Goal: Transaction & Acquisition: Download file/media

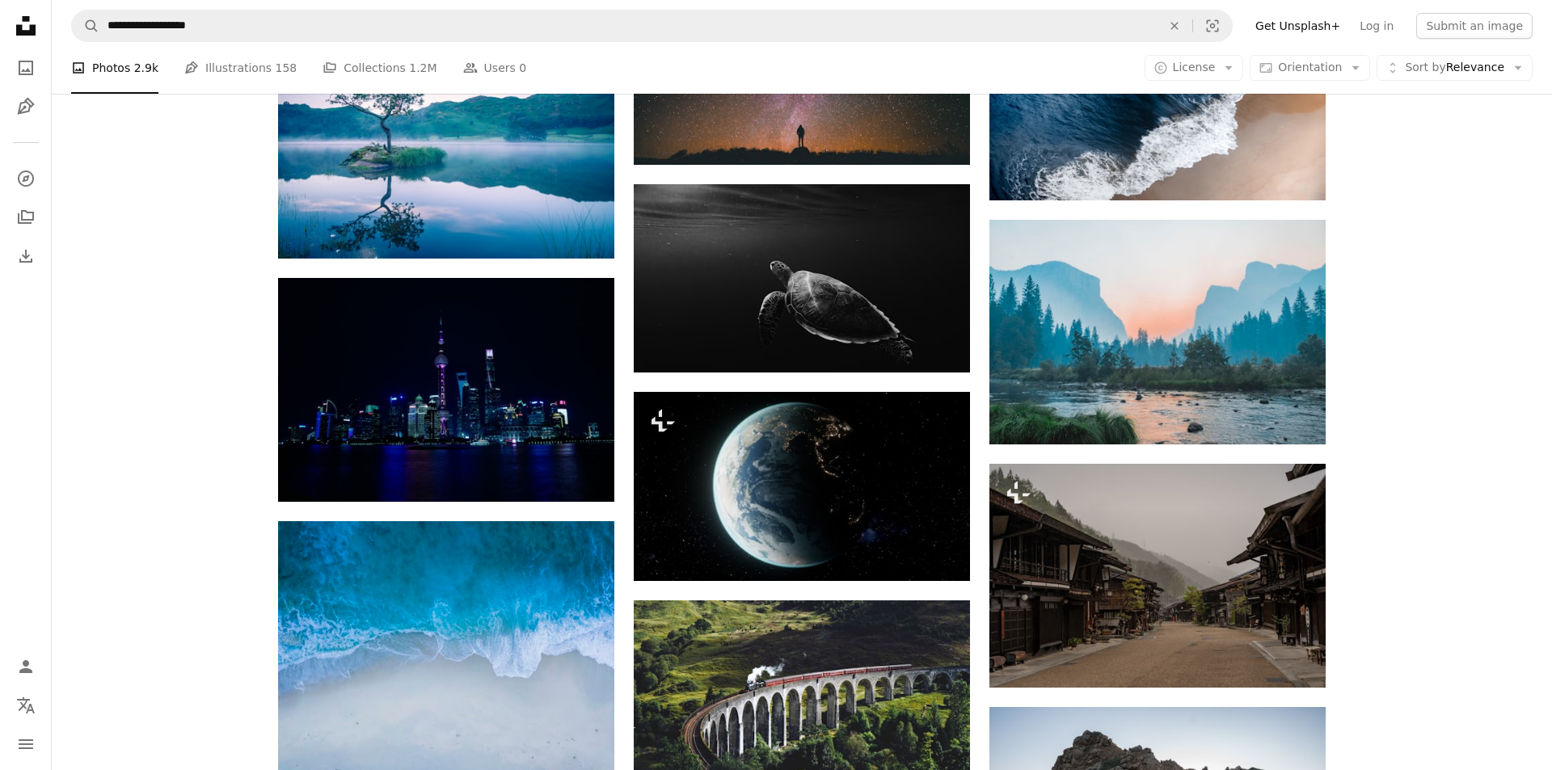
scroll to position [5254, 0]
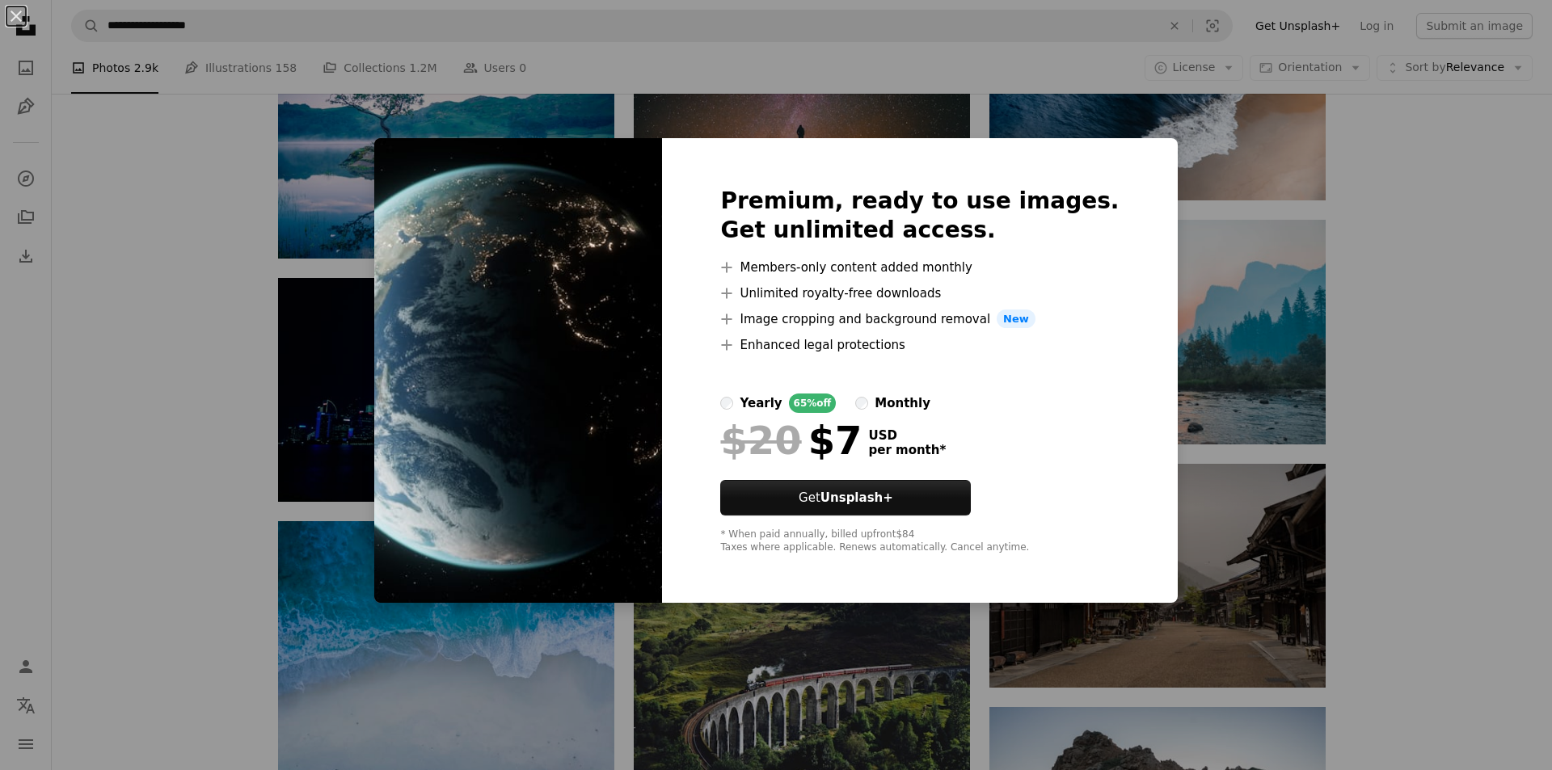
click at [1498, 172] on div "An X shape Premium, ready to use images. Get unlimited access. A plus sign Memb…" at bounding box center [776, 385] width 1552 height 770
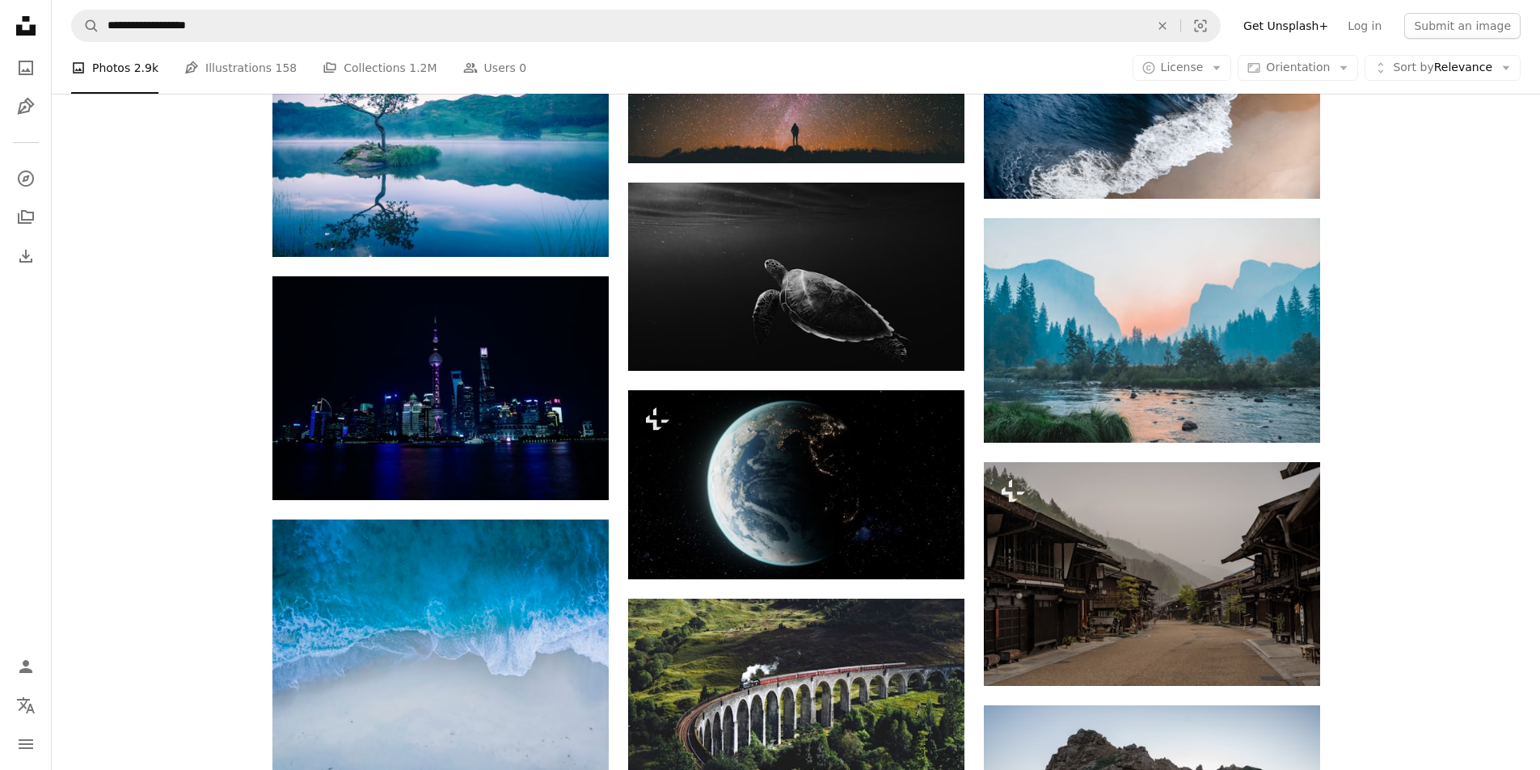
drag, startPoint x: 1439, startPoint y: 532, endPoint x: 1439, endPoint y: 509, distance: 22.6
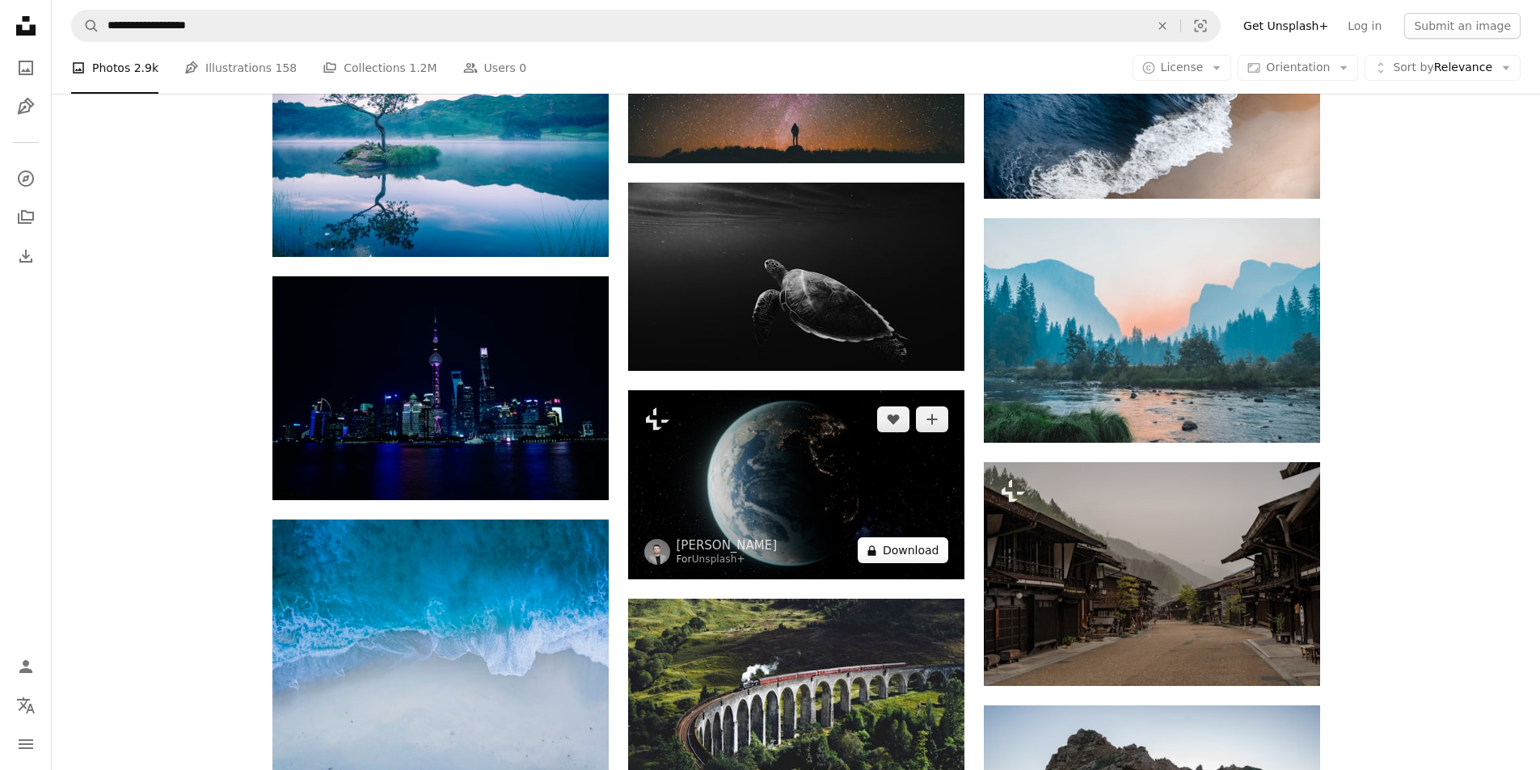
click at [916, 550] on button "A lock Download" at bounding box center [903, 550] width 91 height 26
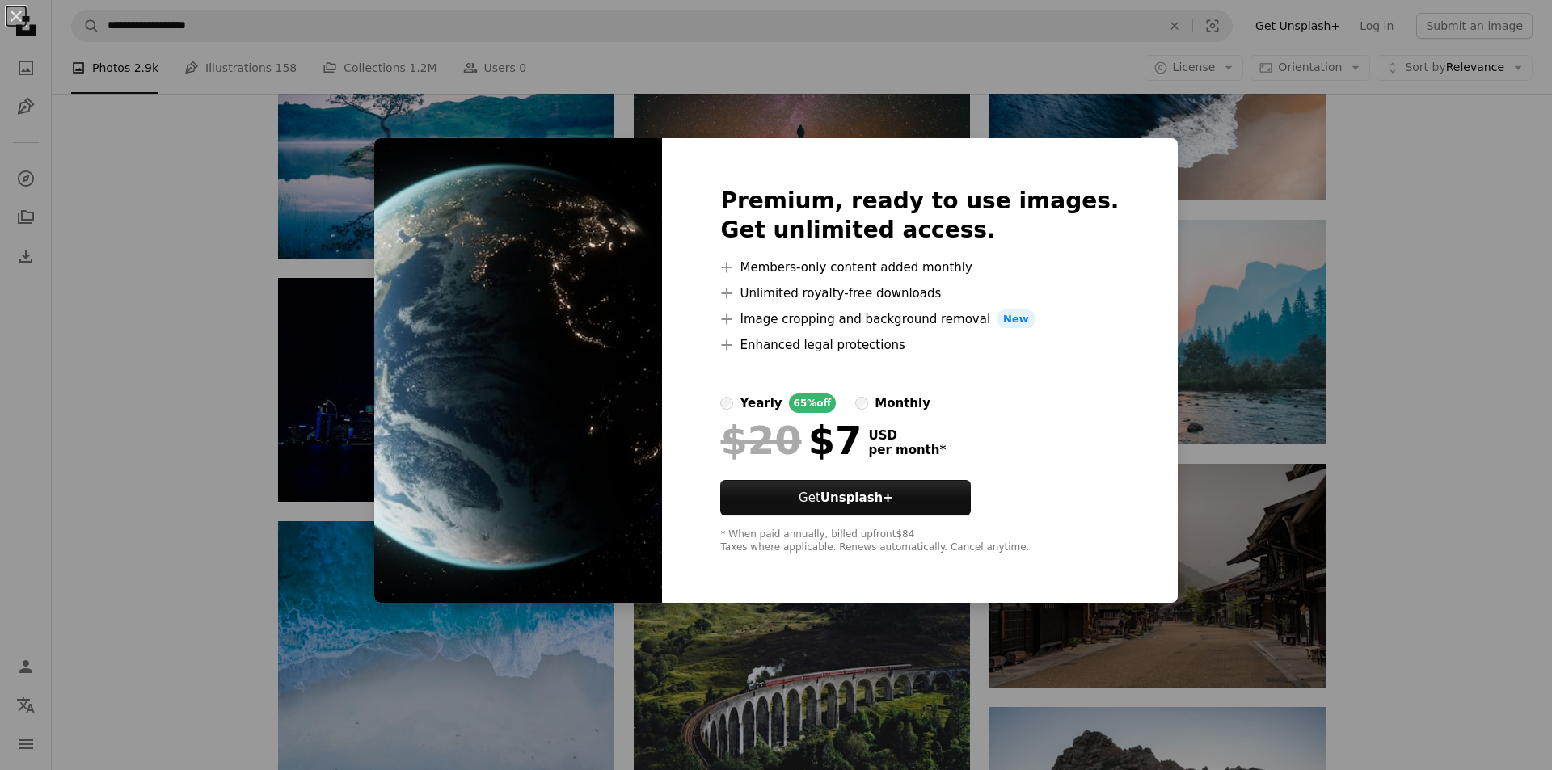
click at [1466, 228] on div "An X shape Premium, ready to use images. Get unlimited access. A plus sign Memb…" at bounding box center [776, 385] width 1552 height 770
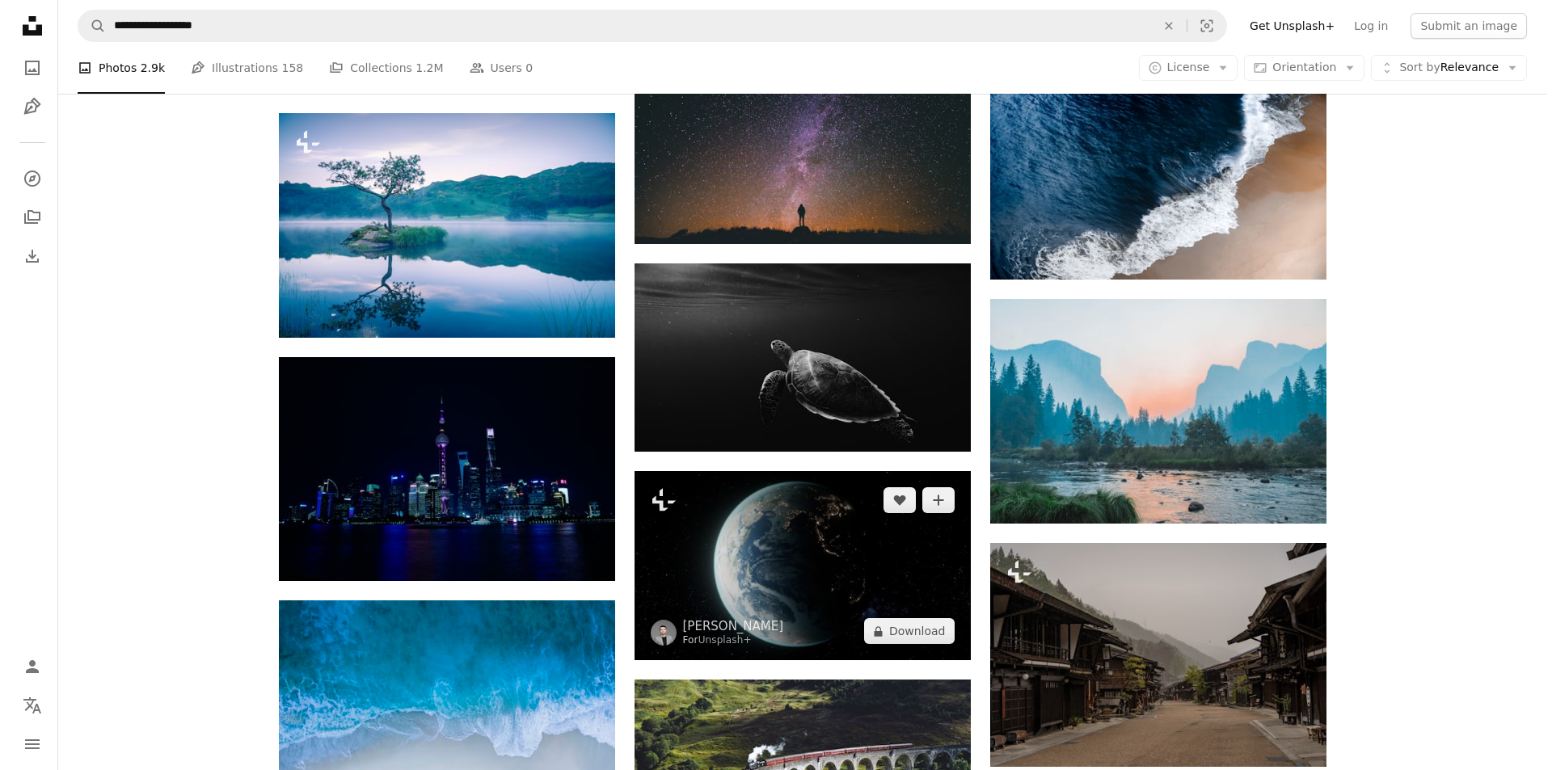
scroll to position [5254, 0]
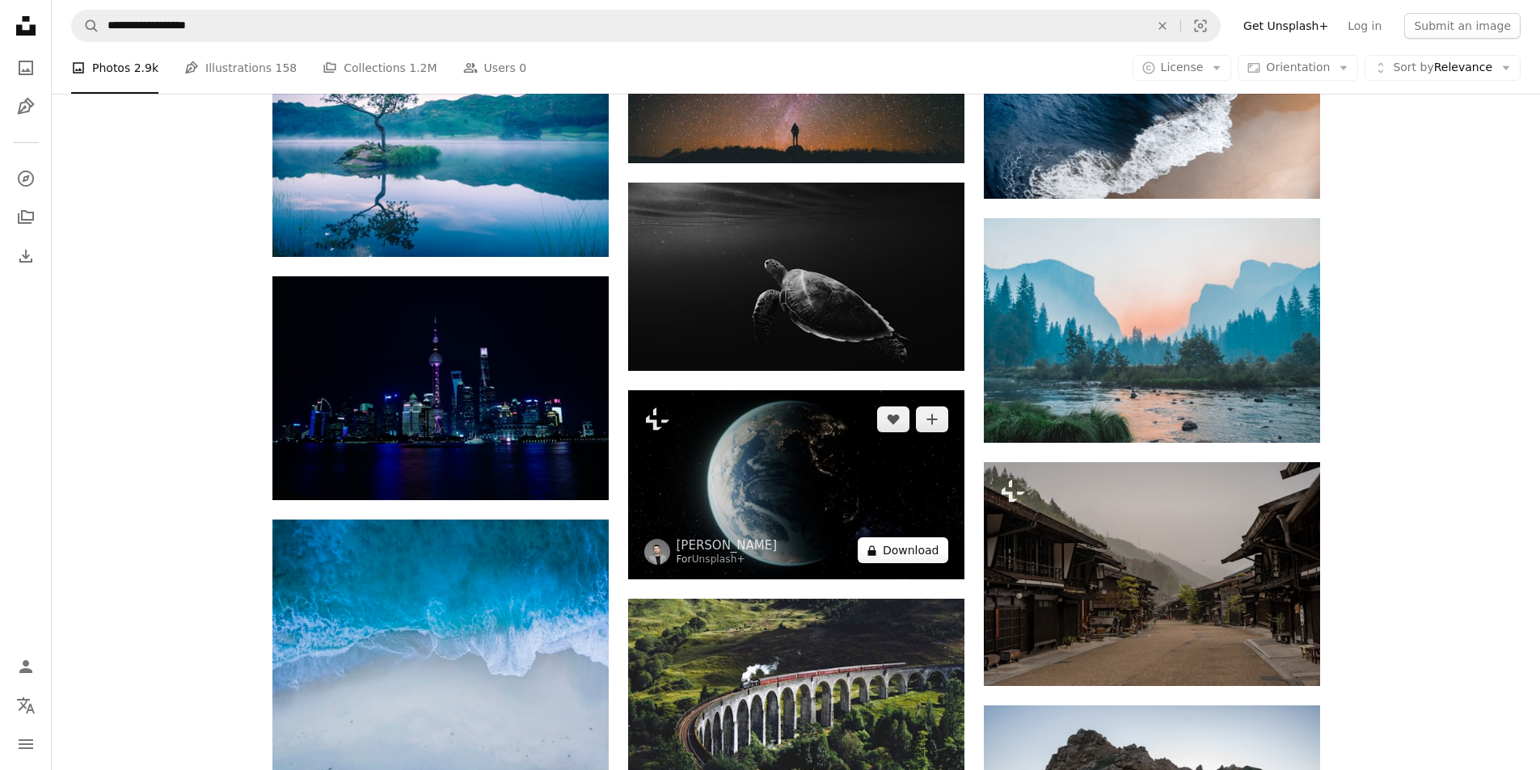
click at [917, 556] on button "A lock Download" at bounding box center [903, 550] width 91 height 26
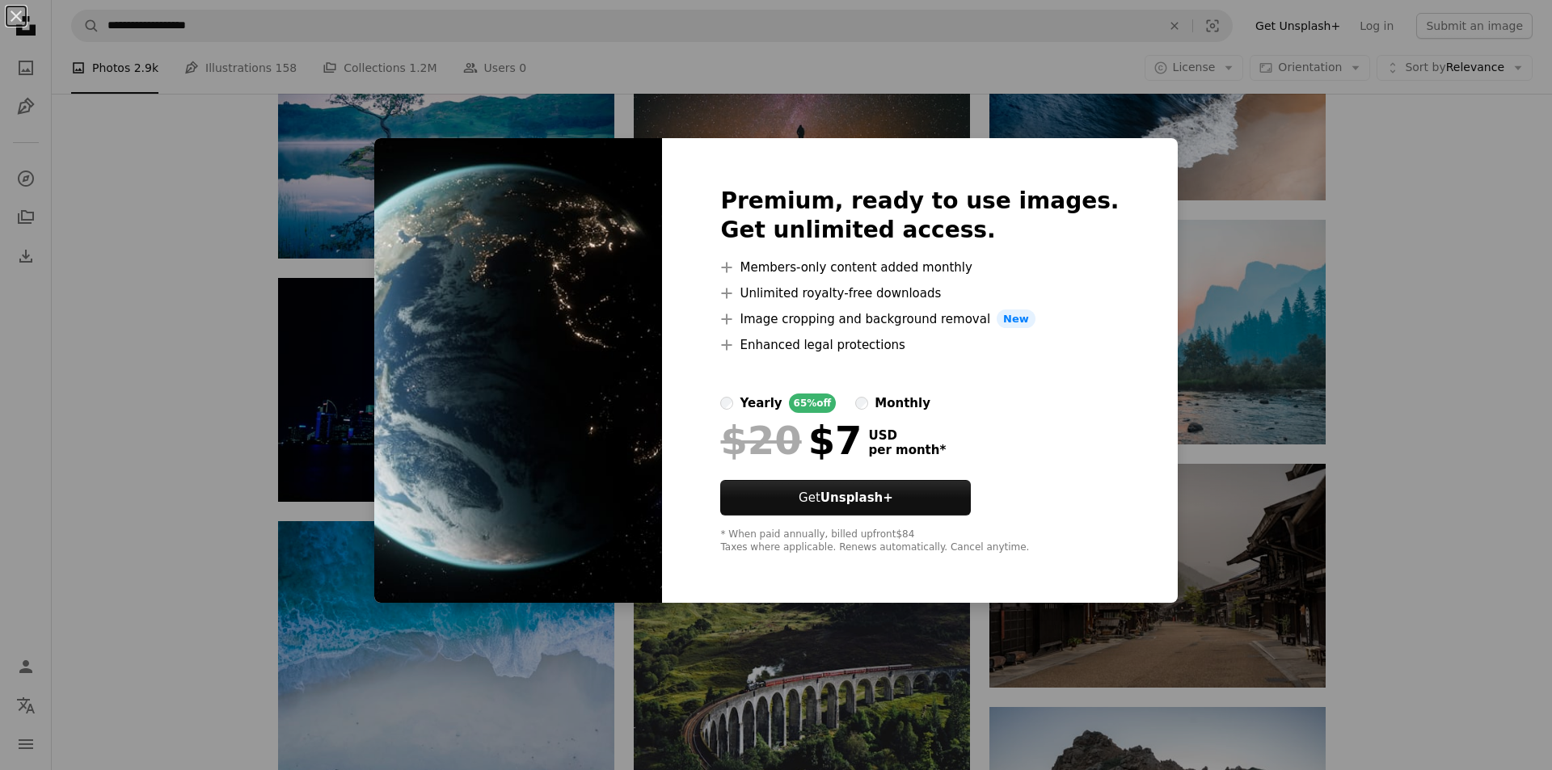
click at [1372, 151] on div "An X shape Premium, ready to use images. Get unlimited access. A plus sign Memb…" at bounding box center [776, 385] width 1552 height 770
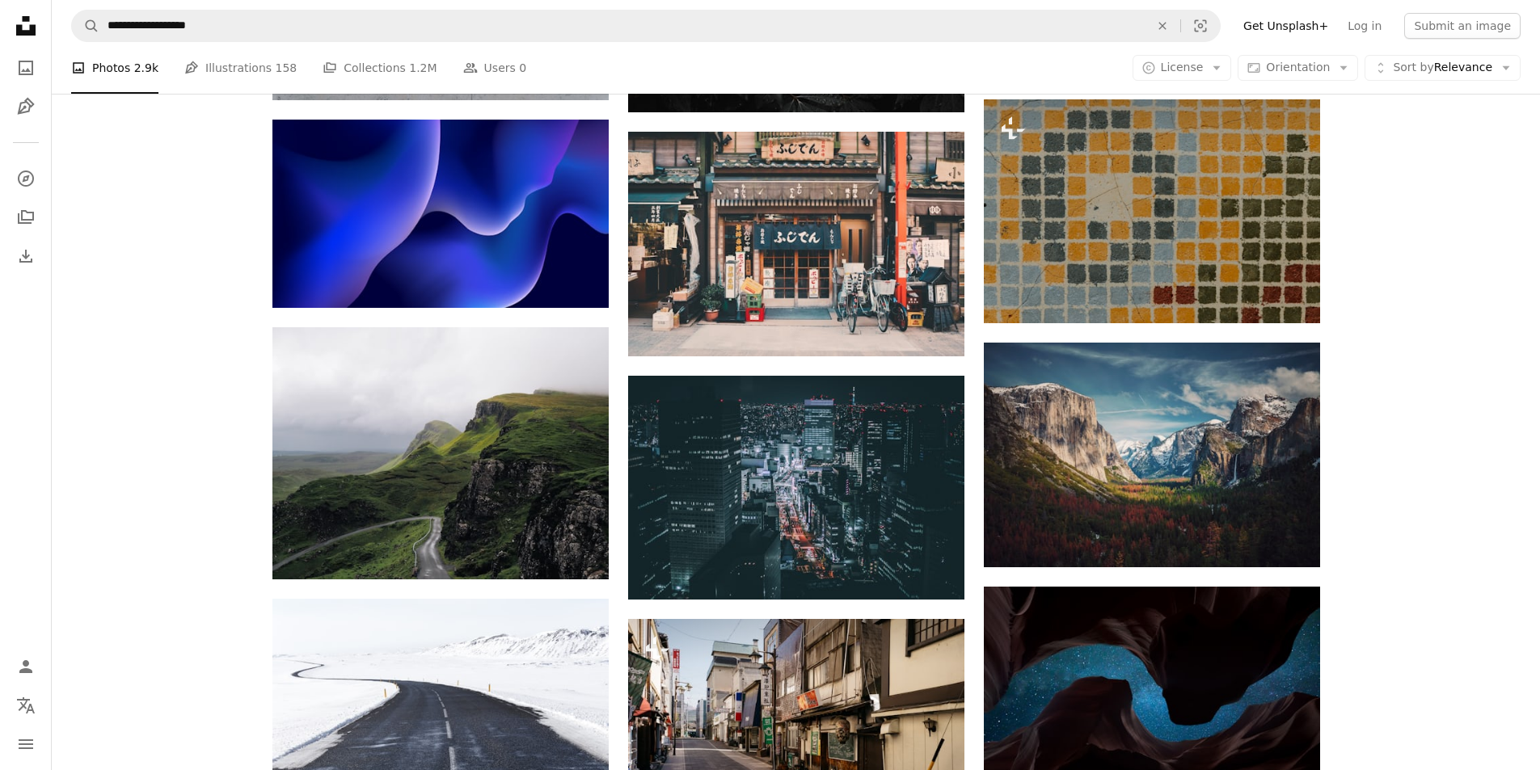
scroll to position [8567, 0]
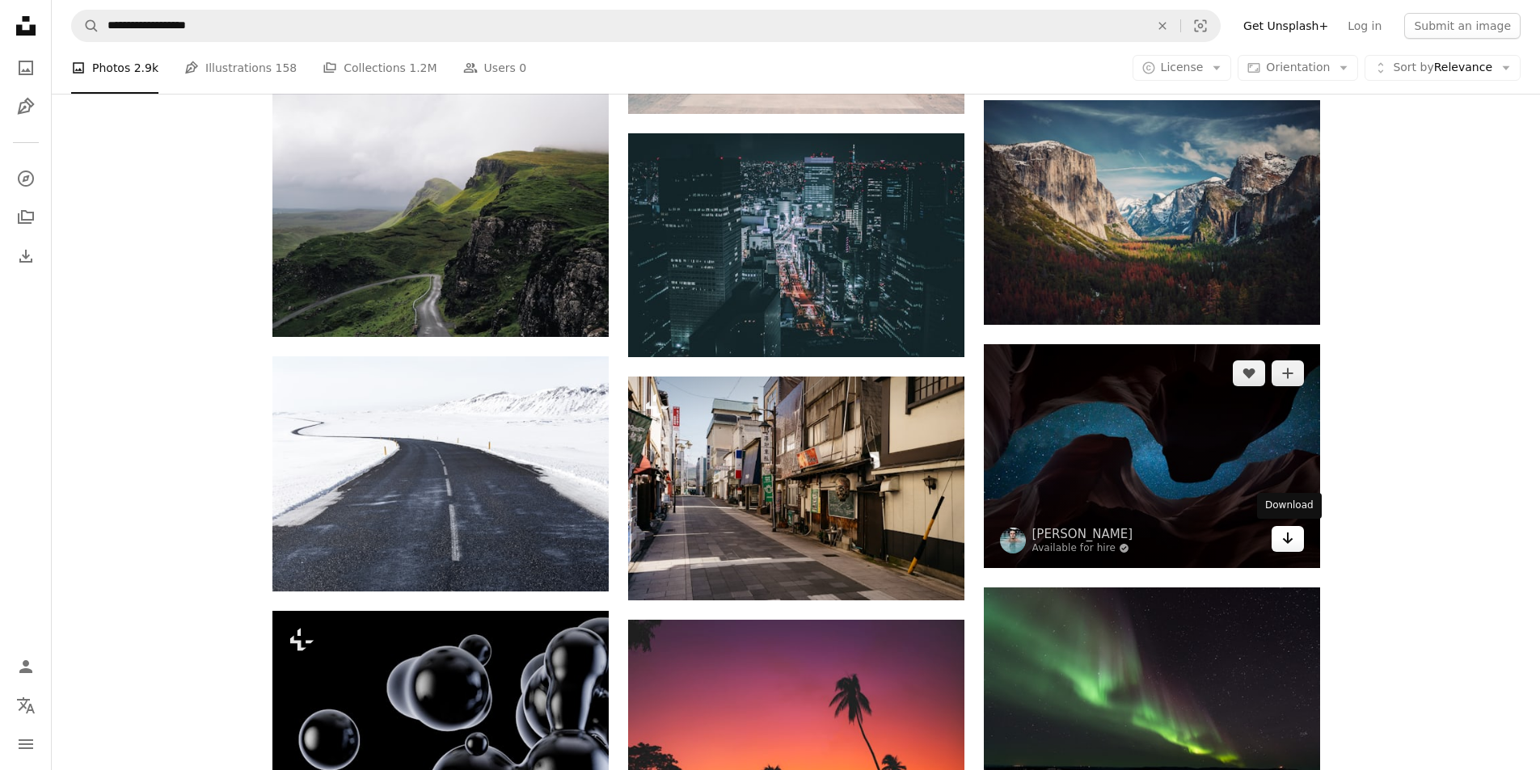
click at [1292, 537] on icon "Arrow pointing down" at bounding box center [1287, 538] width 13 height 19
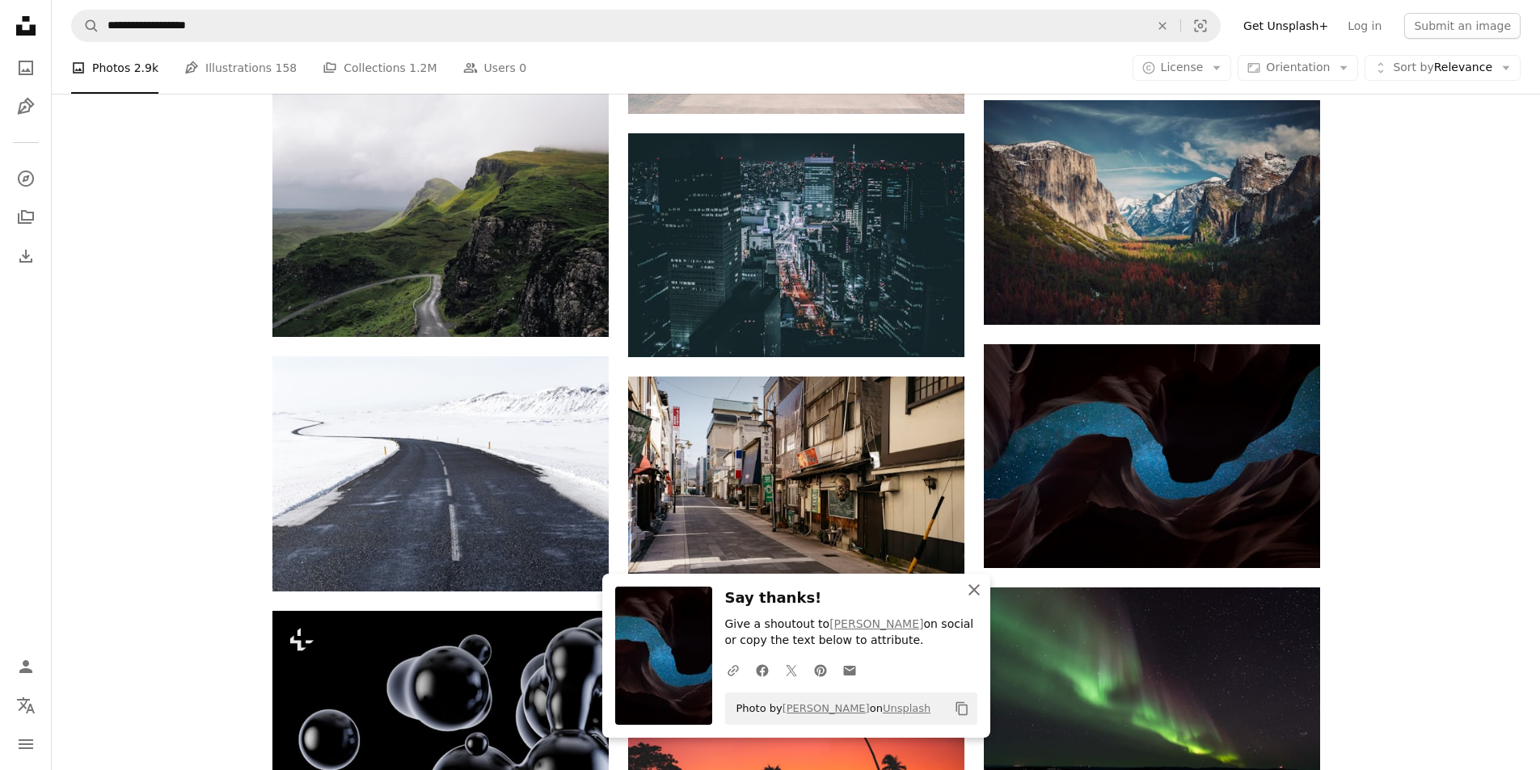
click at [974, 592] on icon "An X shape" at bounding box center [973, 589] width 19 height 19
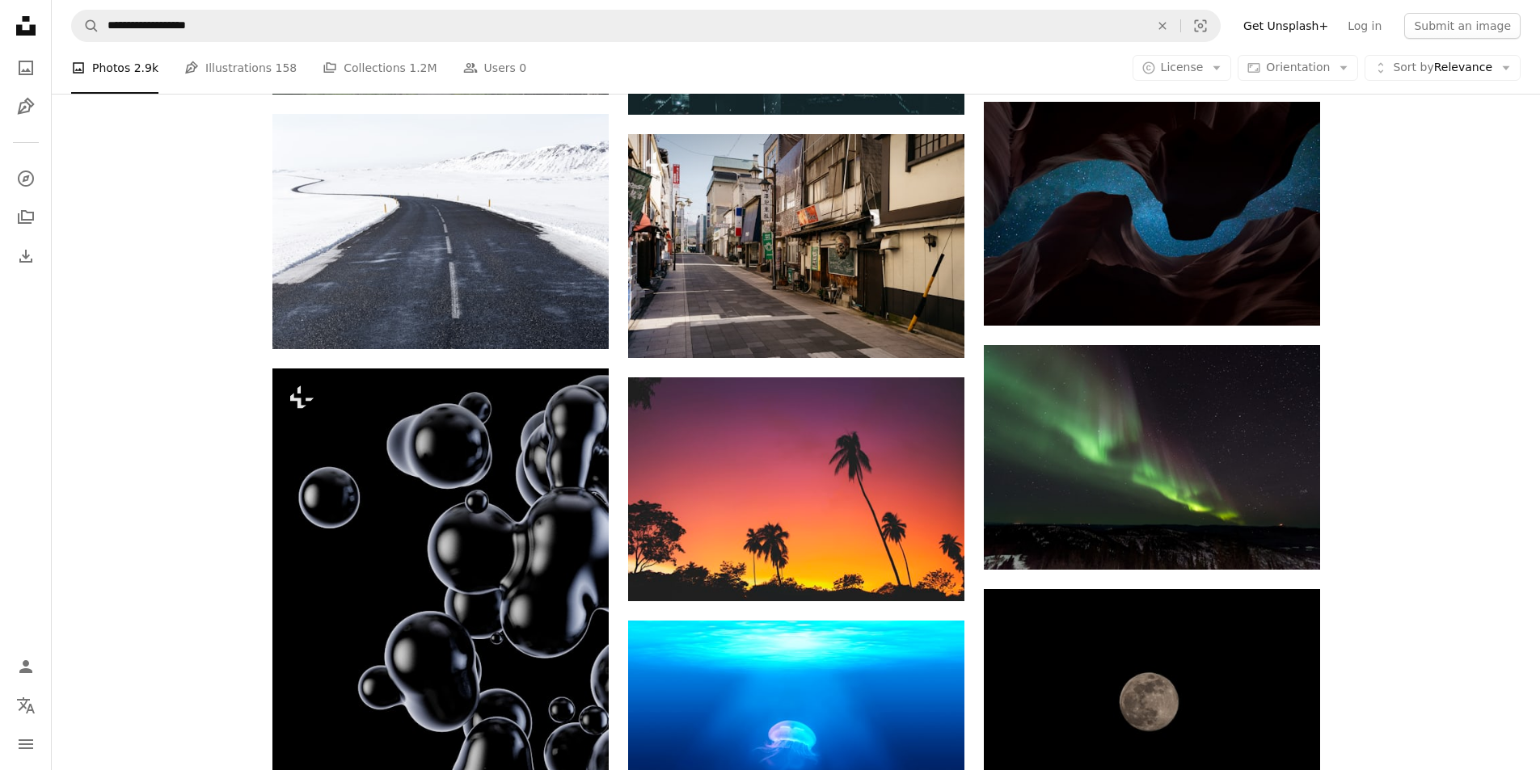
scroll to position [9052, 0]
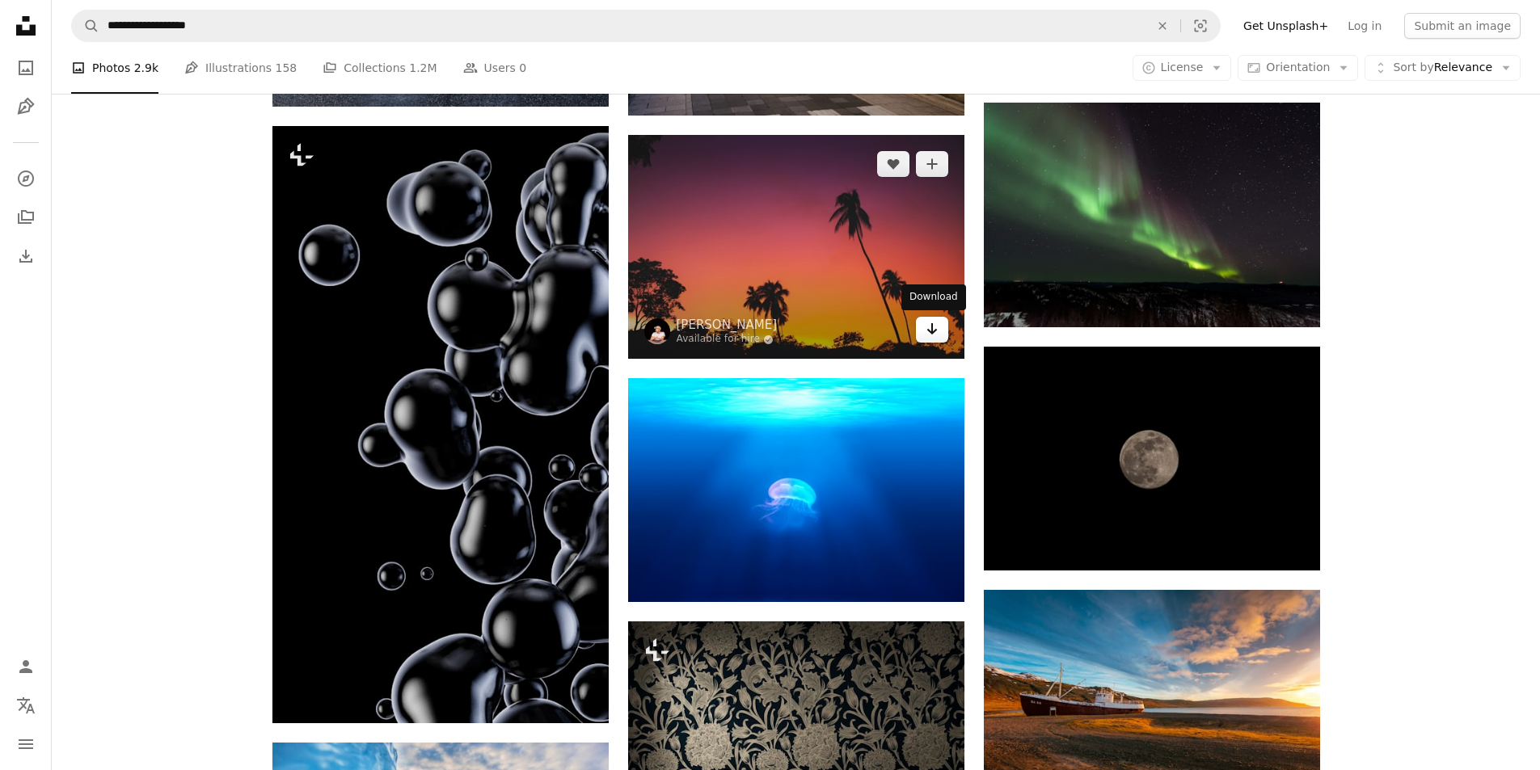
click at [931, 329] on icon "Download" at bounding box center [931, 328] width 11 height 11
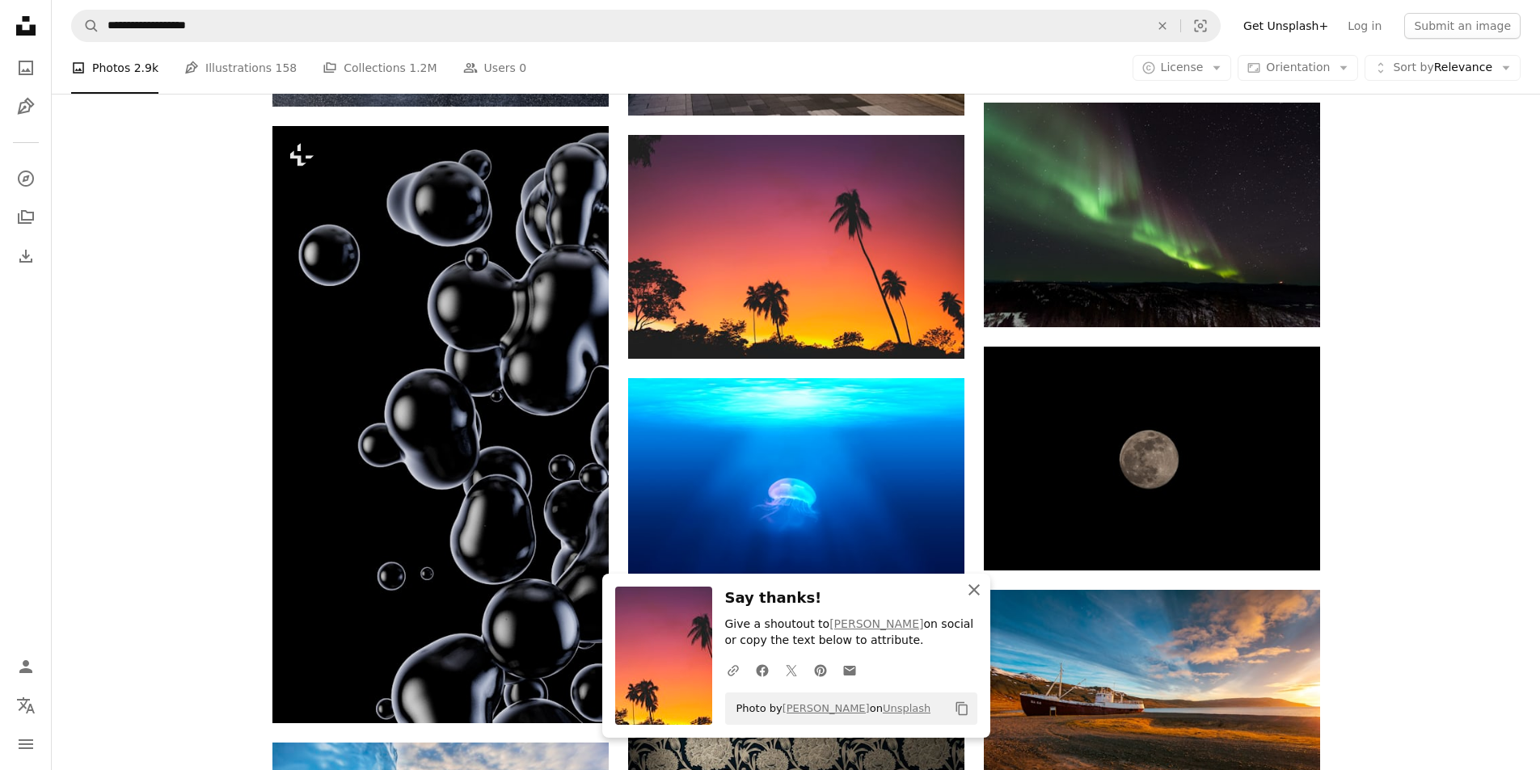
drag, startPoint x: 976, startPoint y: 589, endPoint x: 1233, endPoint y: 547, distance: 259.6
click at [976, 588] on icon "An X shape" at bounding box center [973, 589] width 19 height 19
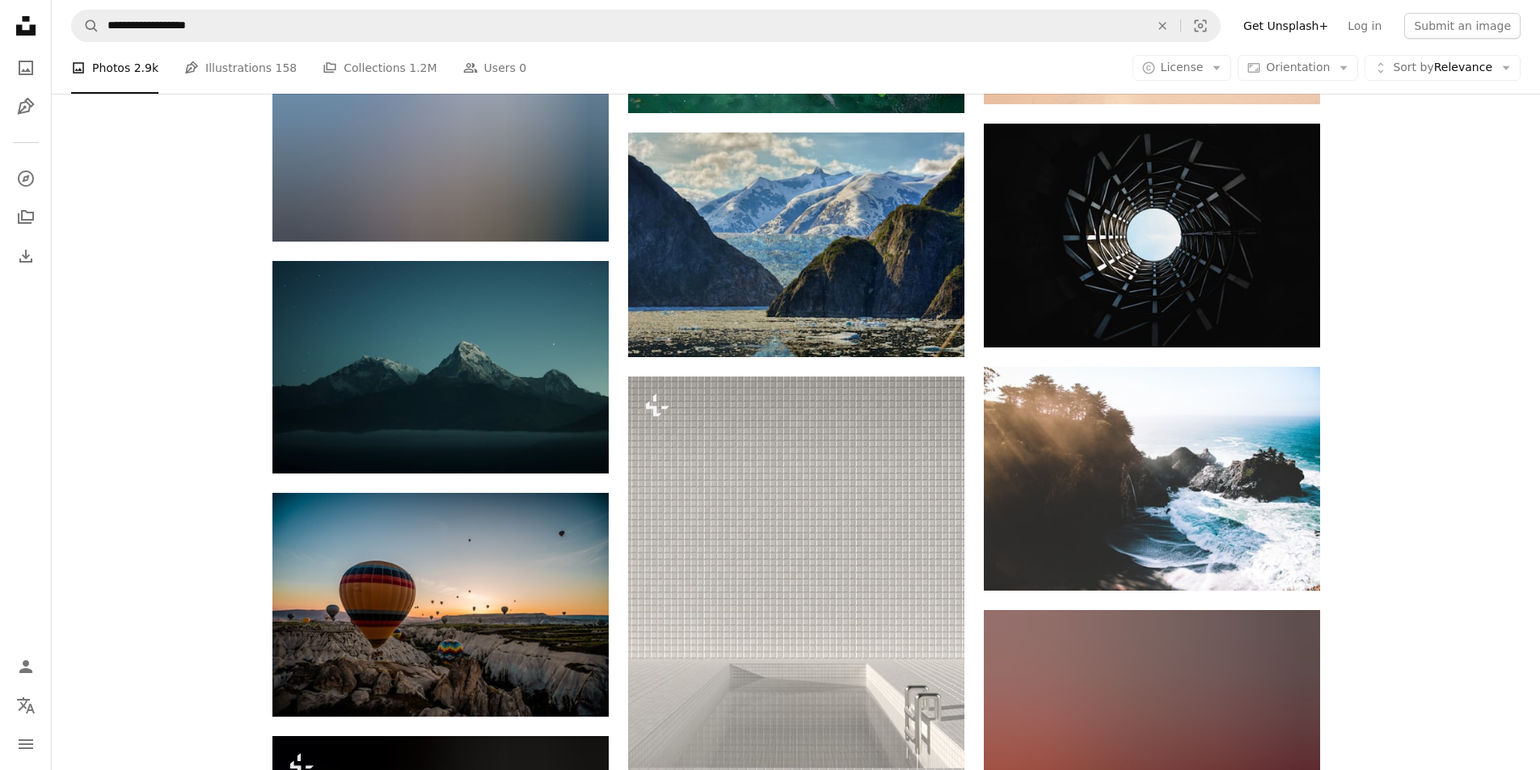
scroll to position [10103, 0]
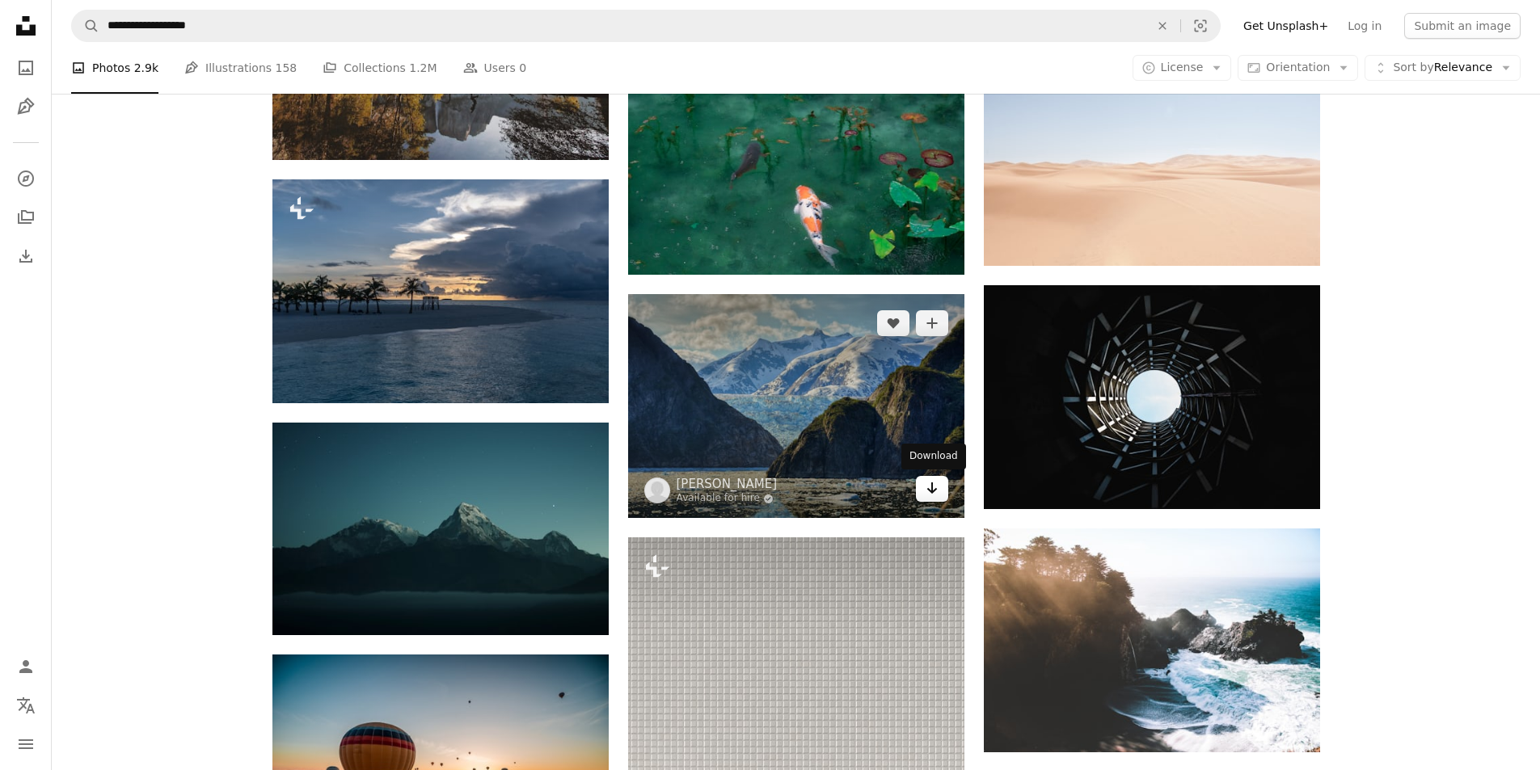
click at [929, 490] on icon "Download" at bounding box center [931, 488] width 11 height 11
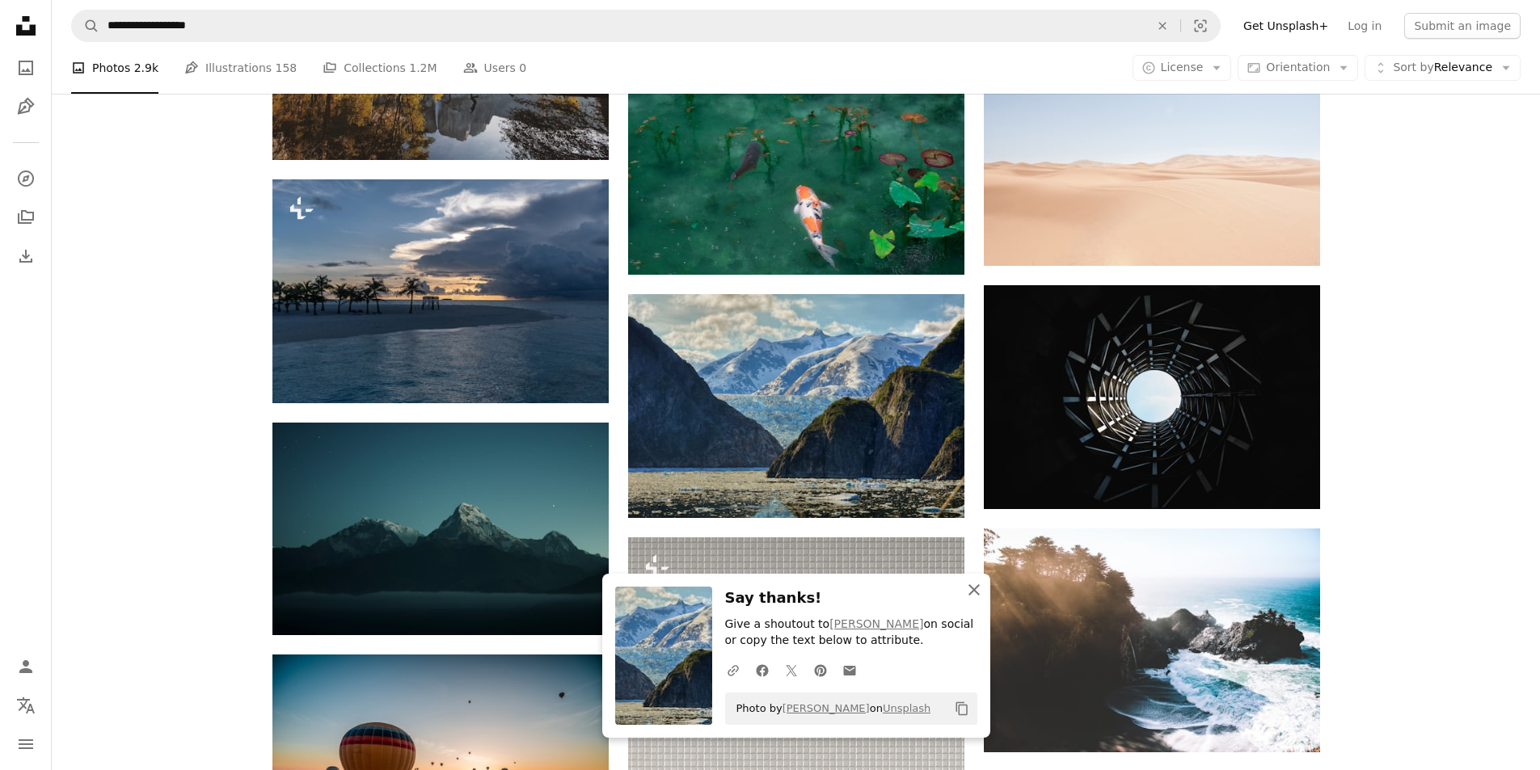
click at [973, 588] on icon "button" at bounding box center [973, 589] width 11 height 11
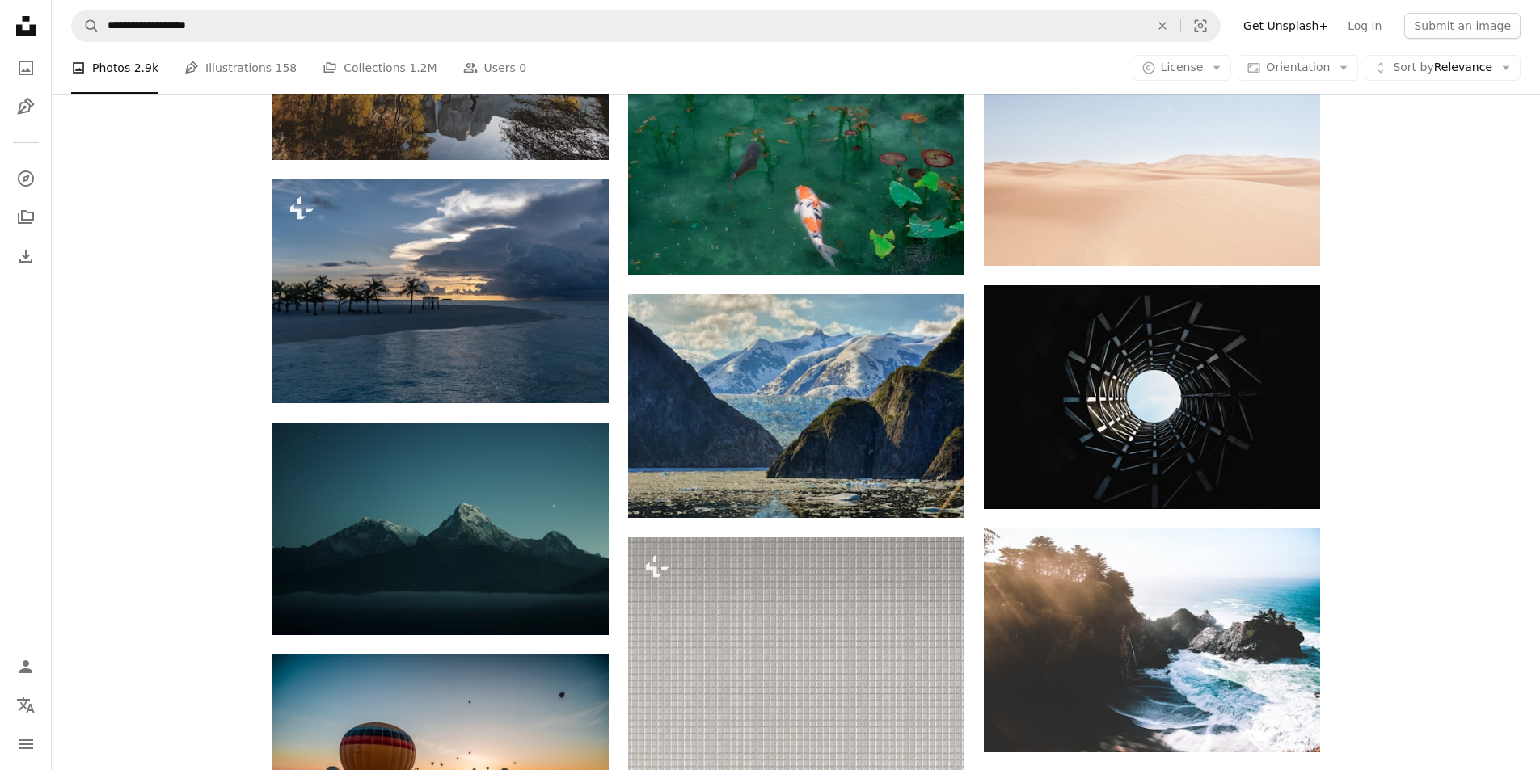
scroll to position [10346, 0]
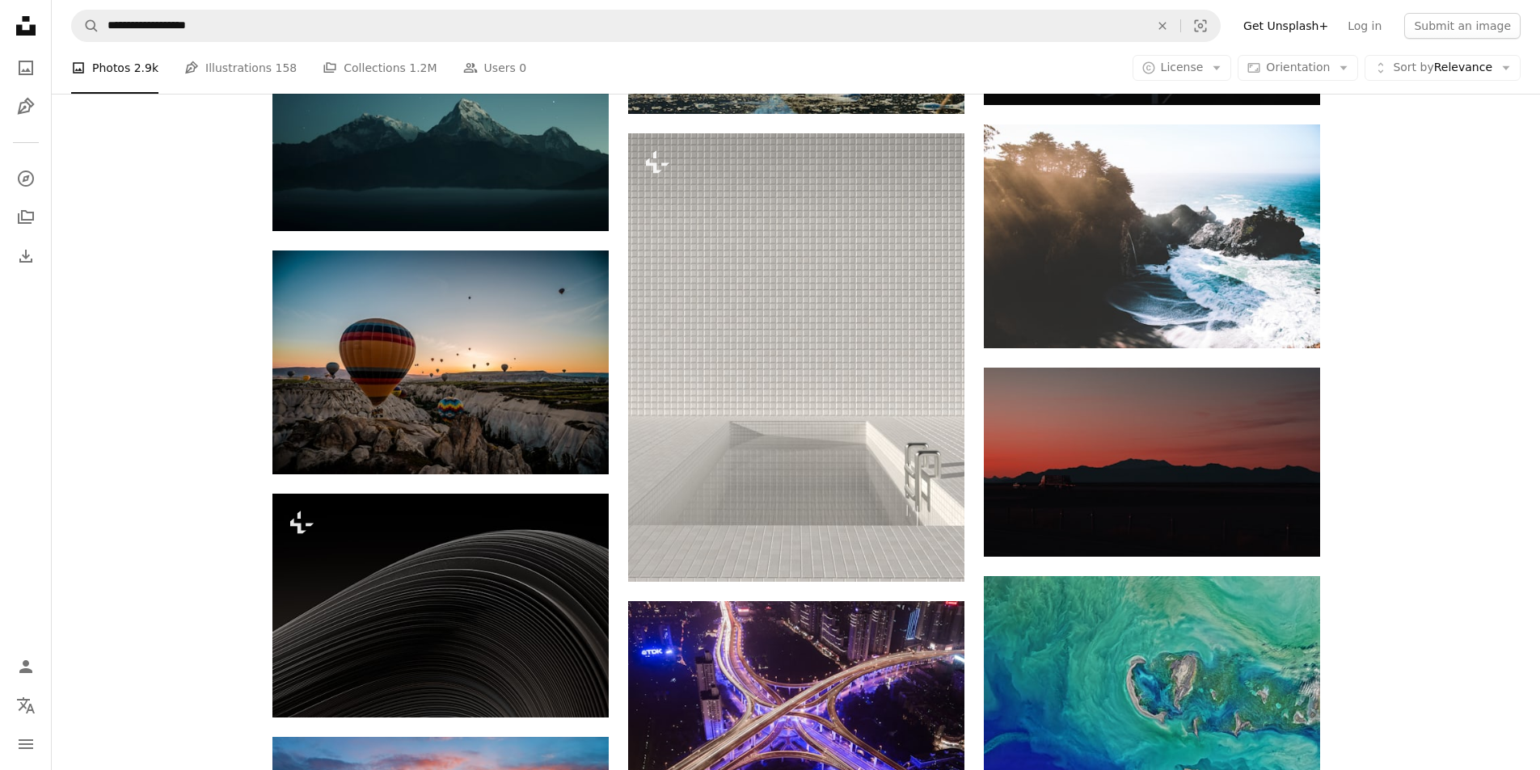
scroll to position [10426, 0]
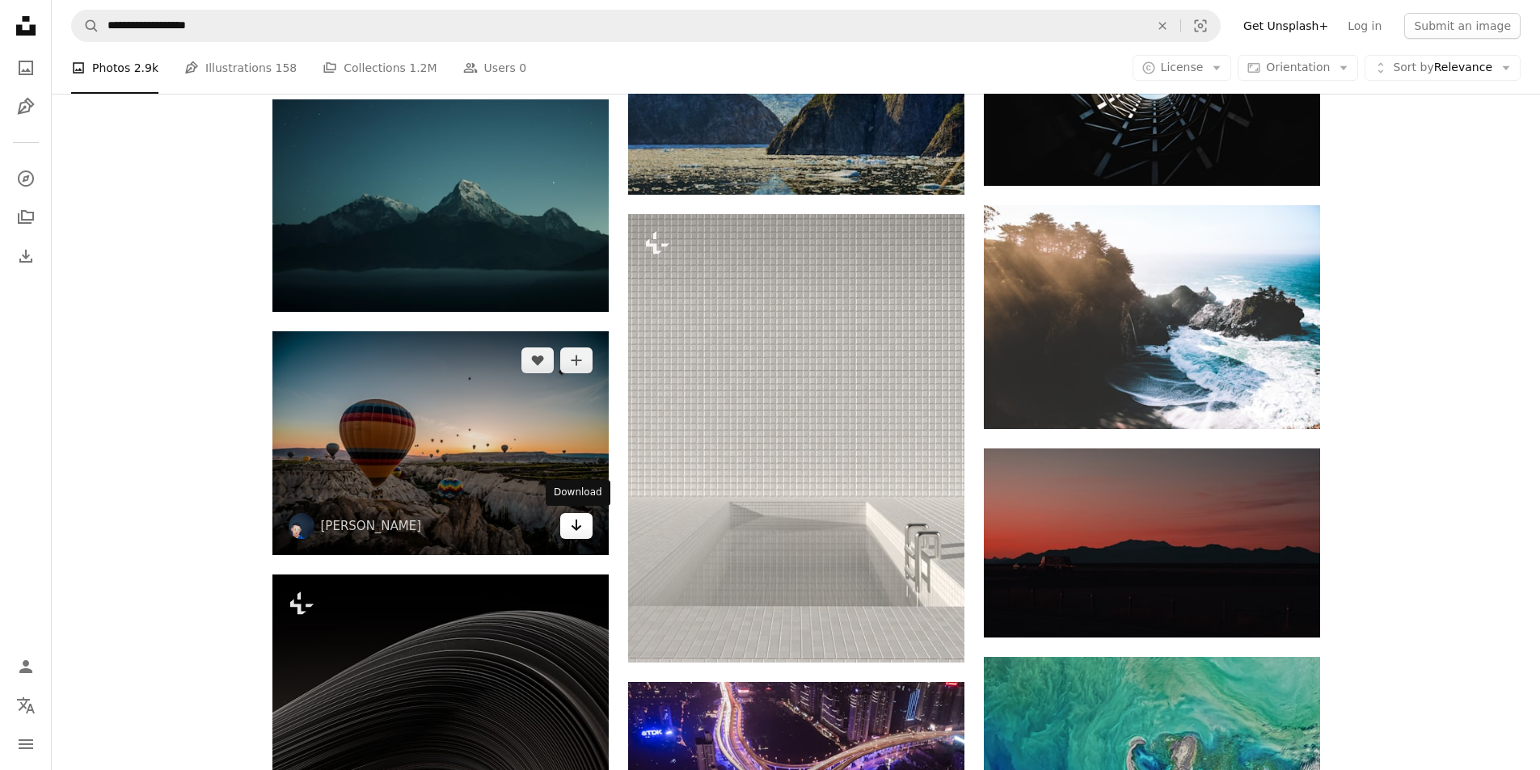
click at [568, 521] on link "Arrow pointing down" at bounding box center [576, 526] width 32 height 26
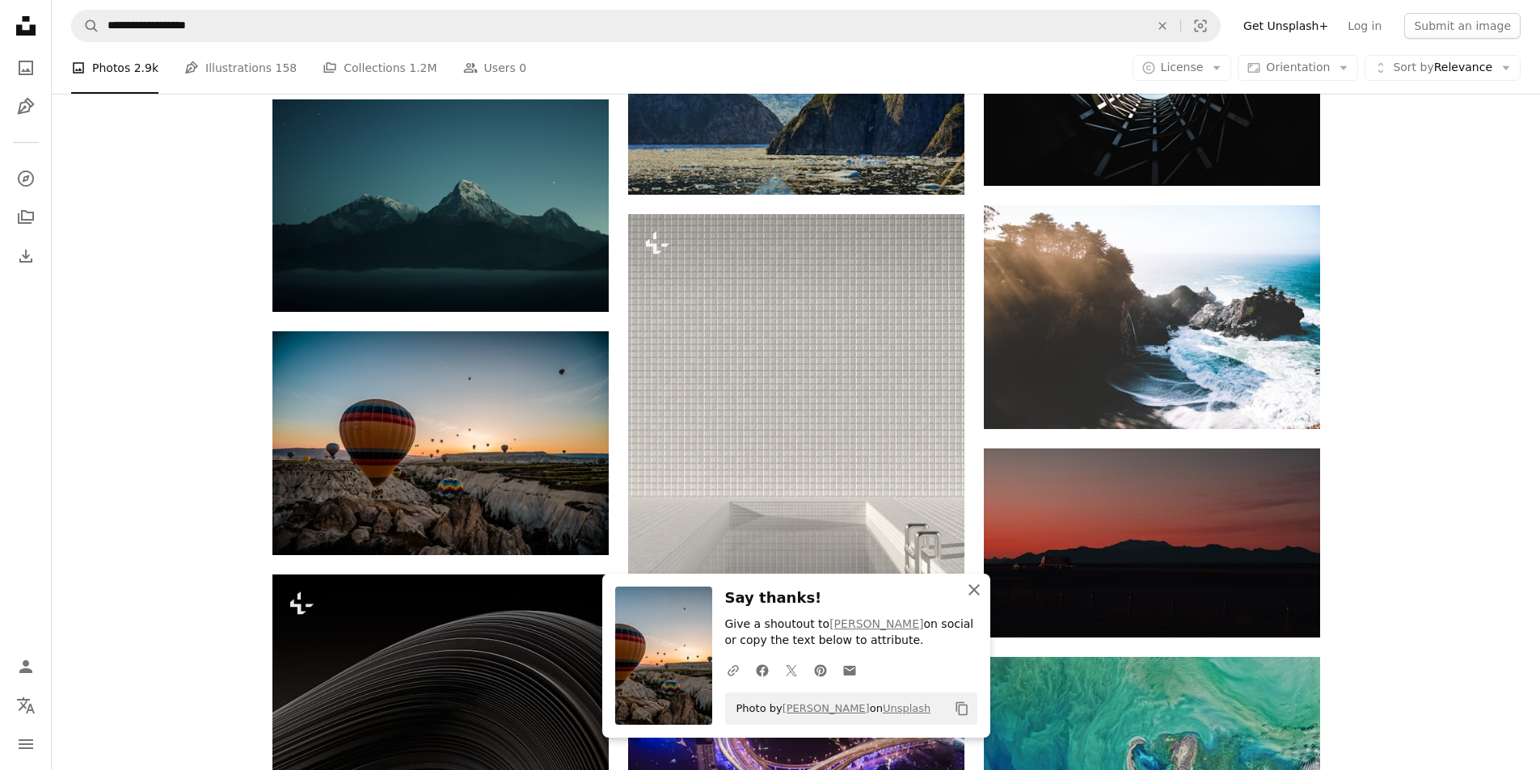
drag, startPoint x: 973, startPoint y: 584, endPoint x: 981, endPoint y: 571, distance: 15.2
click at [973, 582] on icon "An X shape" at bounding box center [973, 589] width 19 height 19
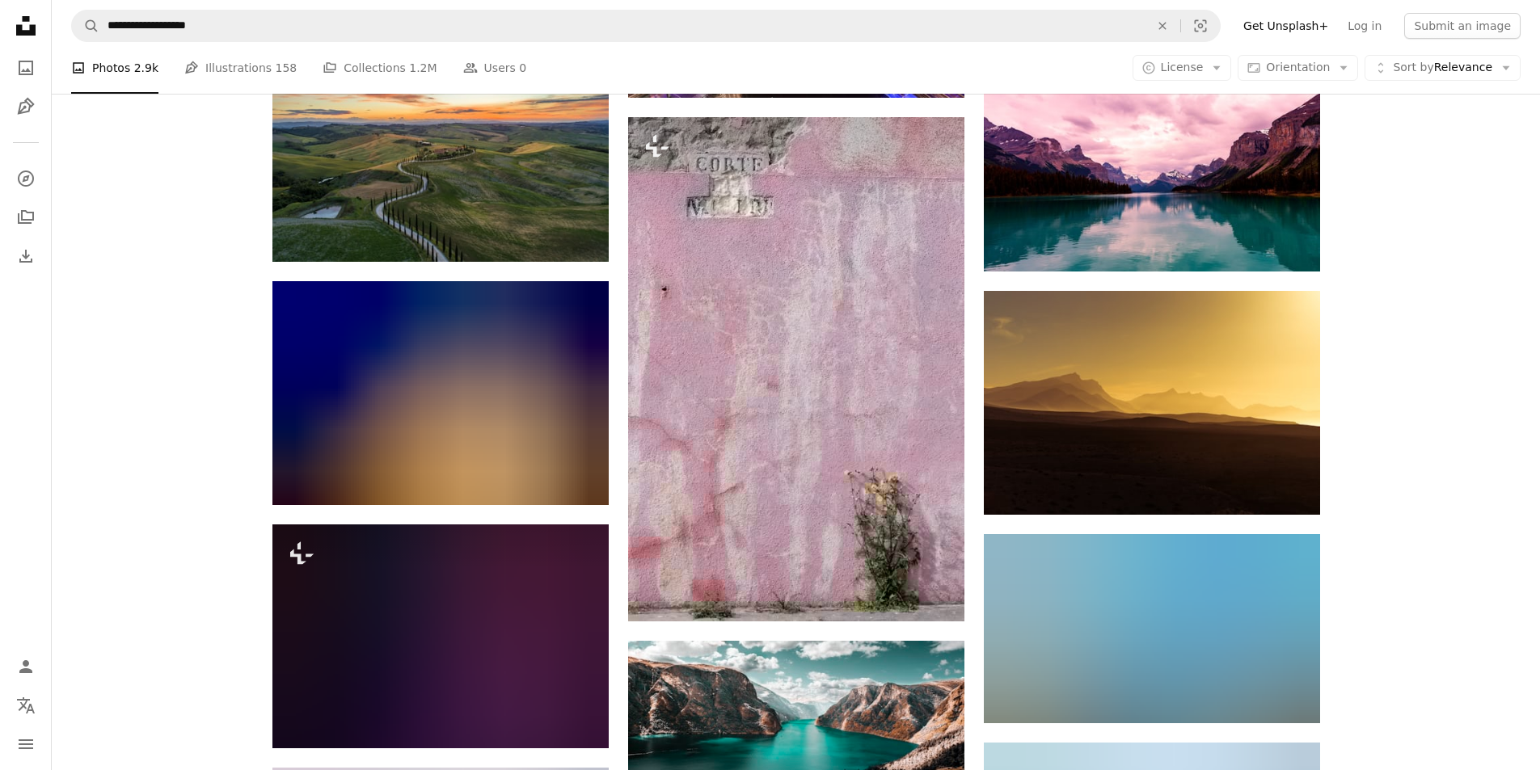
scroll to position [11315, 0]
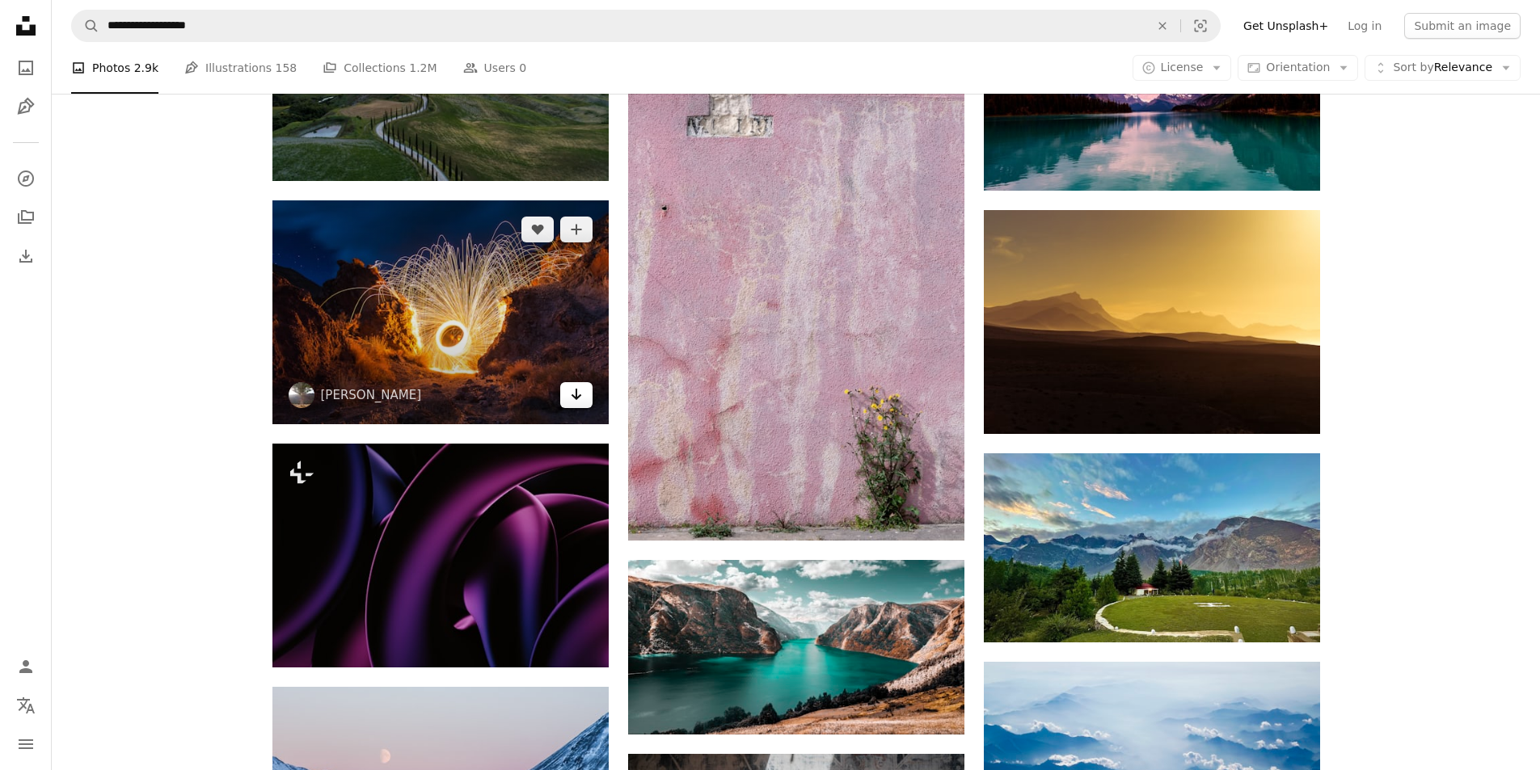
click at [574, 394] on icon "Arrow pointing down" at bounding box center [576, 394] width 13 height 19
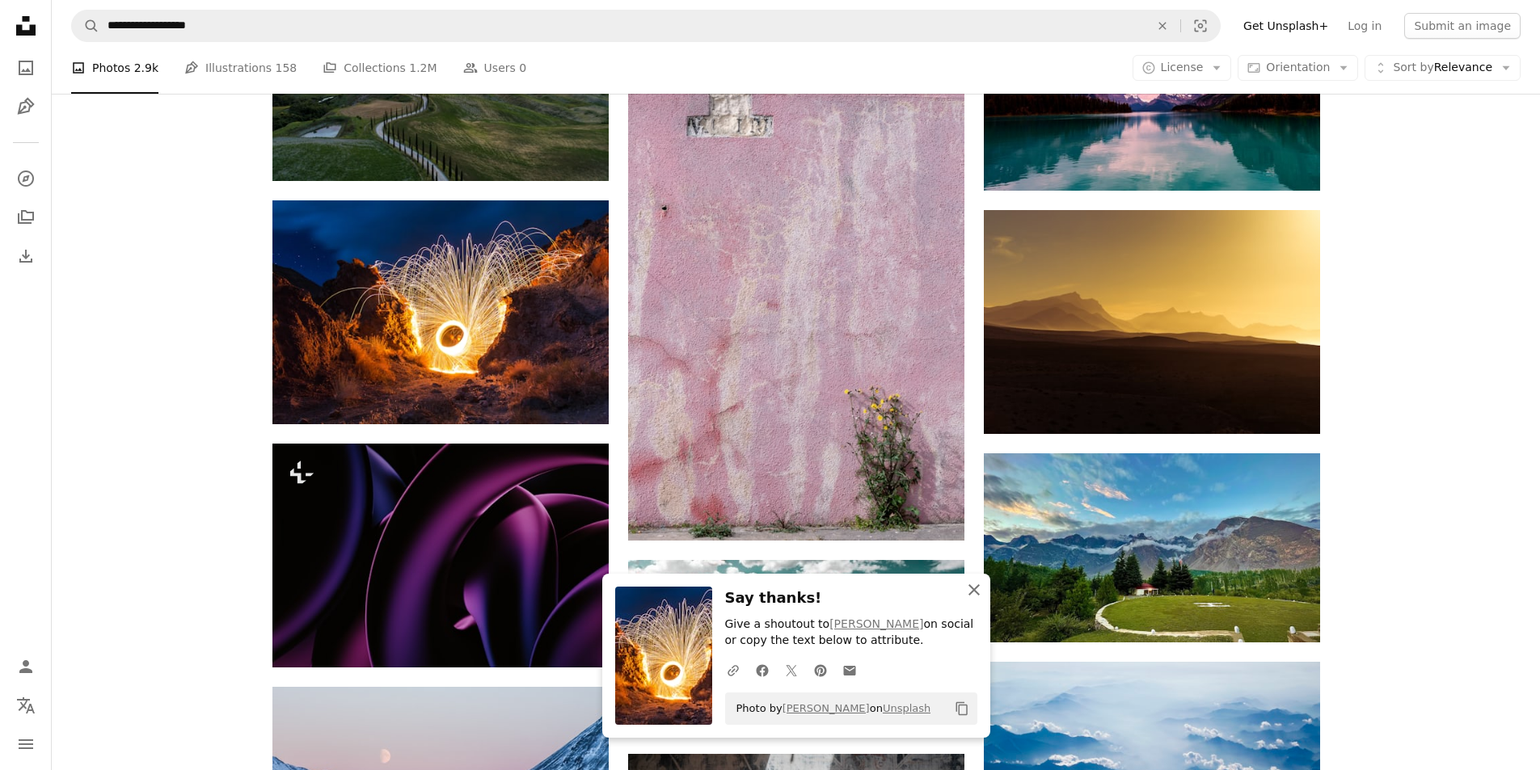
click at [970, 588] on icon "An X shape" at bounding box center [973, 589] width 19 height 19
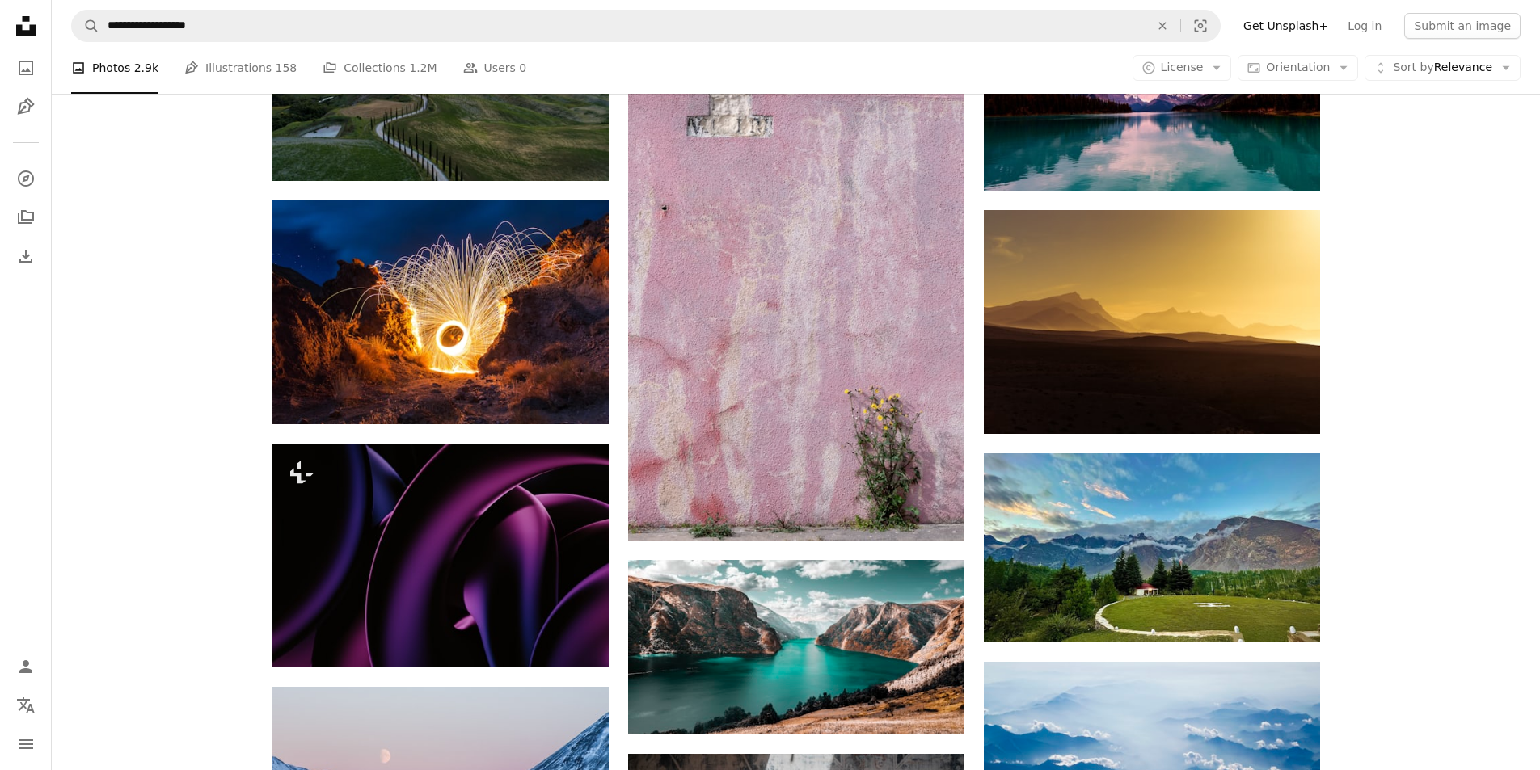
scroll to position [11558, 0]
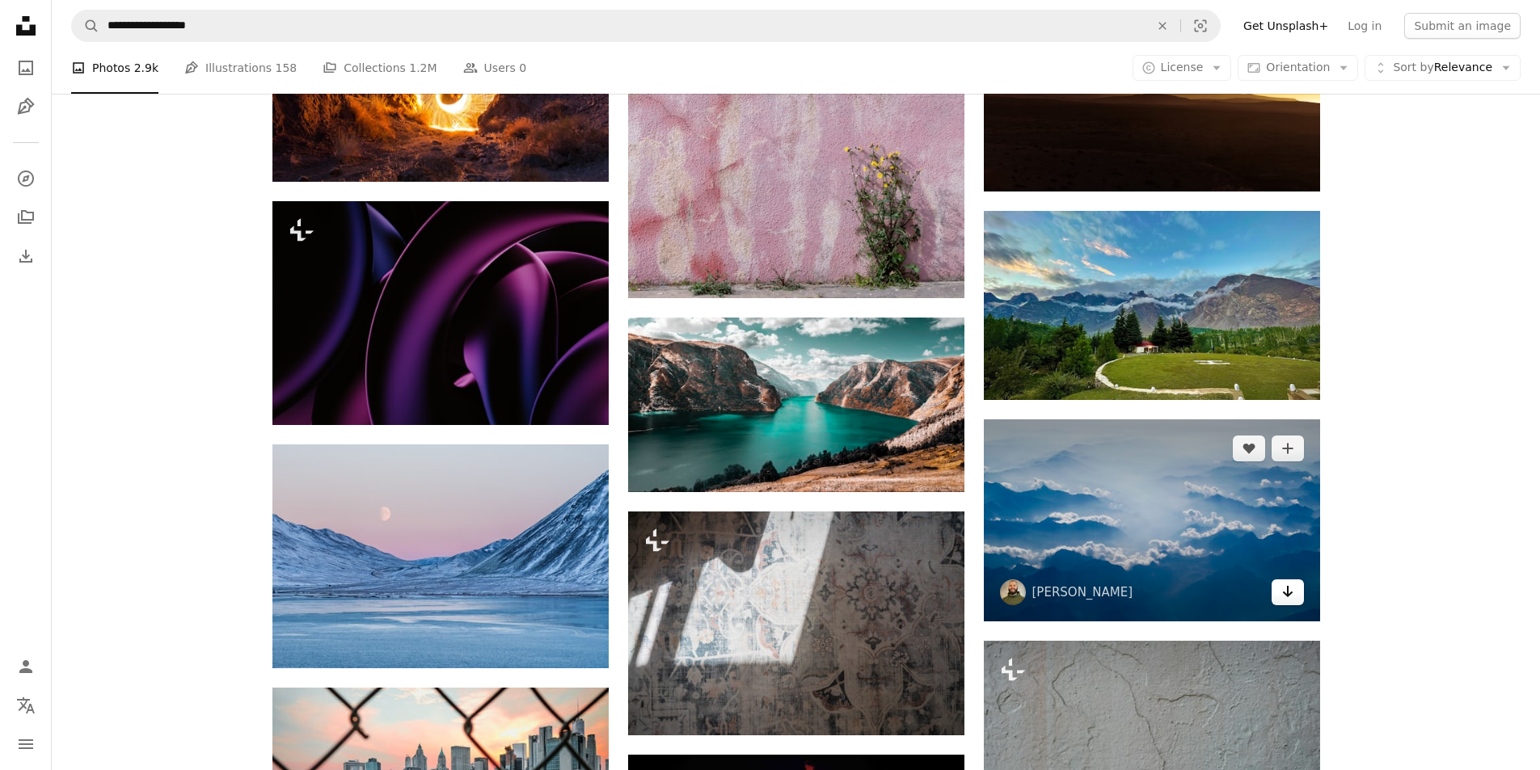
click at [1289, 599] on icon "Arrow pointing down" at bounding box center [1287, 591] width 13 height 19
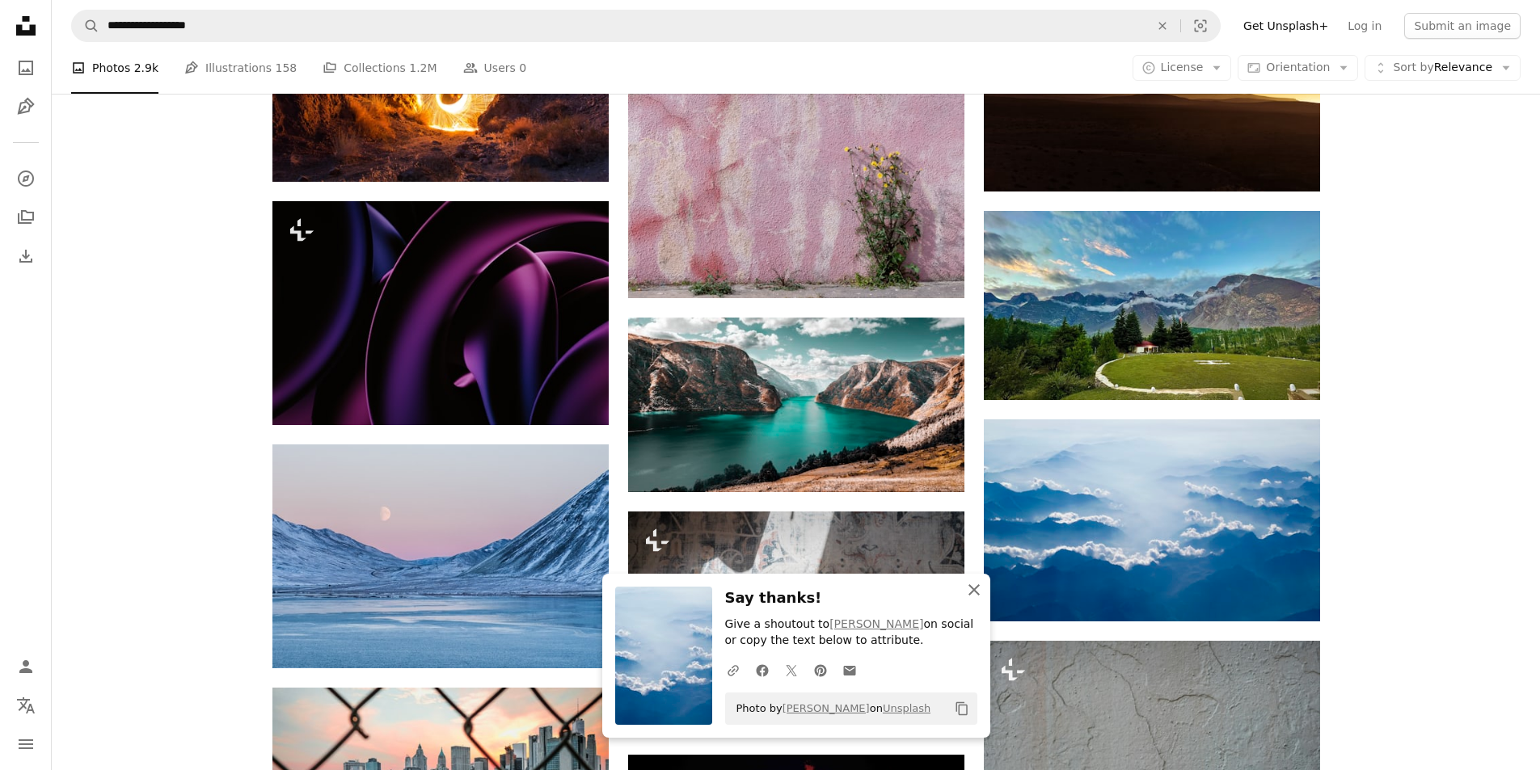
click at [975, 590] on icon "button" at bounding box center [973, 589] width 11 height 11
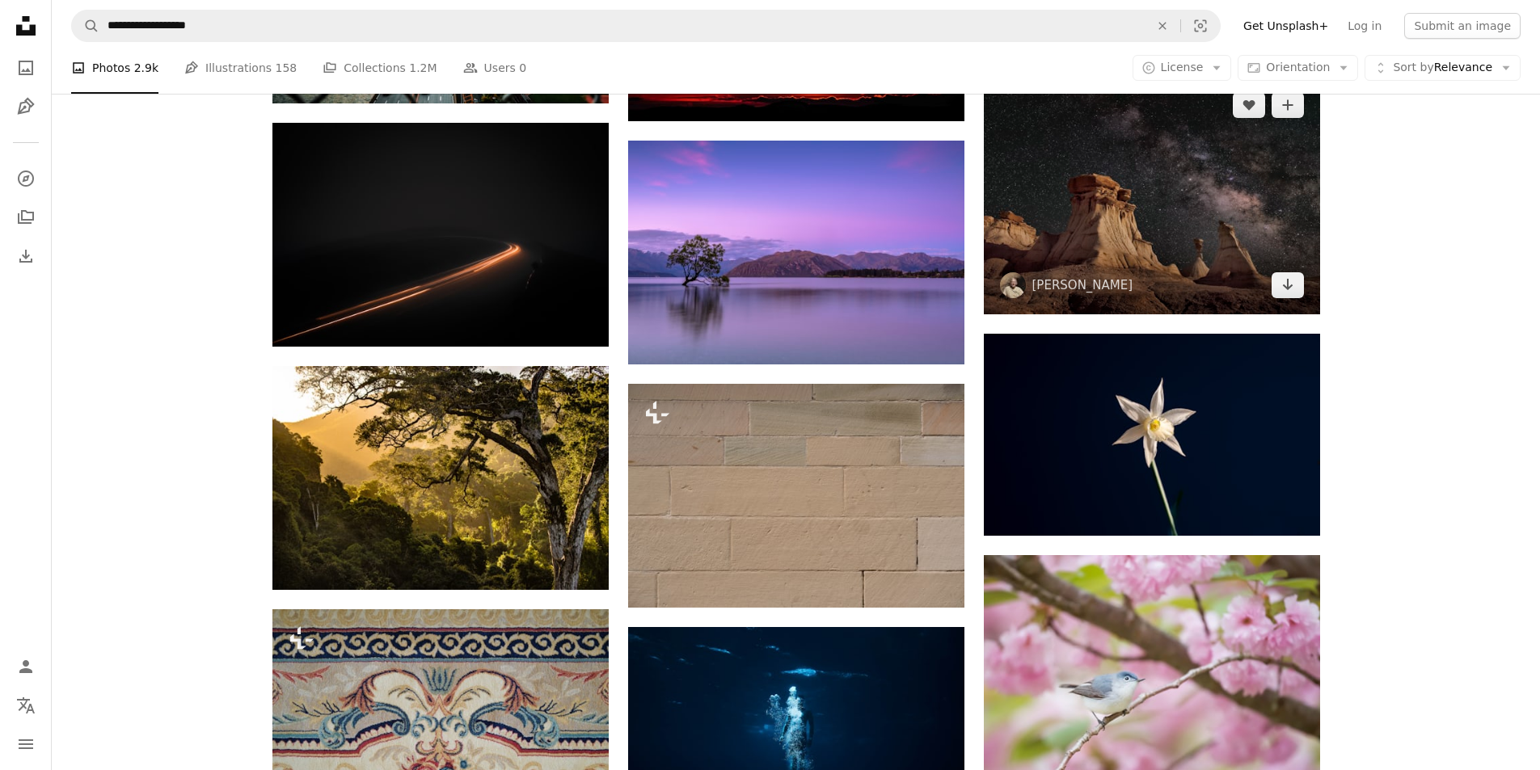
scroll to position [12285, 0]
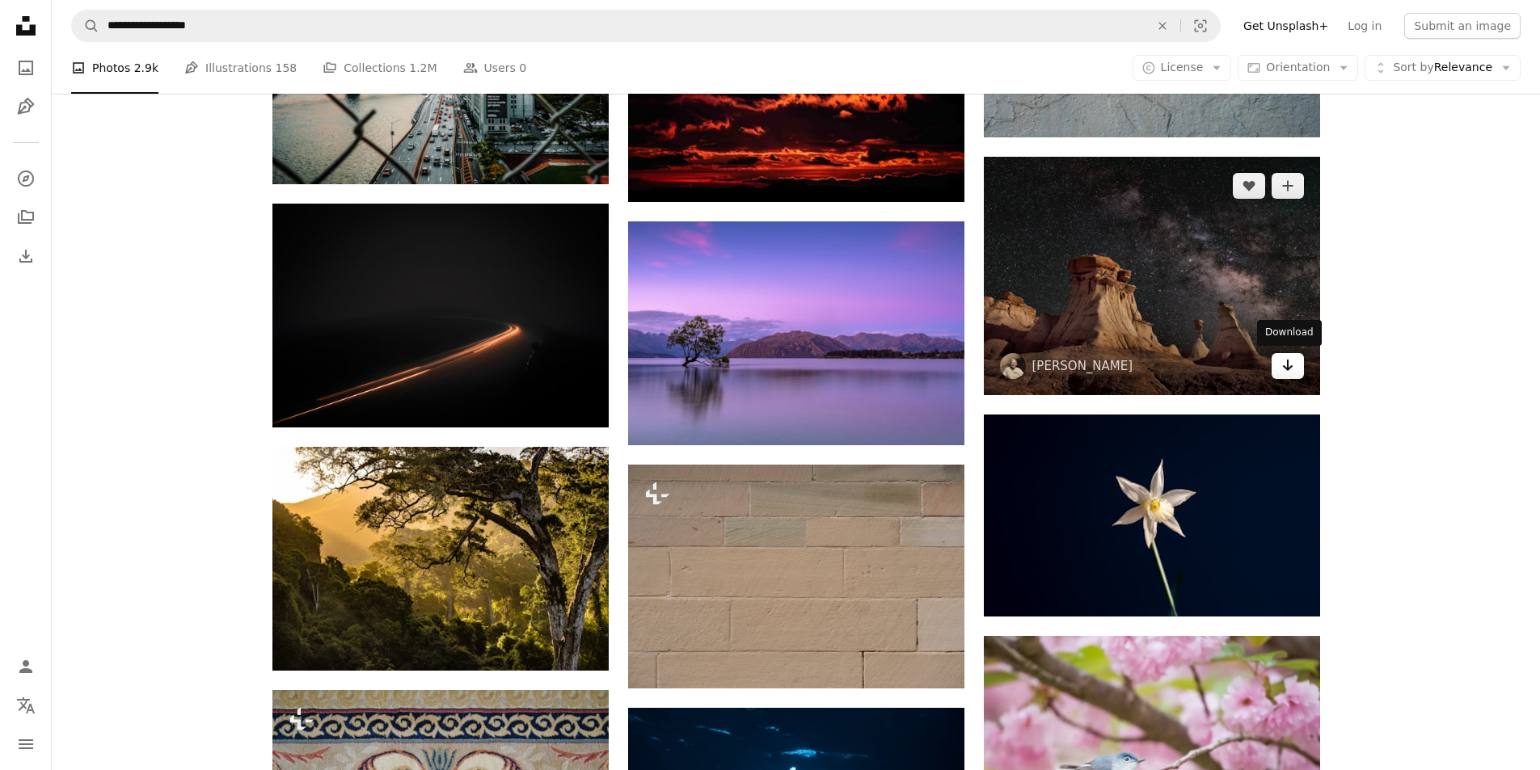
click at [1283, 368] on icon "Arrow pointing down" at bounding box center [1287, 365] width 13 height 19
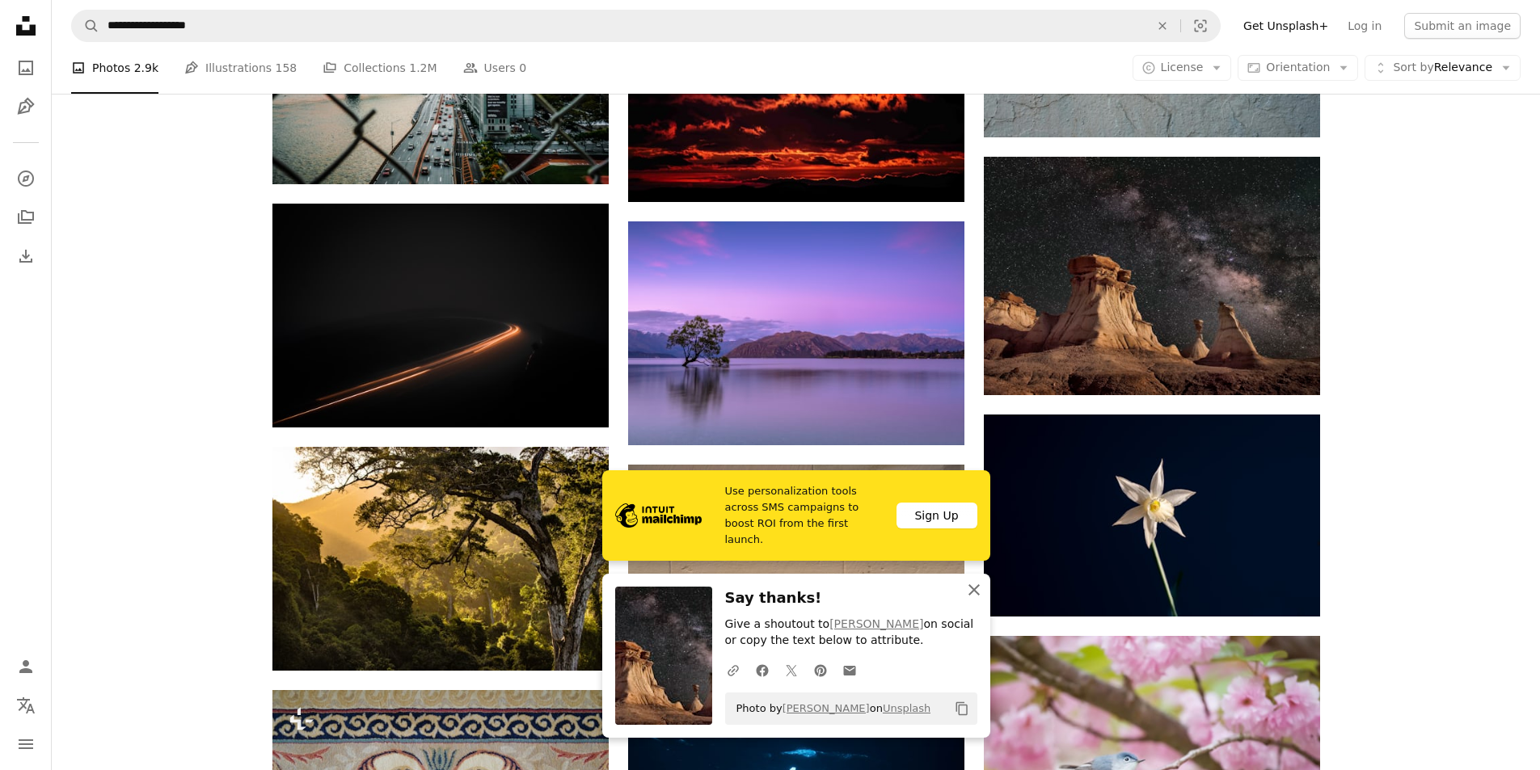
click at [974, 592] on icon "An X shape" at bounding box center [973, 589] width 19 height 19
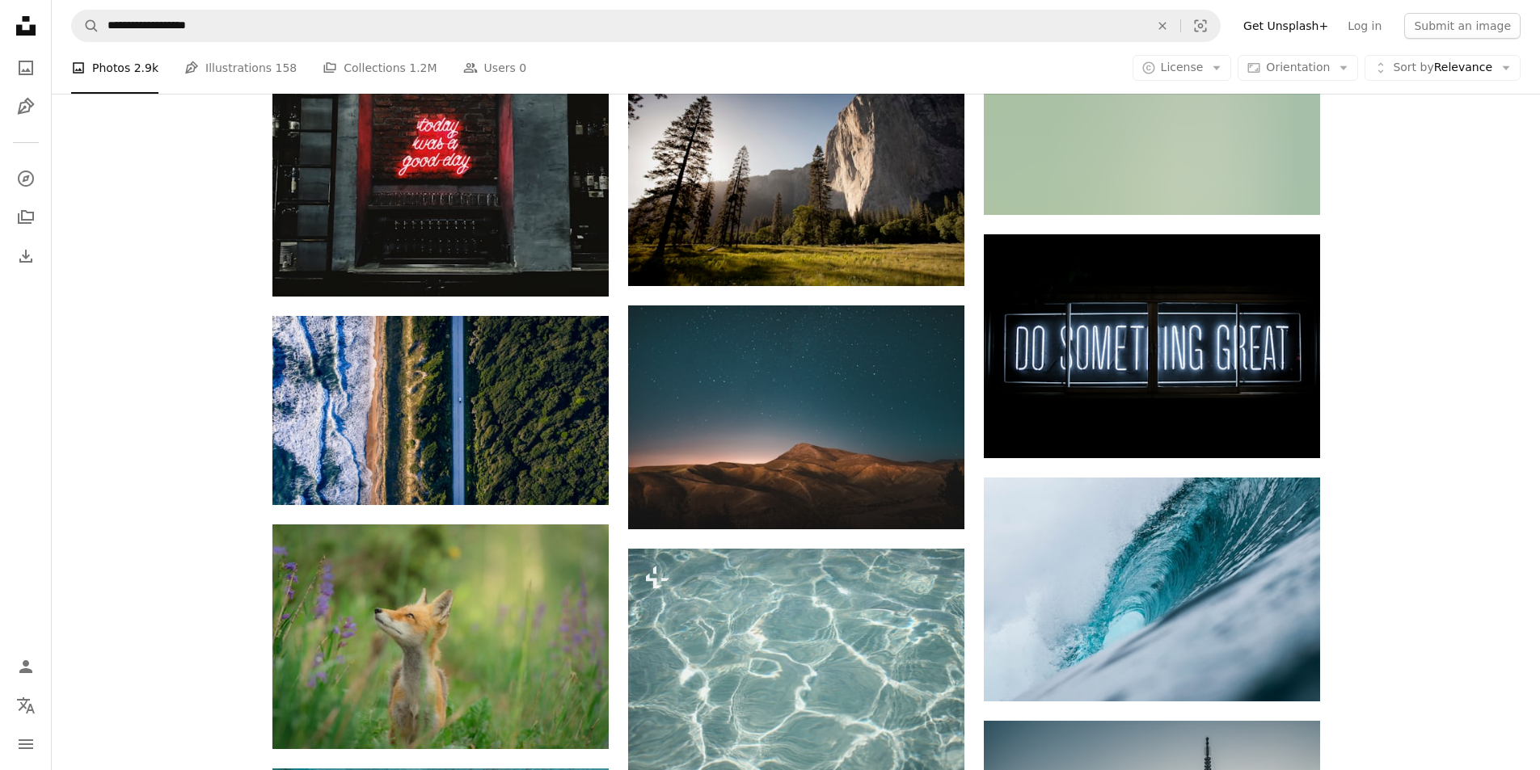
scroll to position [13255, 0]
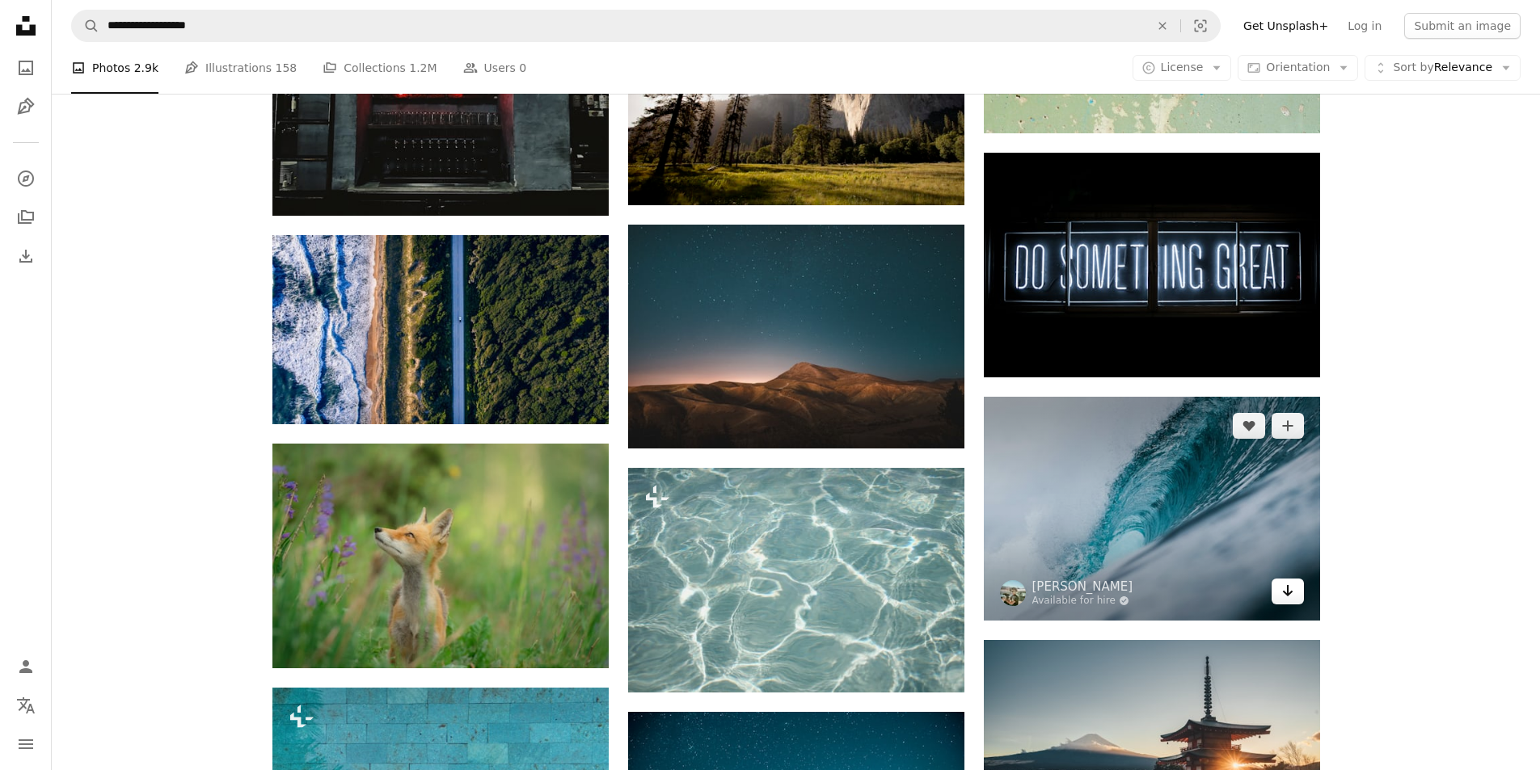
click at [1292, 595] on icon "Arrow pointing down" at bounding box center [1287, 590] width 13 height 19
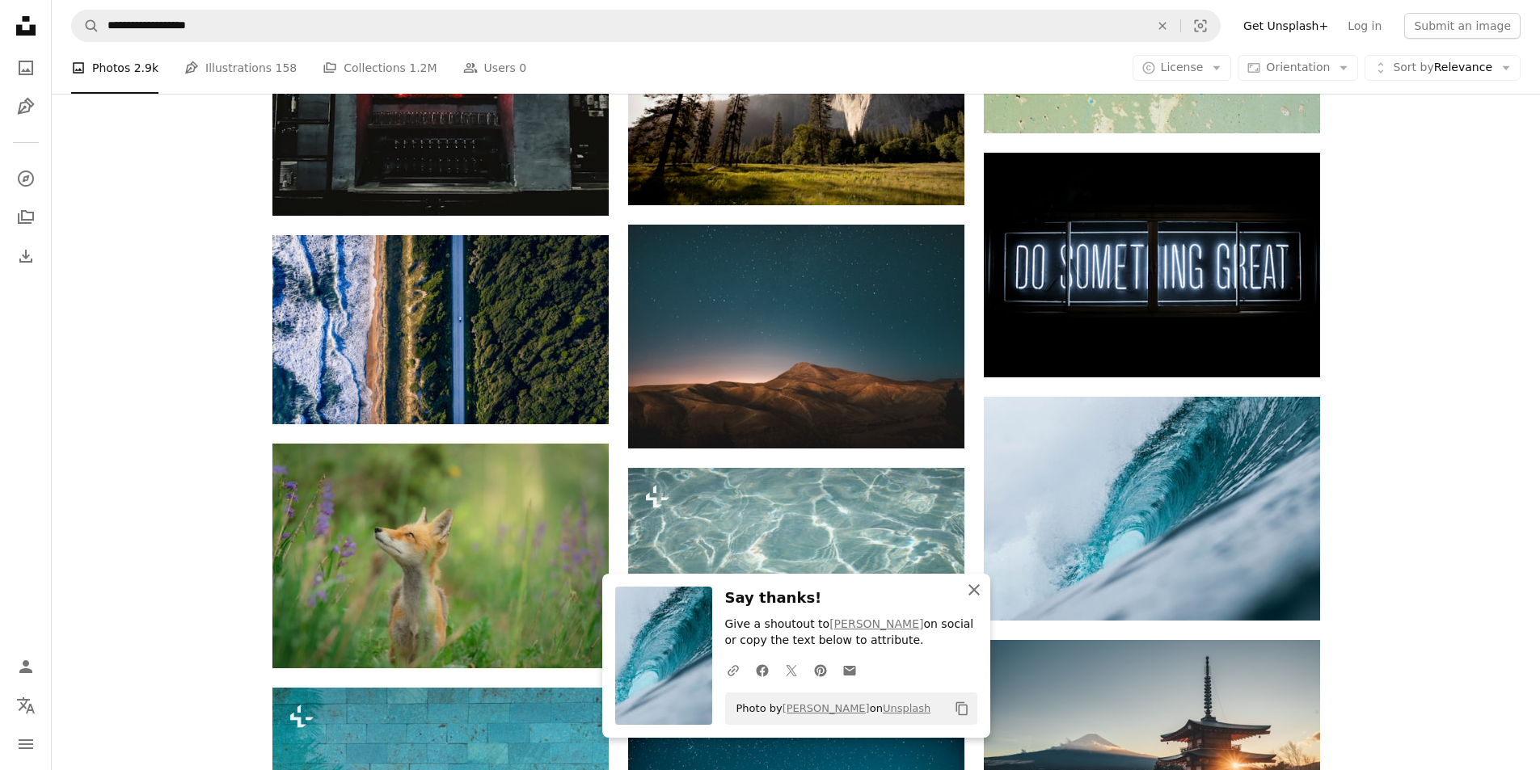
click at [975, 588] on icon "button" at bounding box center [973, 589] width 11 height 11
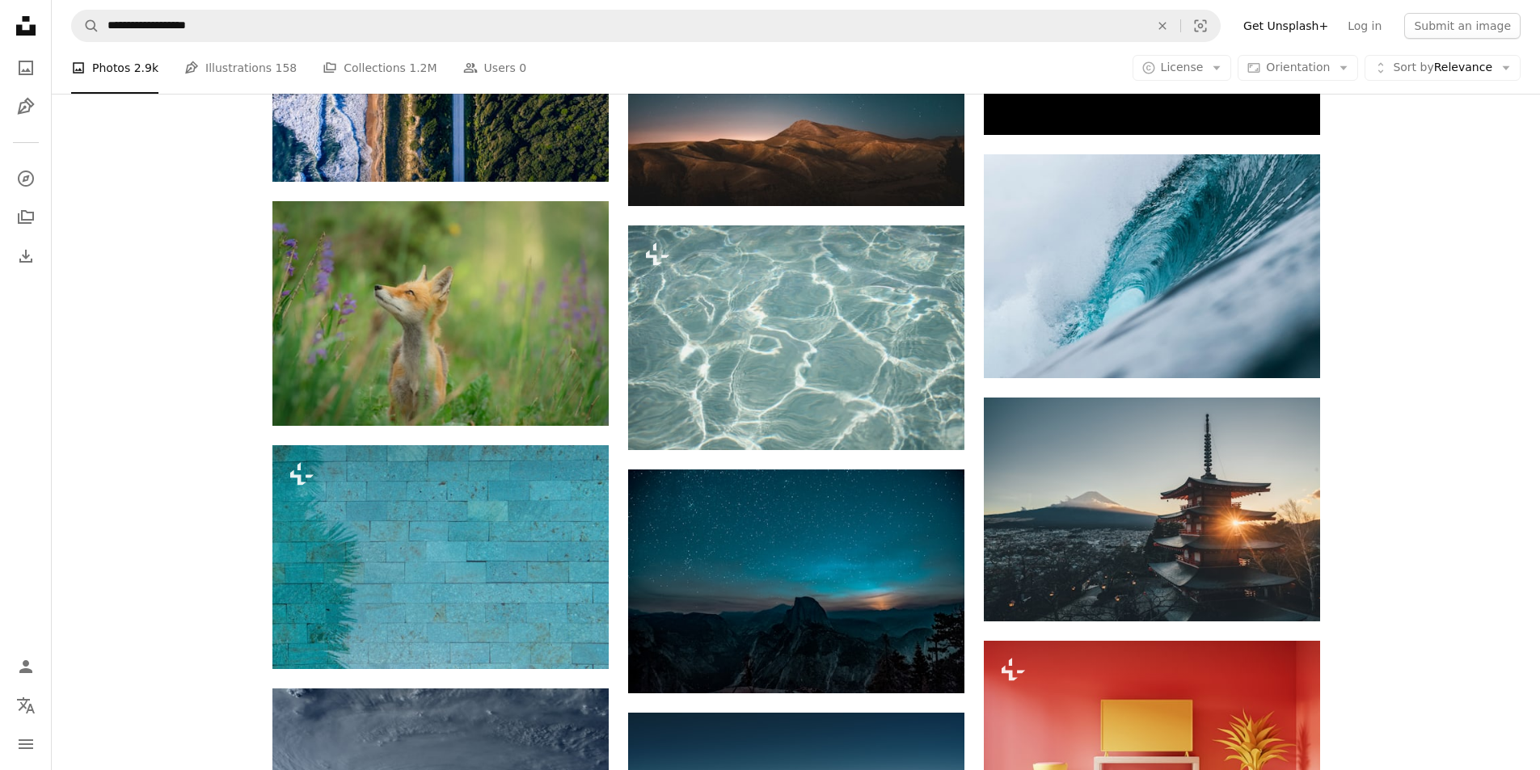
scroll to position [13659, 0]
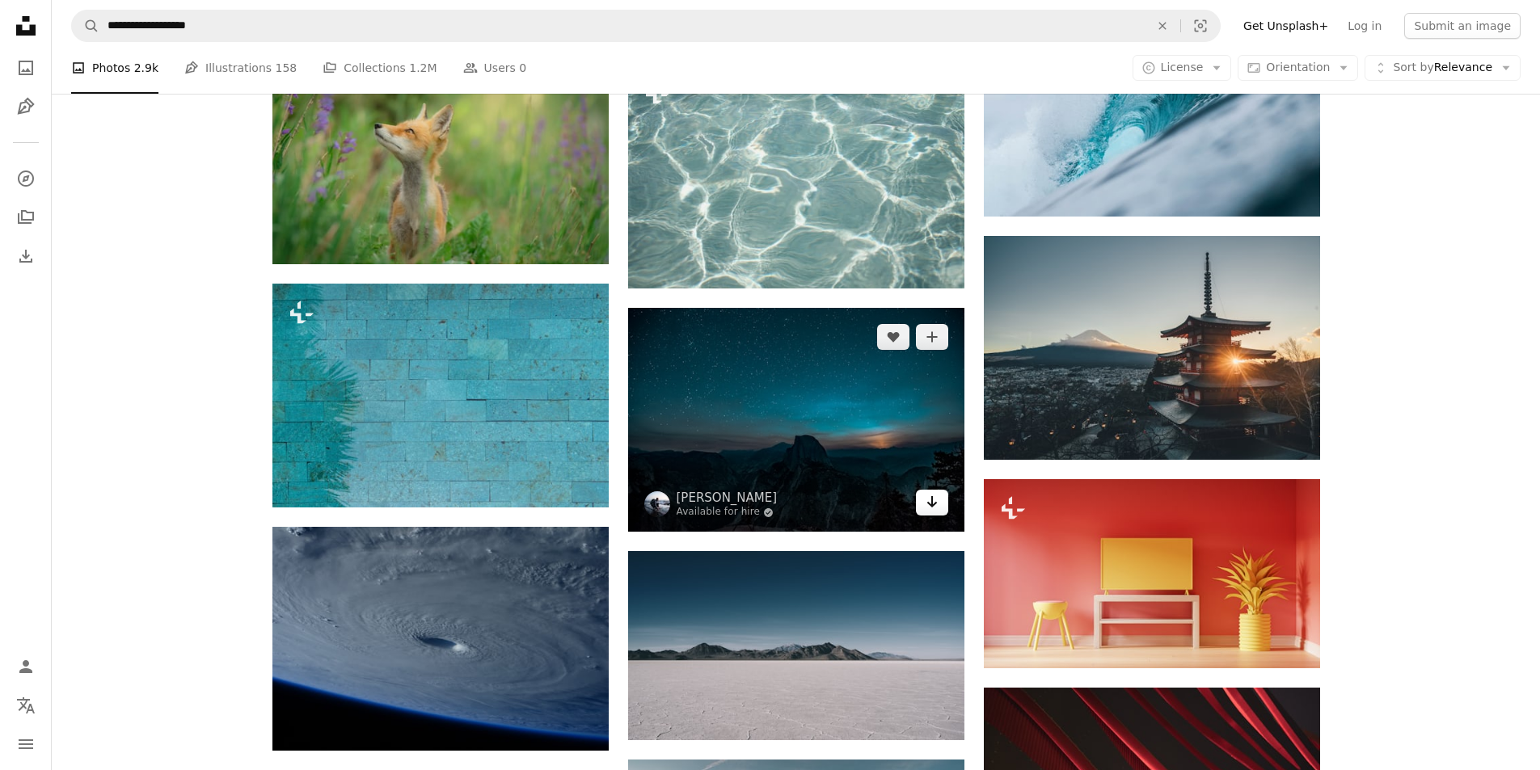
click at [923, 500] on link "Arrow pointing down" at bounding box center [932, 503] width 32 height 26
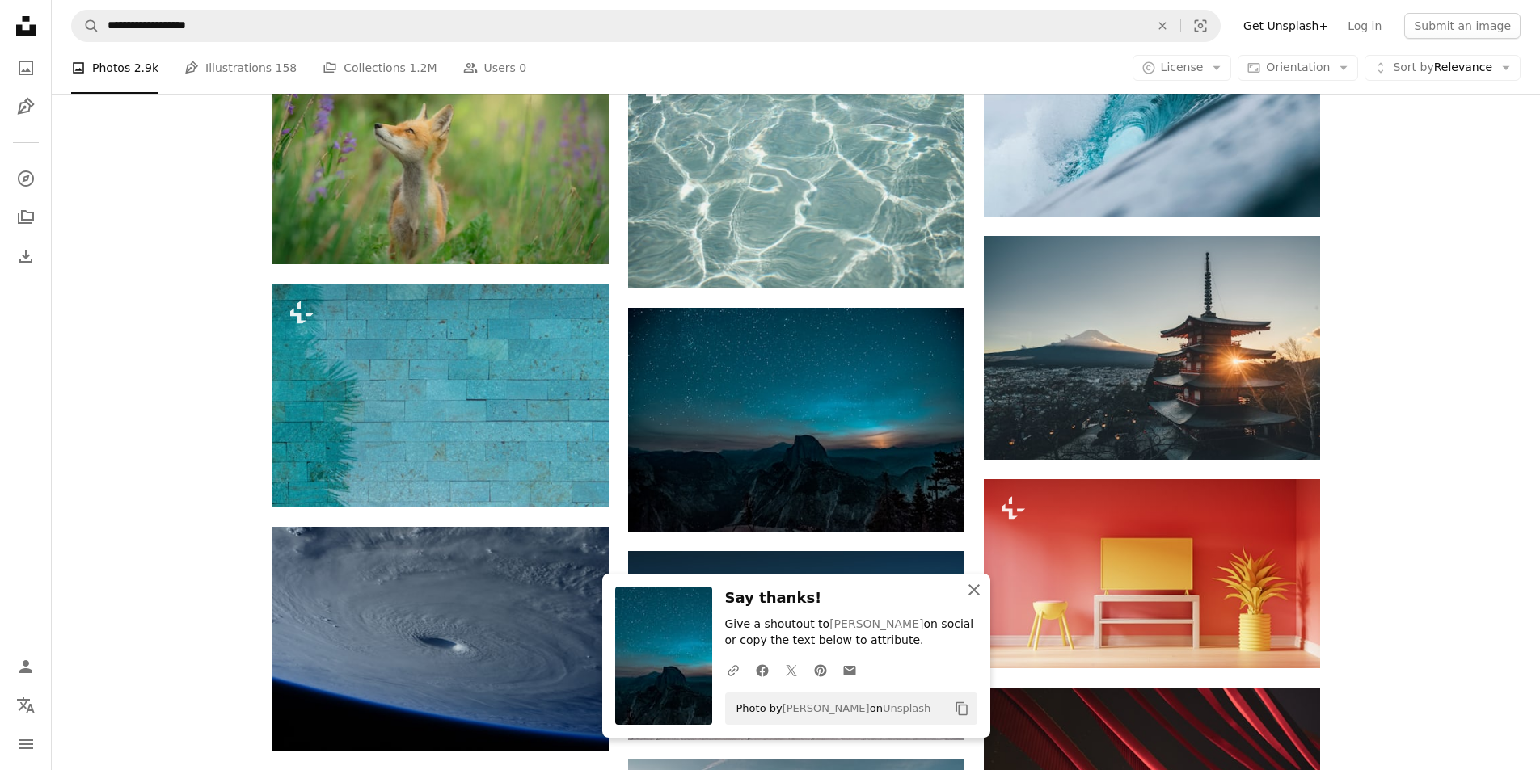
click at [980, 592] on icon "An X shape" at bounding box center [973, 589] width 19 height 19
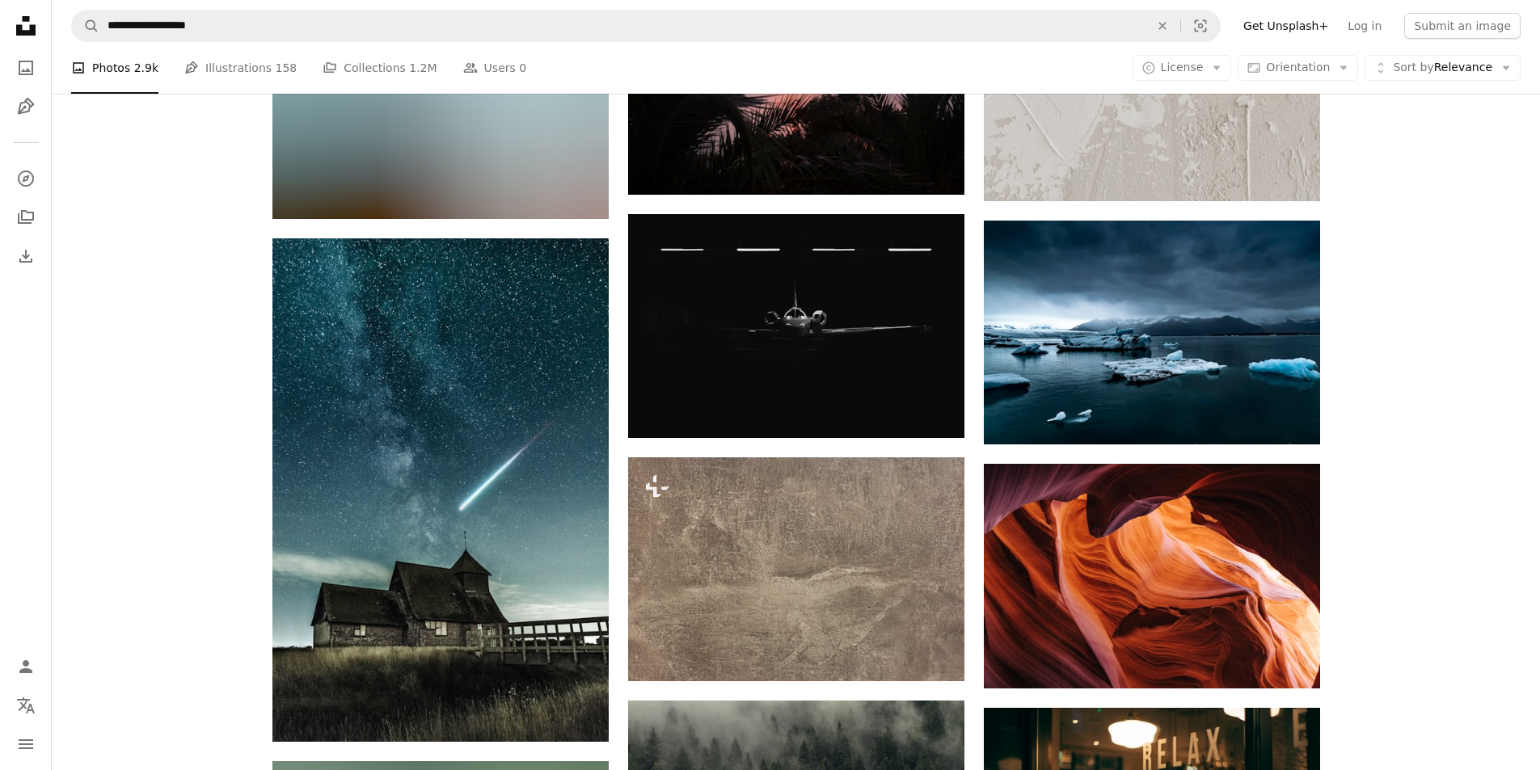
scroll to position [16731, 0]
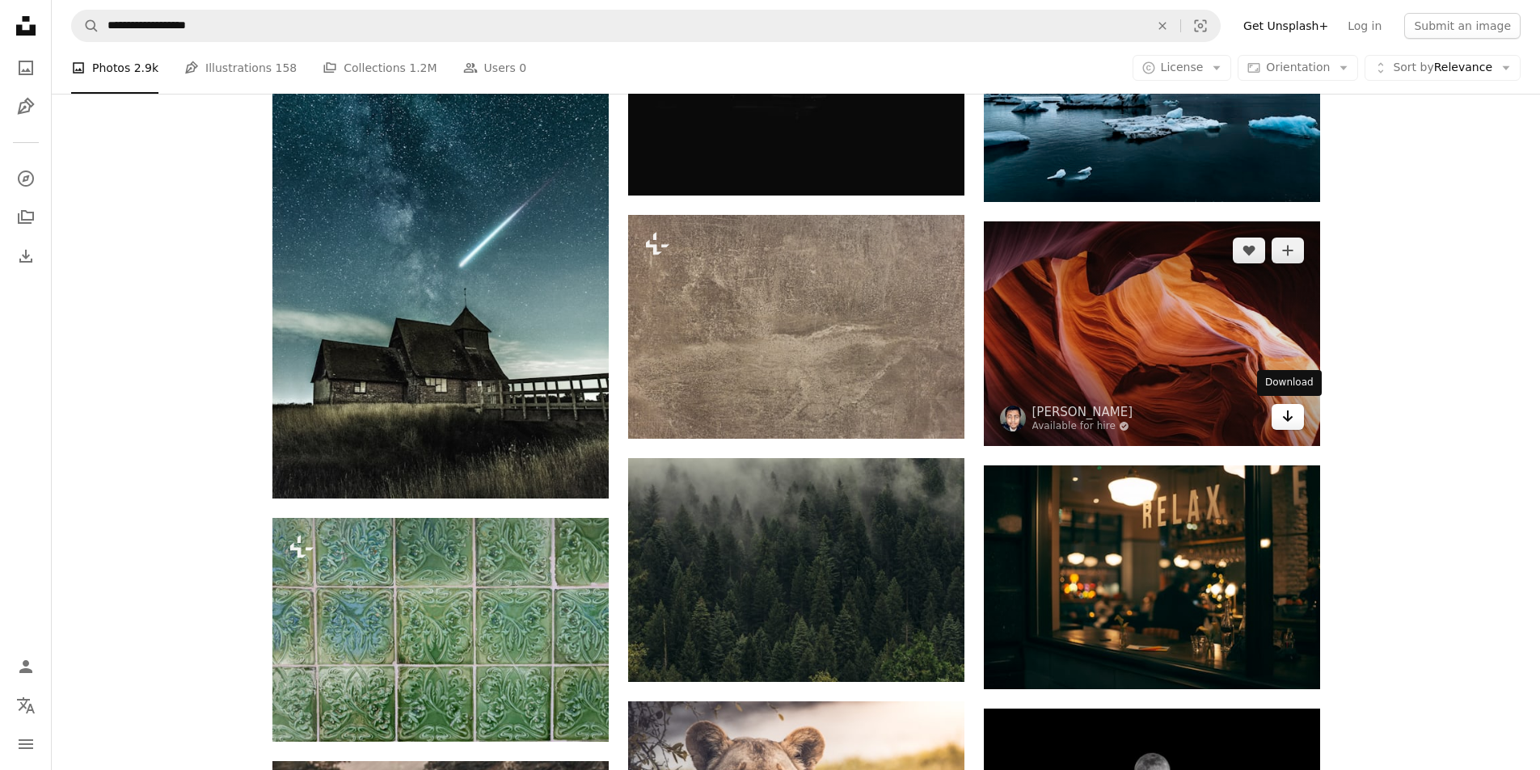
click at [1293, 419] on icon "Arrow pointing down" at bounding box center [1287, 416] width 13 height 19
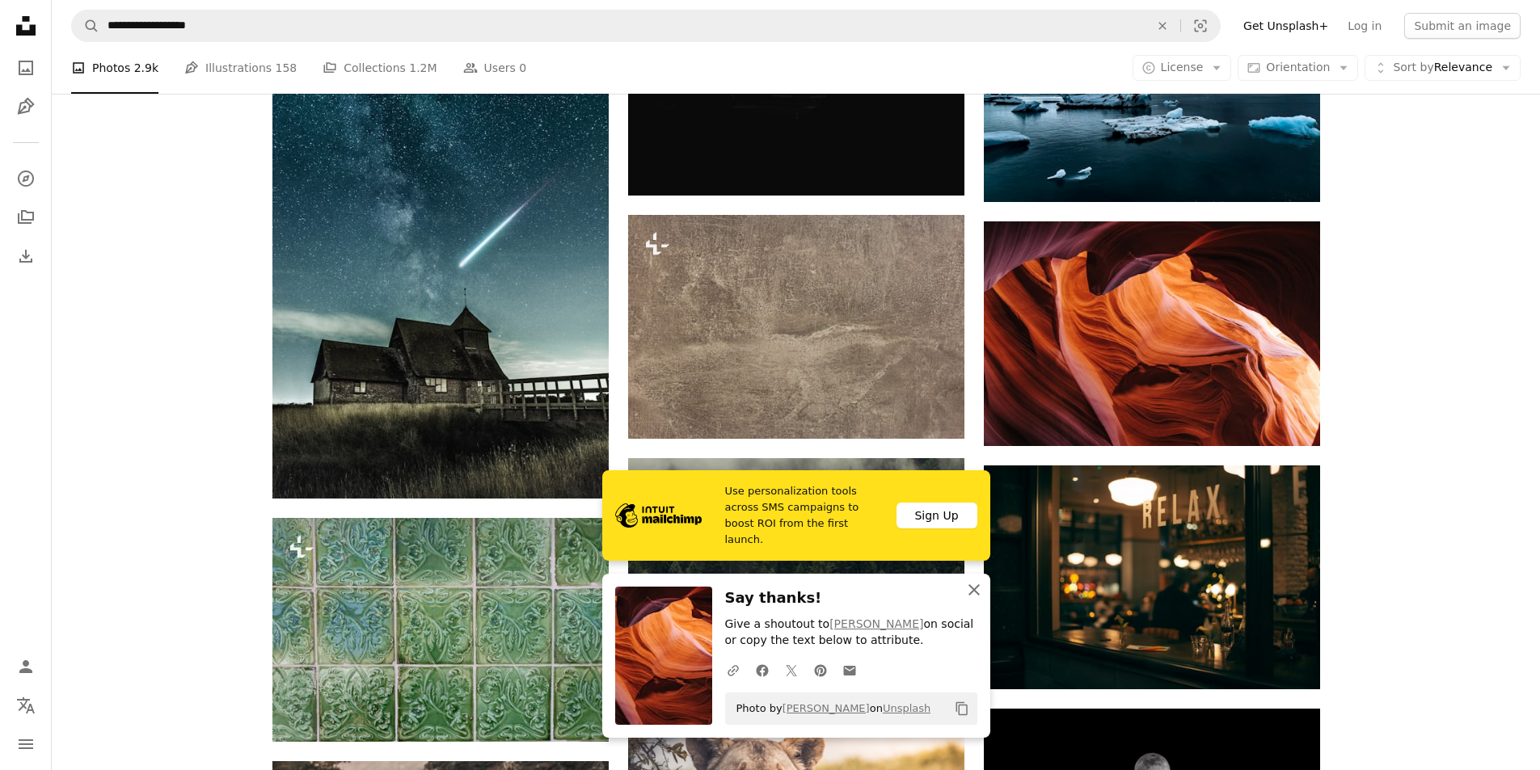
click at [969, 590] on icon "An X shape" at bounding box center [973, 589] width 19 height 19
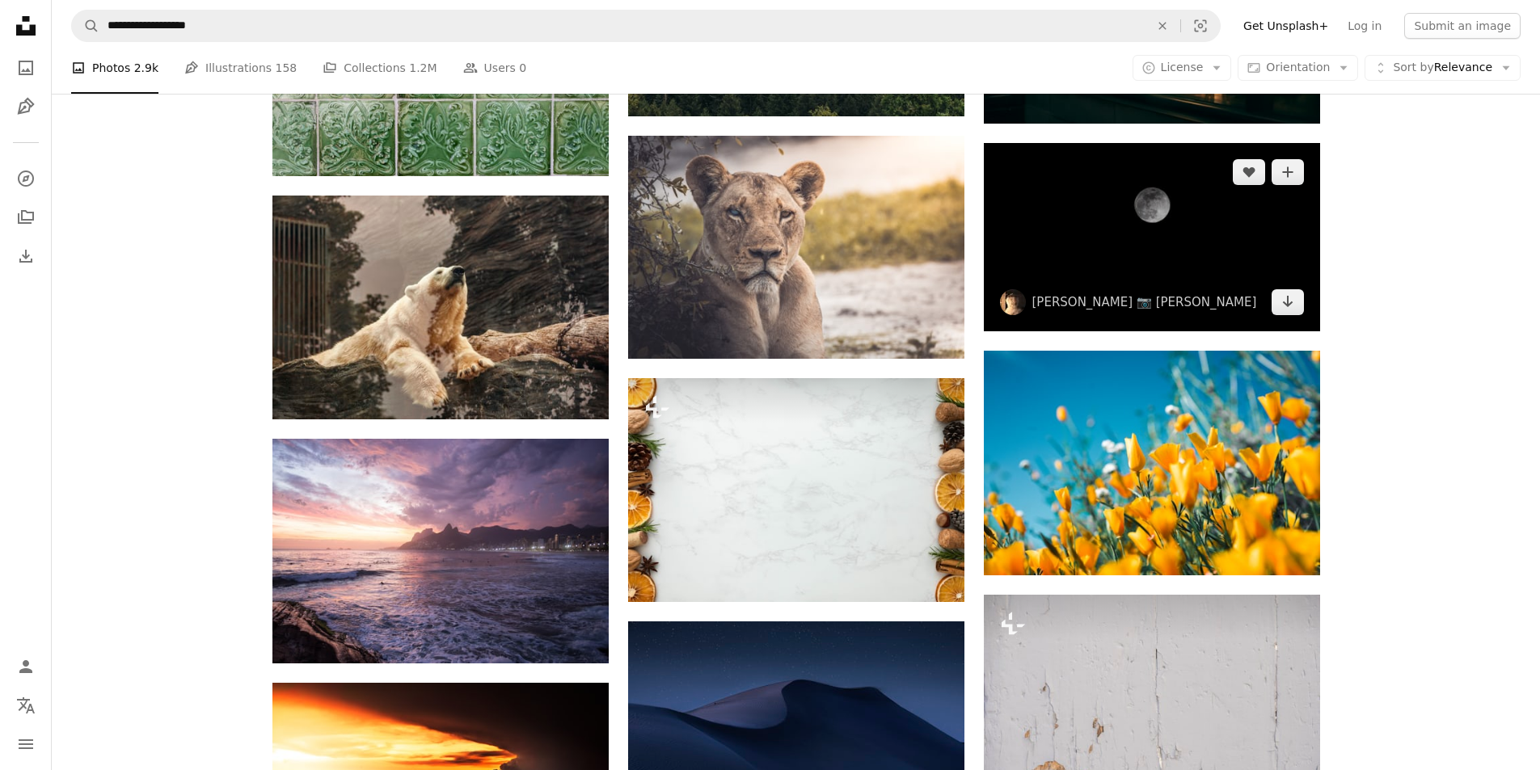
scroll to position [17377, 0]
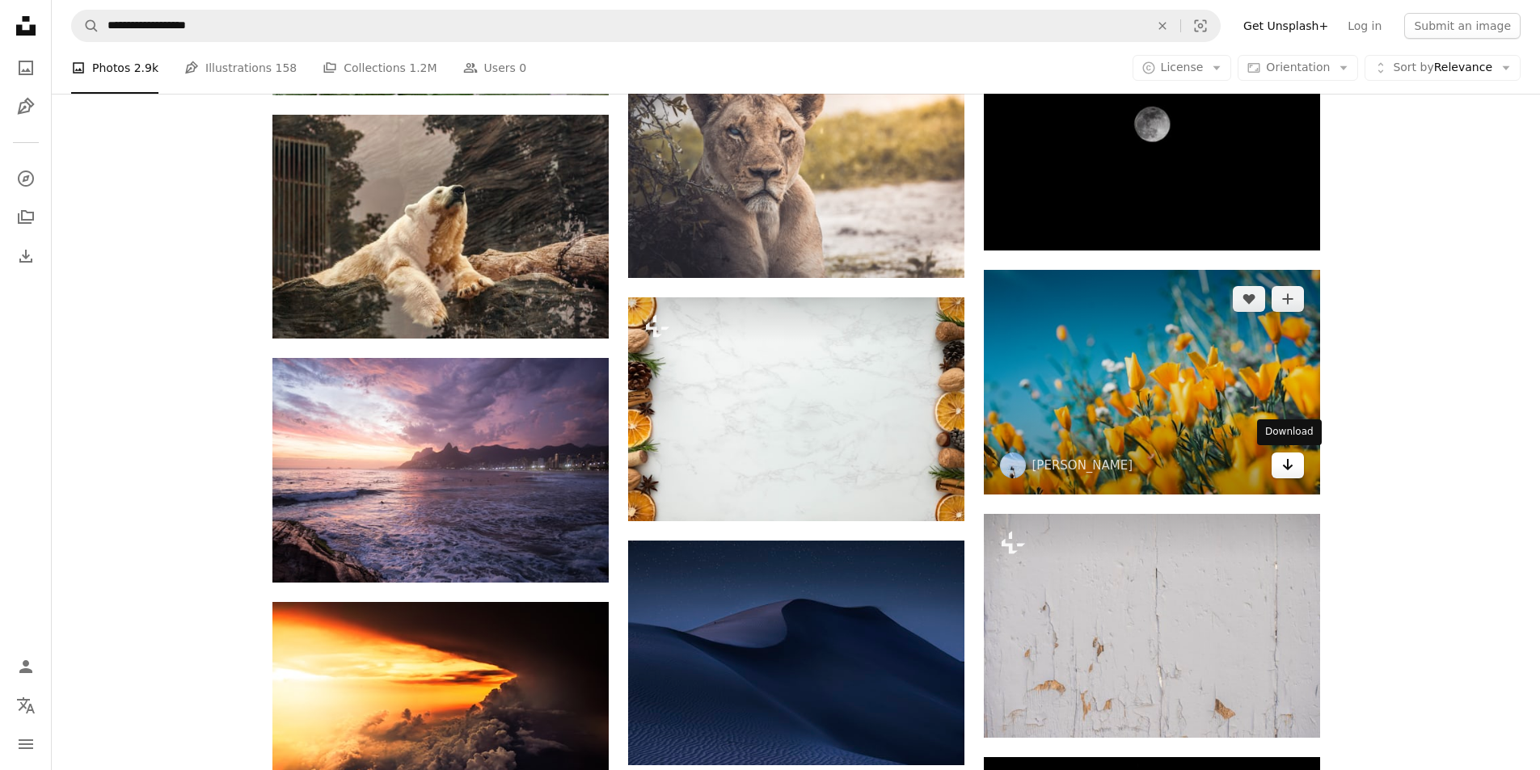
click at [1286, 463] on icon "Arrow pointing down" at bounding box center [1287, 464] width 13 height 19
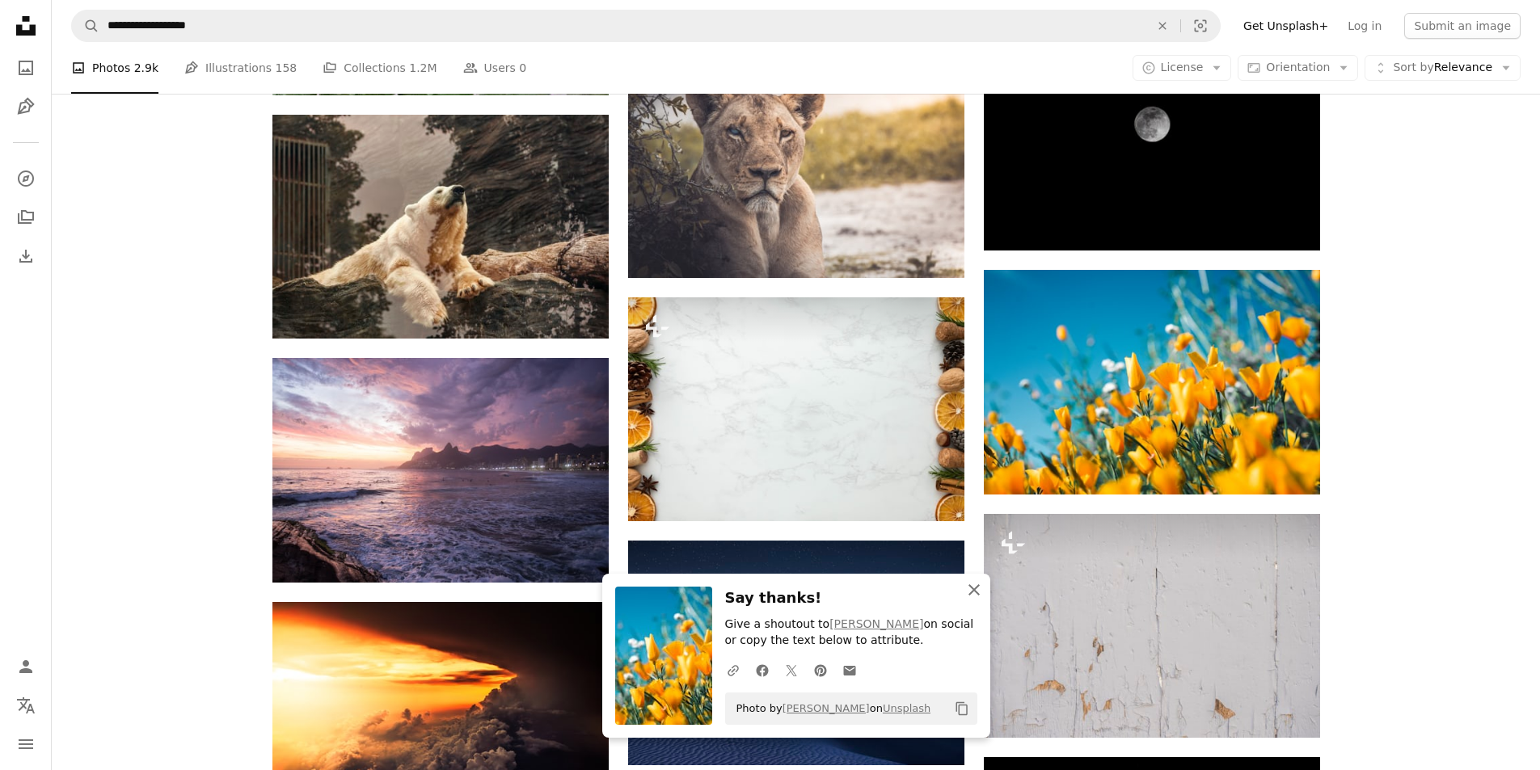
click at [970, 588] on icon "An X shape" at bounding box center [973, 589] width 19 height 19
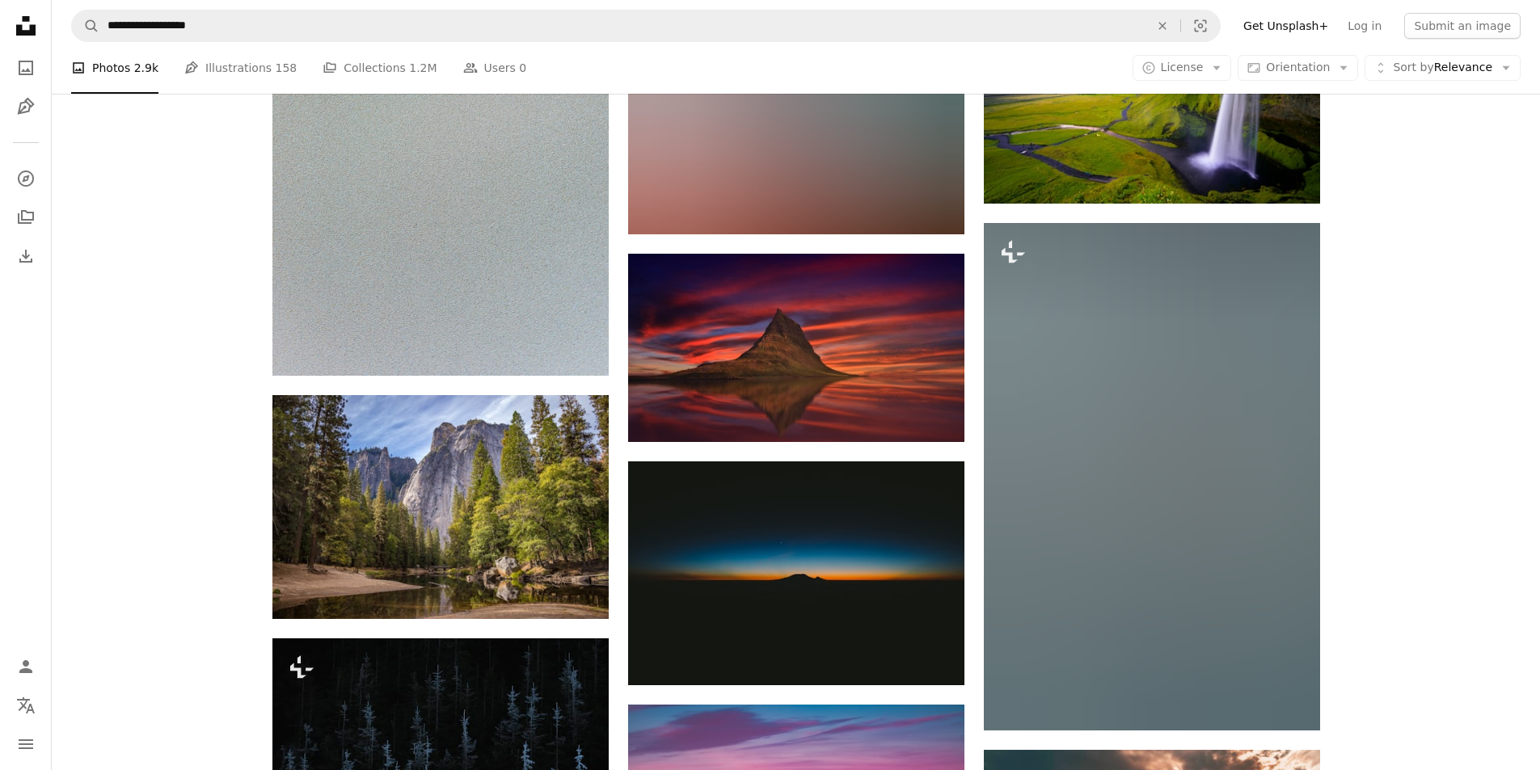
scroll to position [18105, 0]
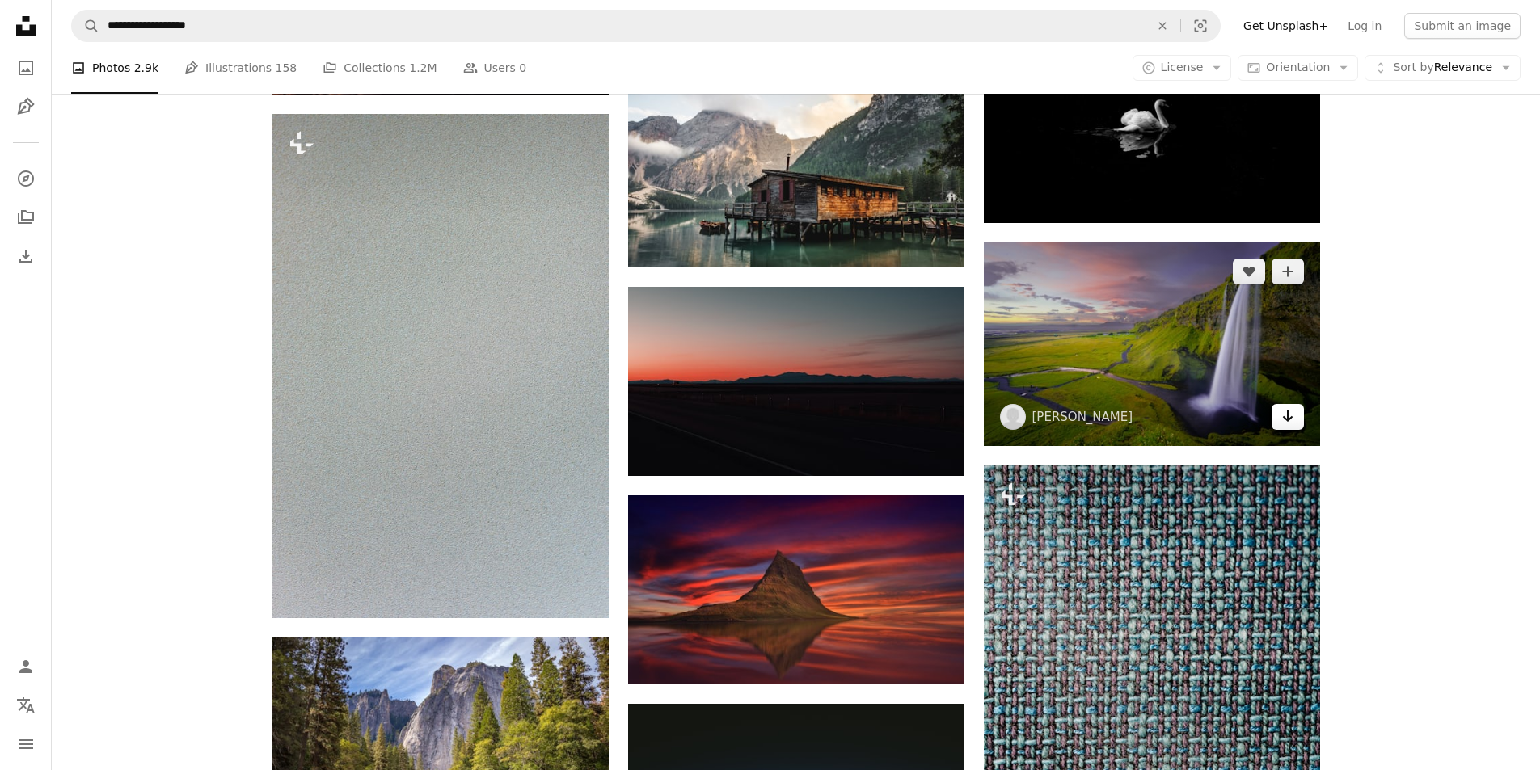
click at [1291, 418] on icon "Arrow pointing down" at bounding box center [1287, 416] width 13 height 19
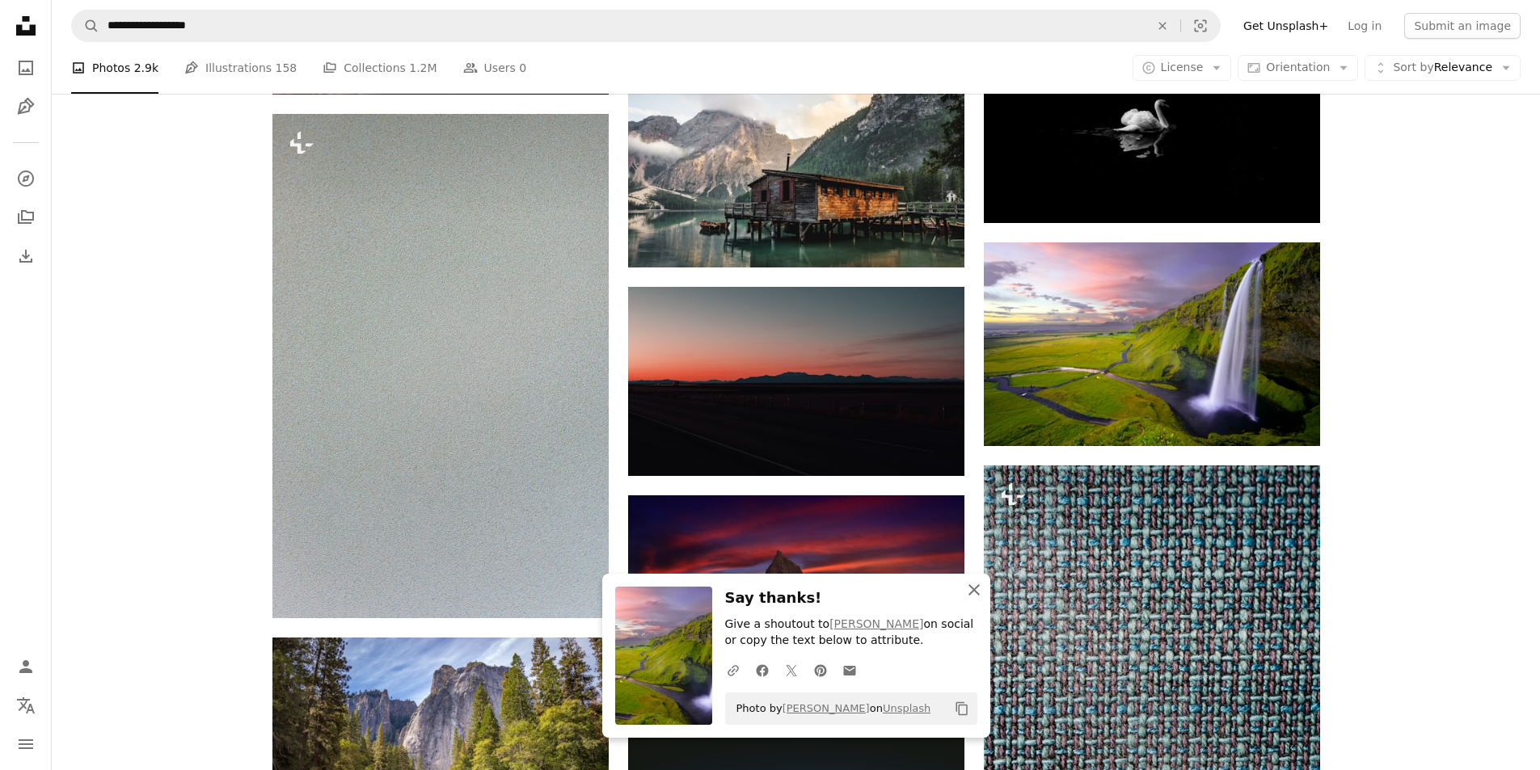
click at [972, 597] on icon "An X shape" at bounding box center [973, 589] width 19 height 19
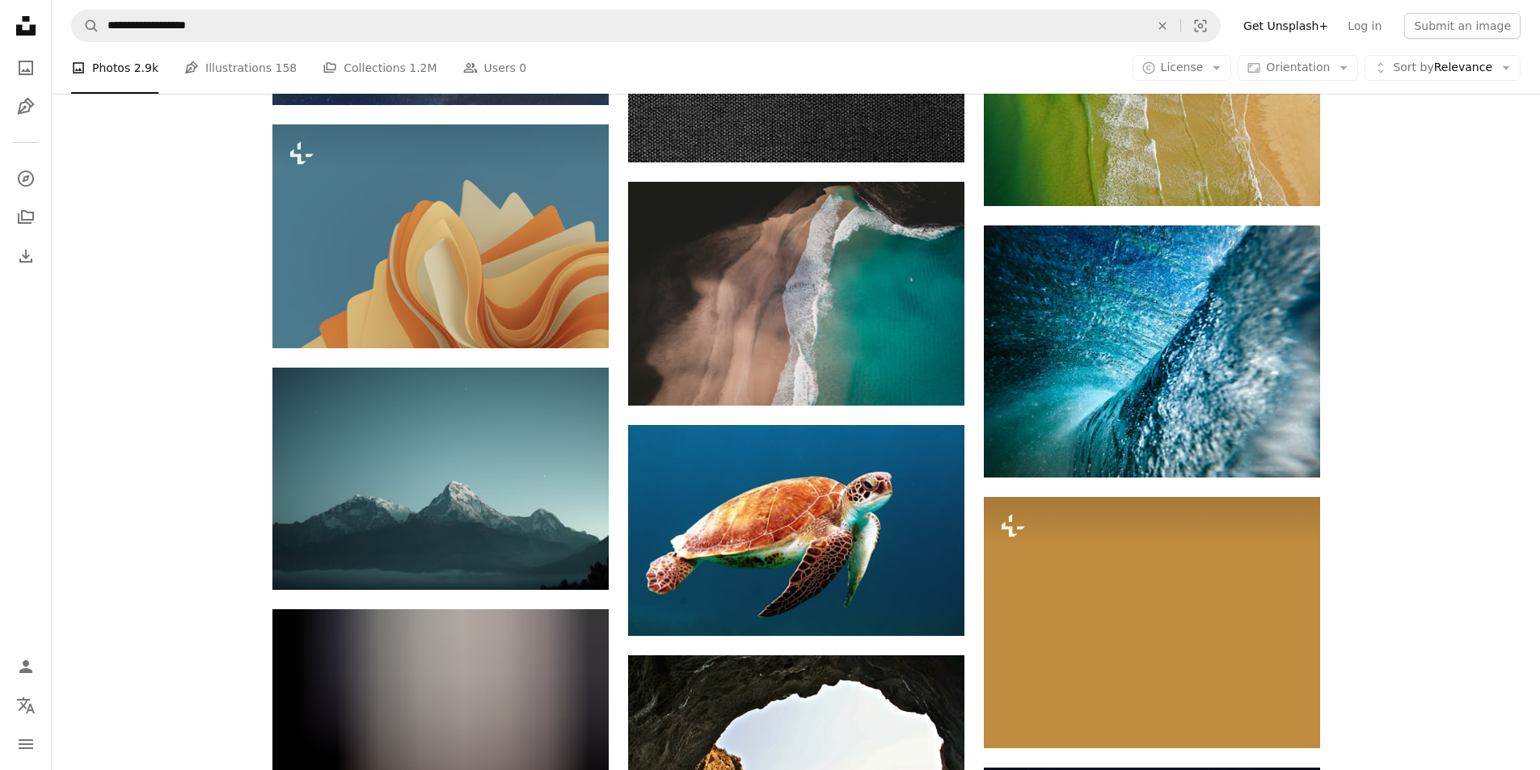
scroll to position [26430, 0]
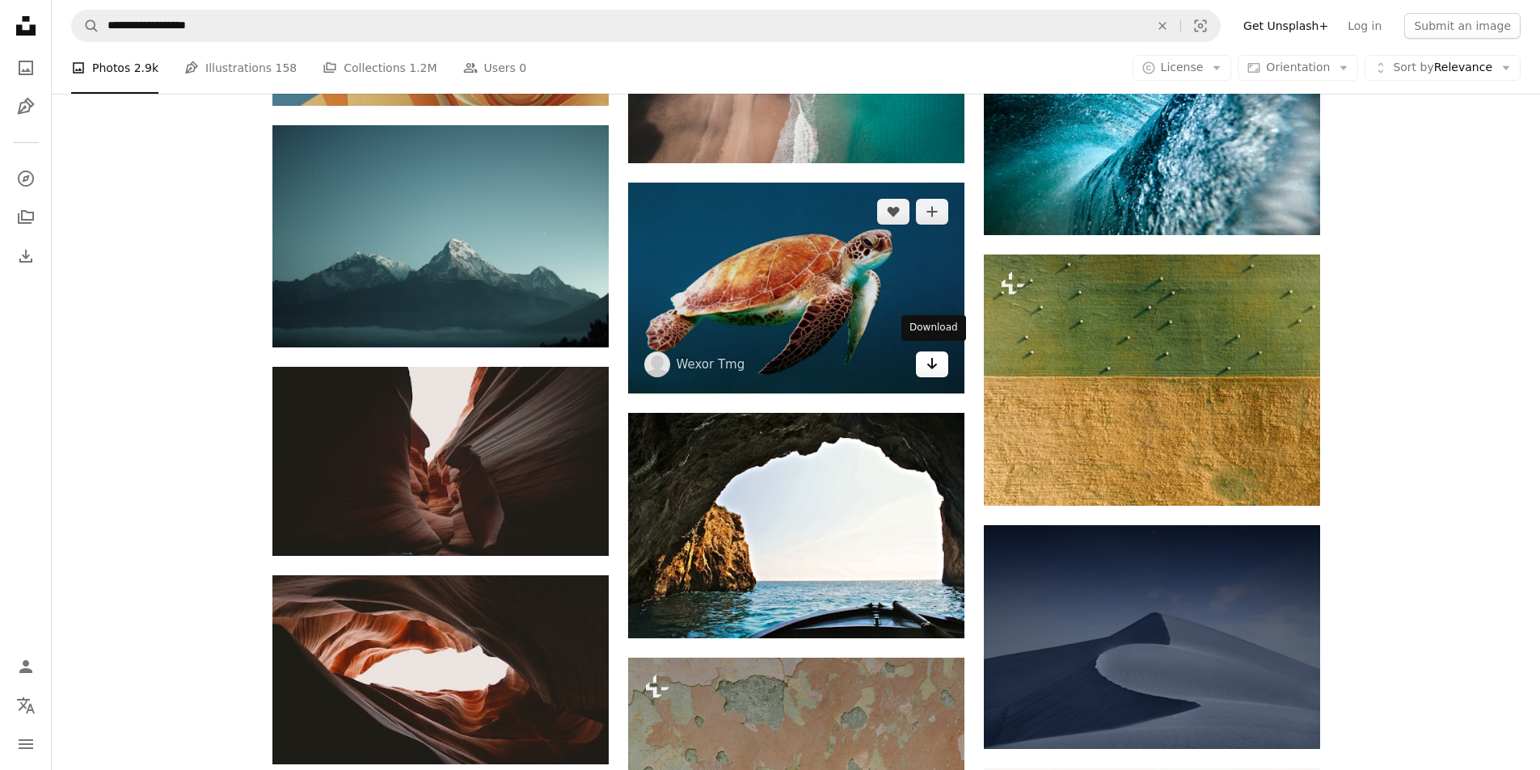
click at [928, 356] on icon "Arrow pointing down" at bounding box center [931, 363] width 13 height 19
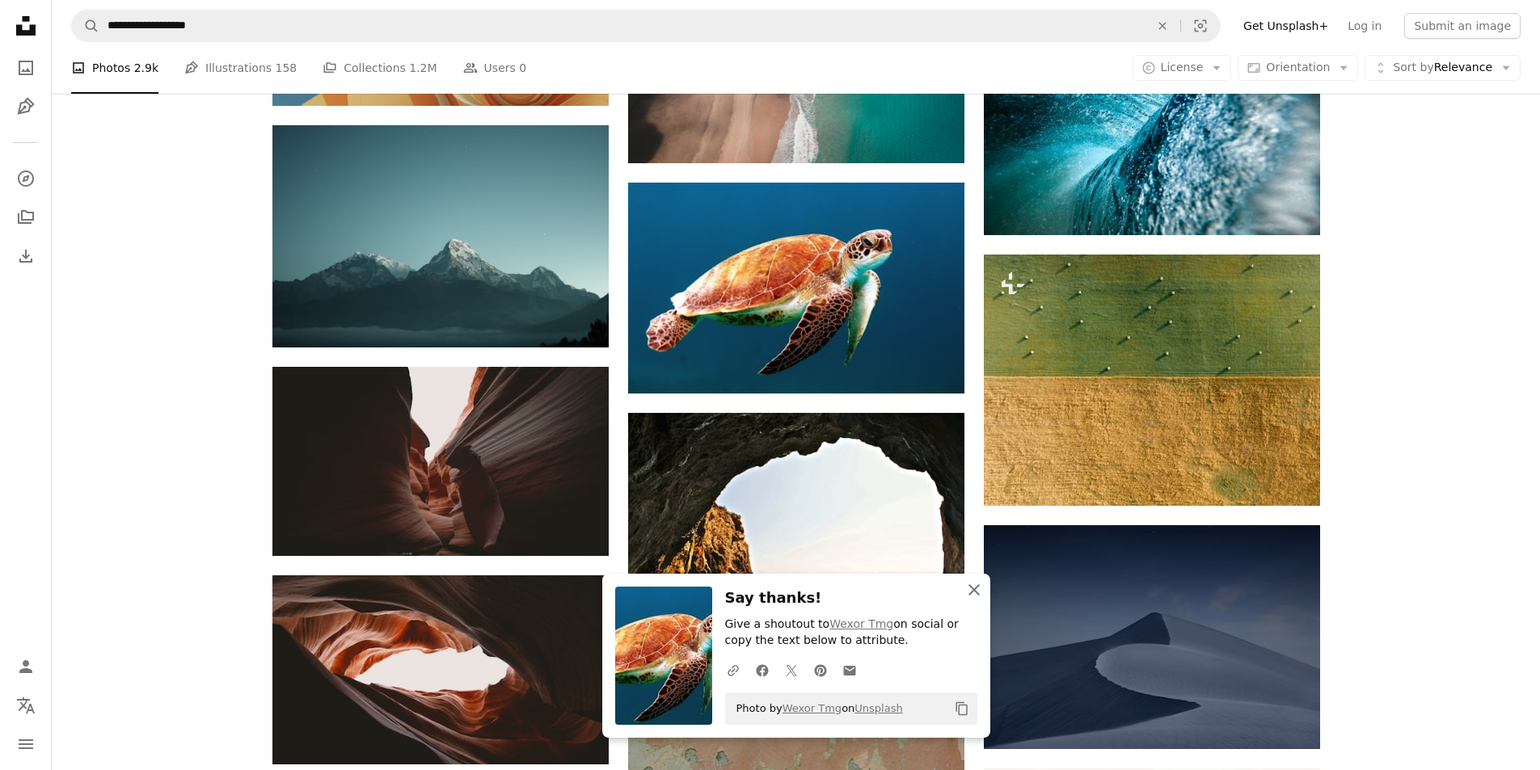
click at [977, 589] on icon "An X shape" at bounding box center [973, 589] width 19 height 19
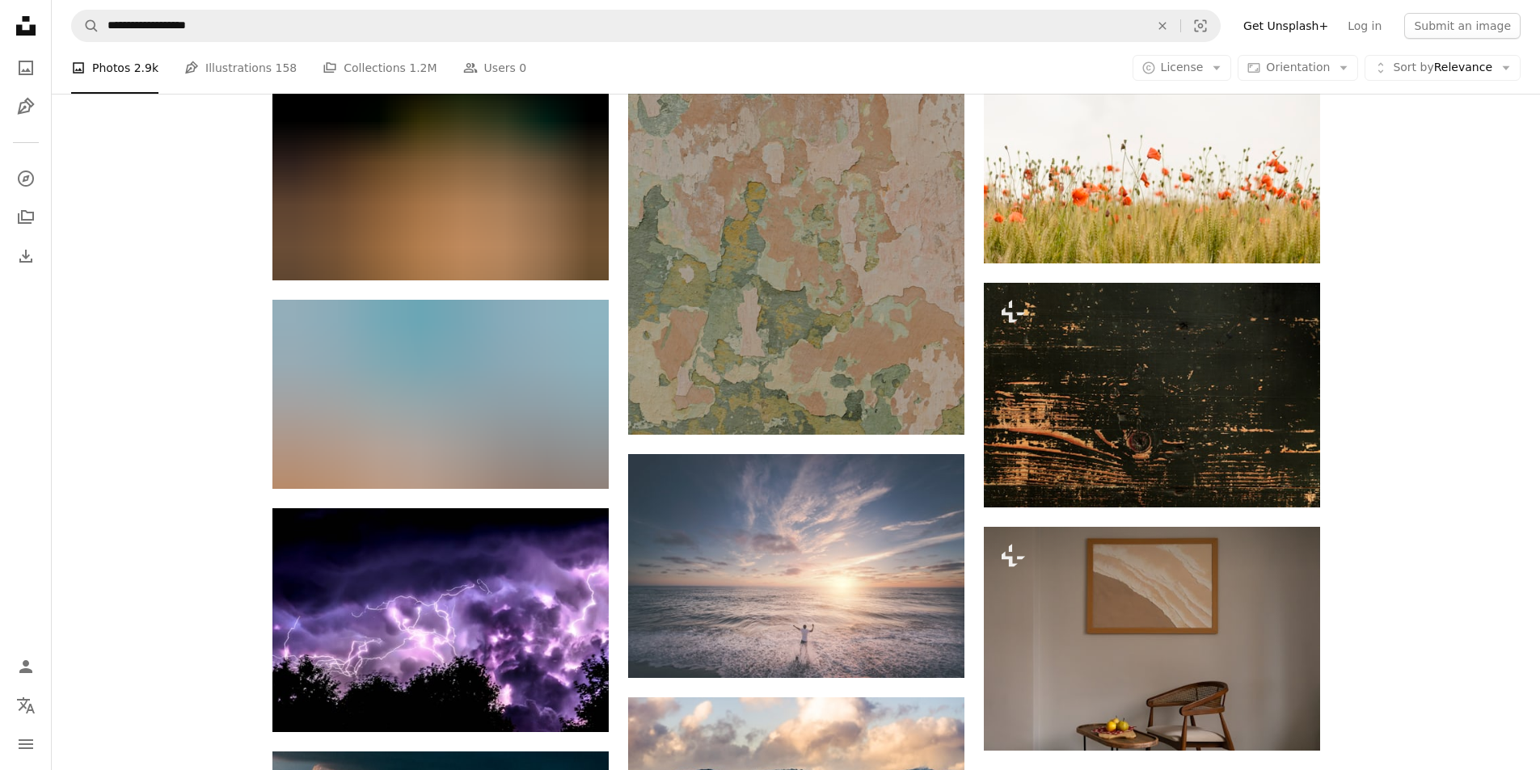
scroll to position [27399, 0]
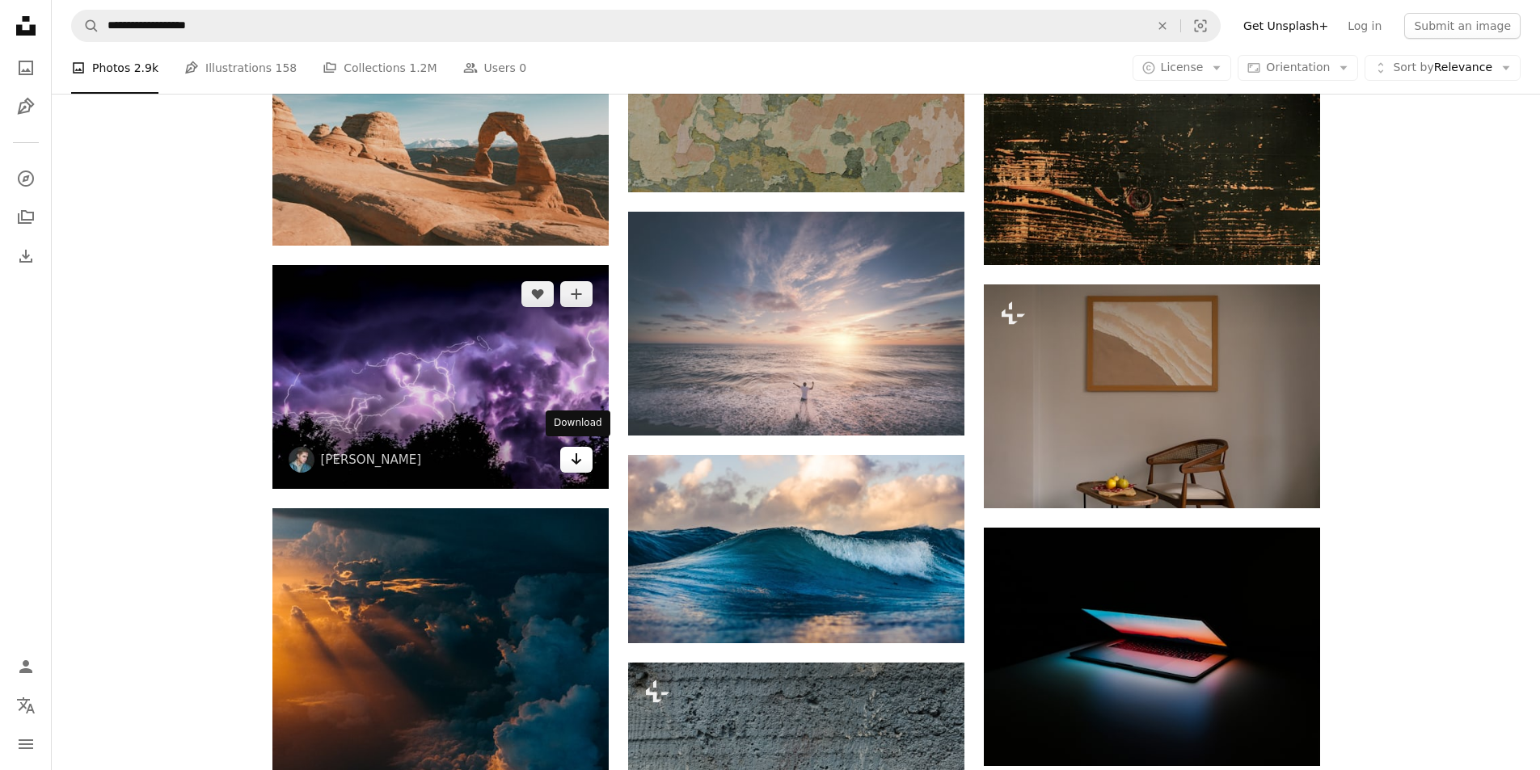
click at [577, 458] on icon "Download" at bounding box center [576, 458] width 11 height 11
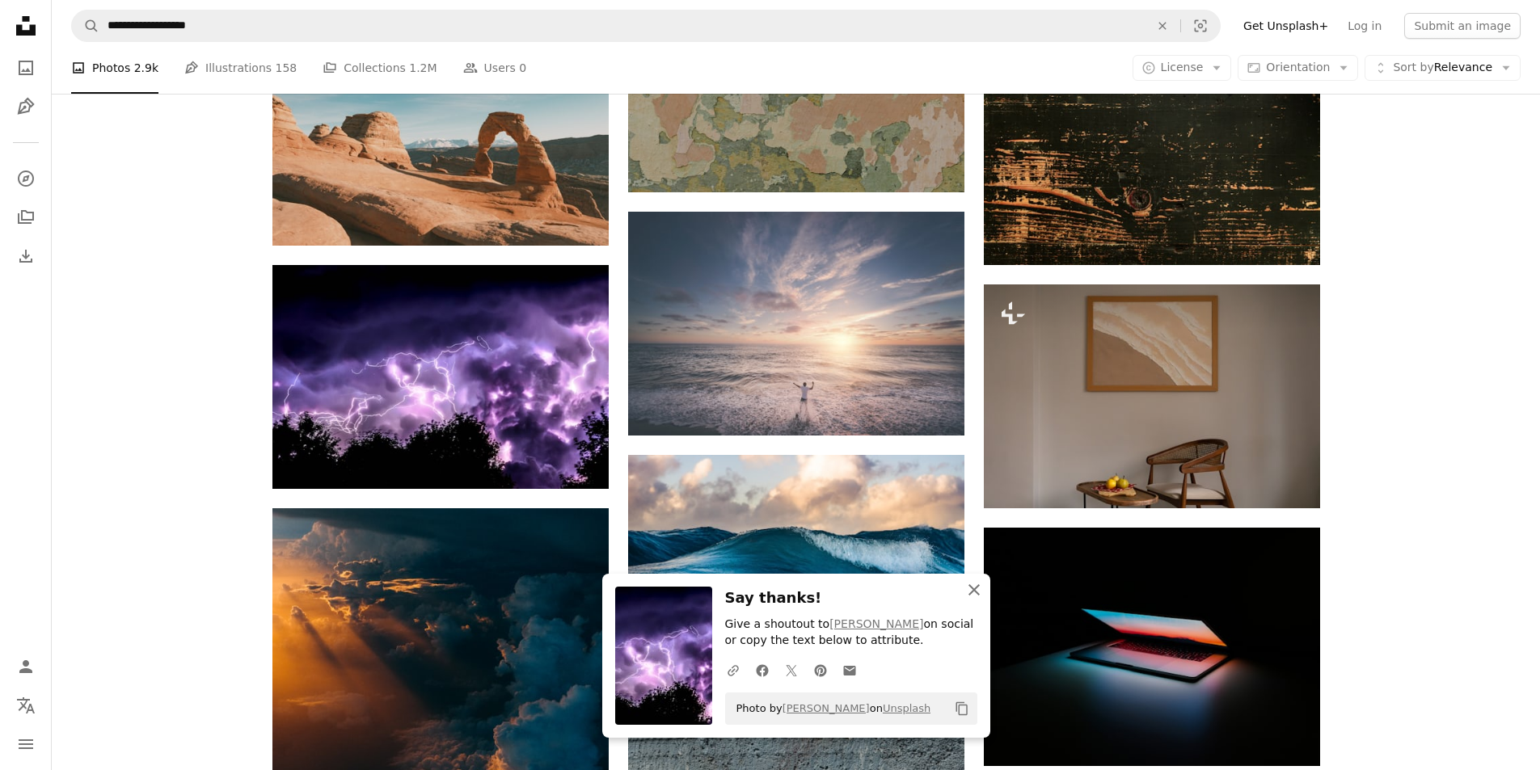
click at [974, 588] on icon "button" at bounding box center [973, 589] width 11 height 11
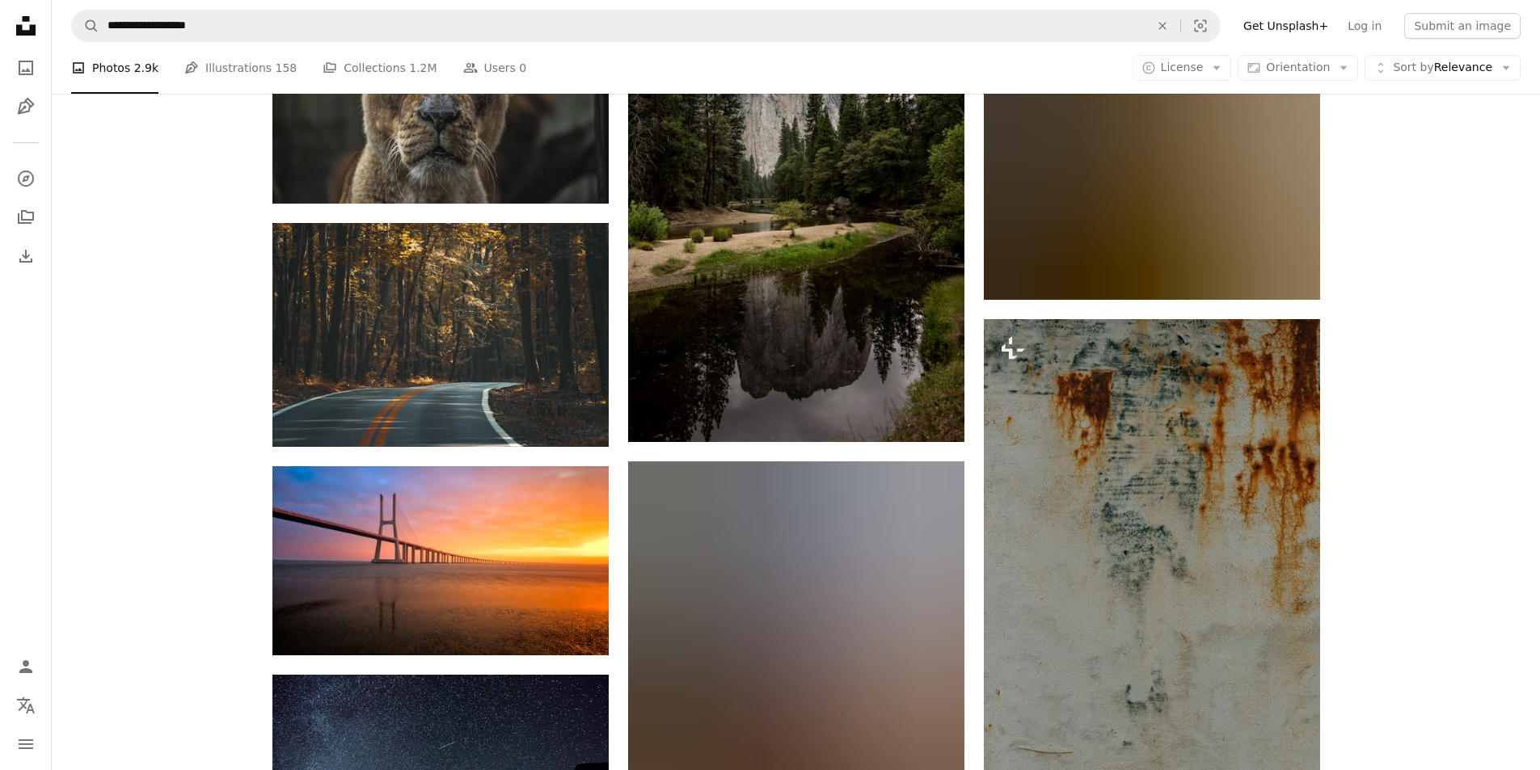
scroll to position [28854, 0]
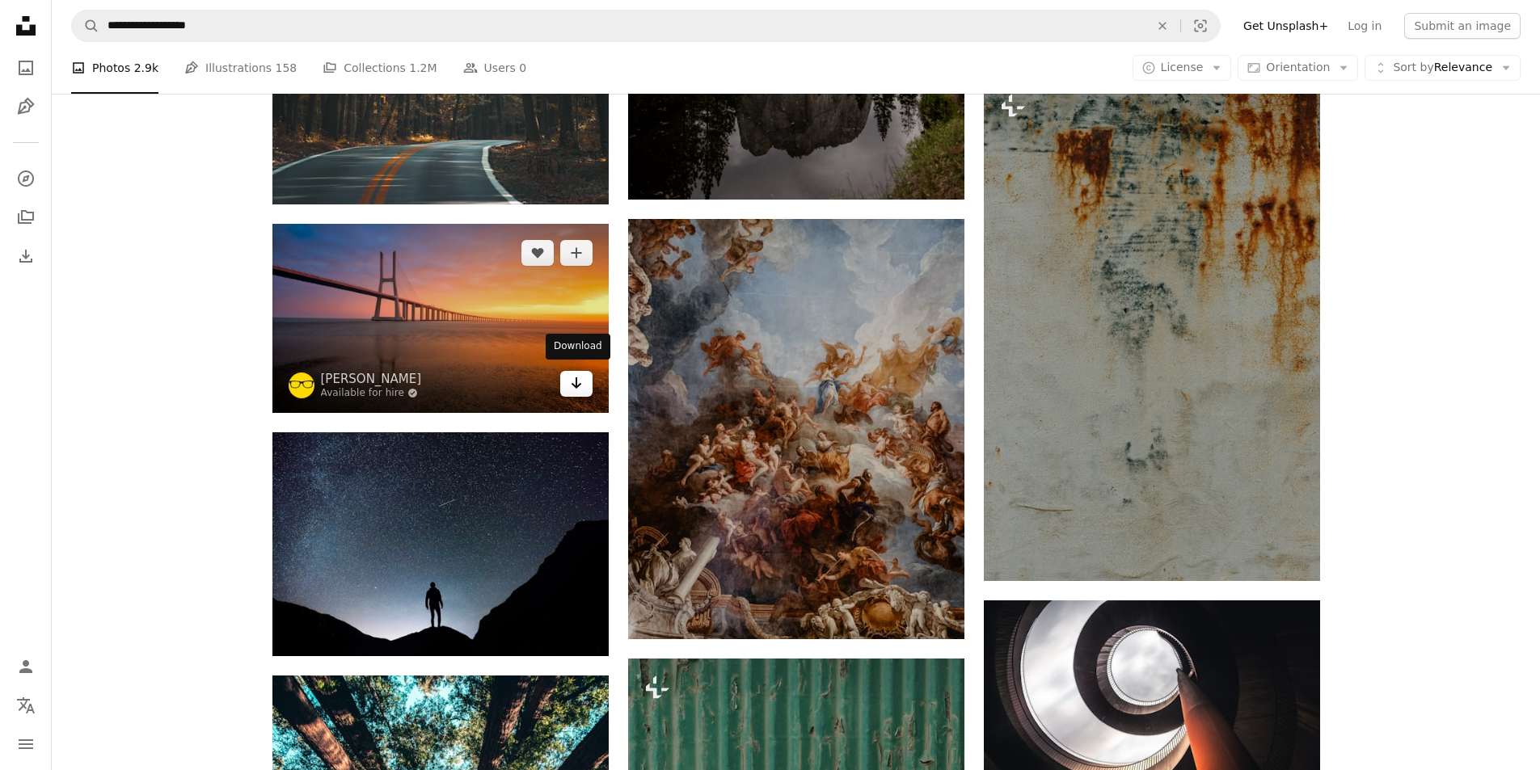
click at [575, 377] on icon "Arrow pointing down" at bounding box center [576, 382] width 13 height 19
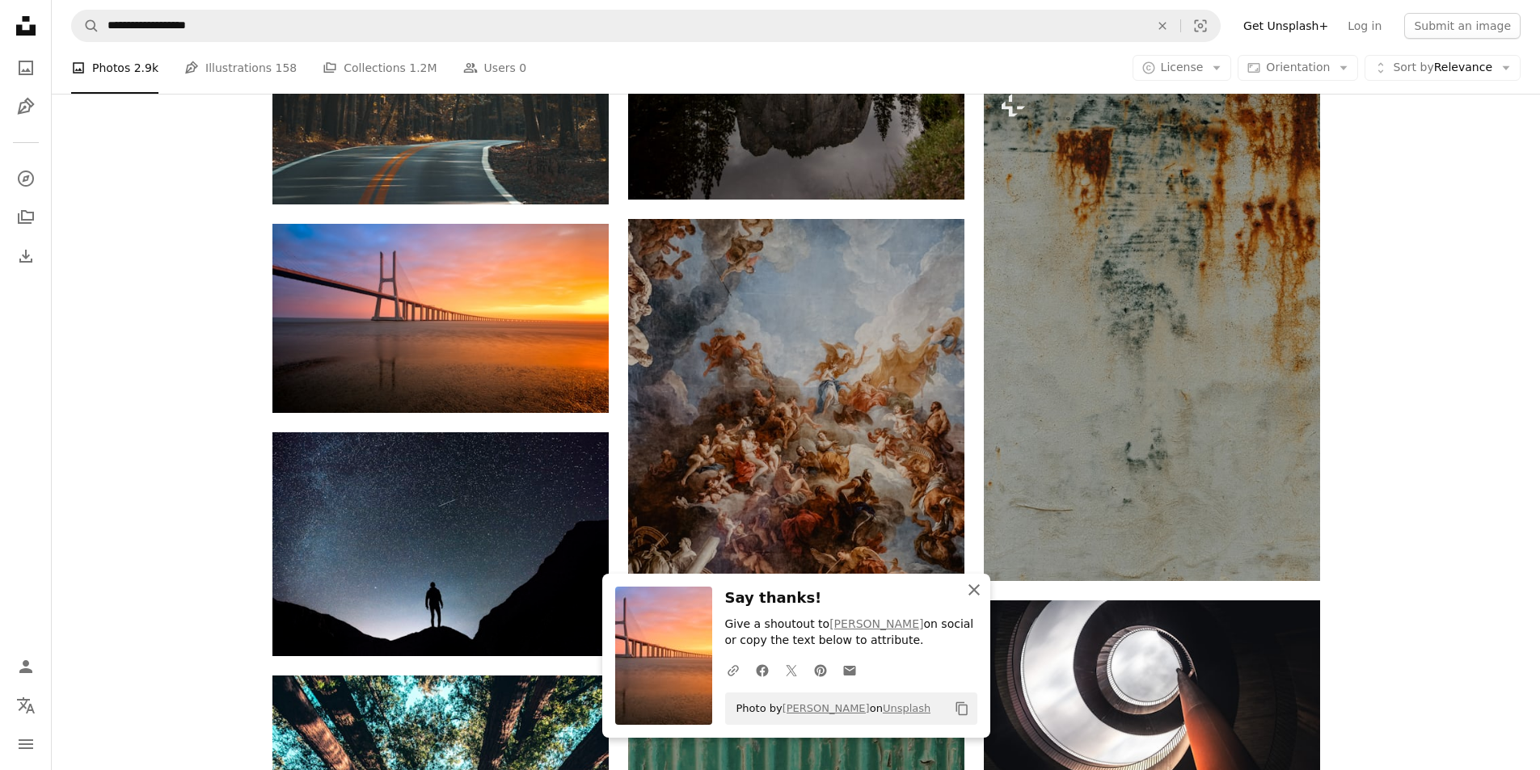
click at [970, 592] on icon "An X shape" at bounding box center [973, 589] width 19 height 19
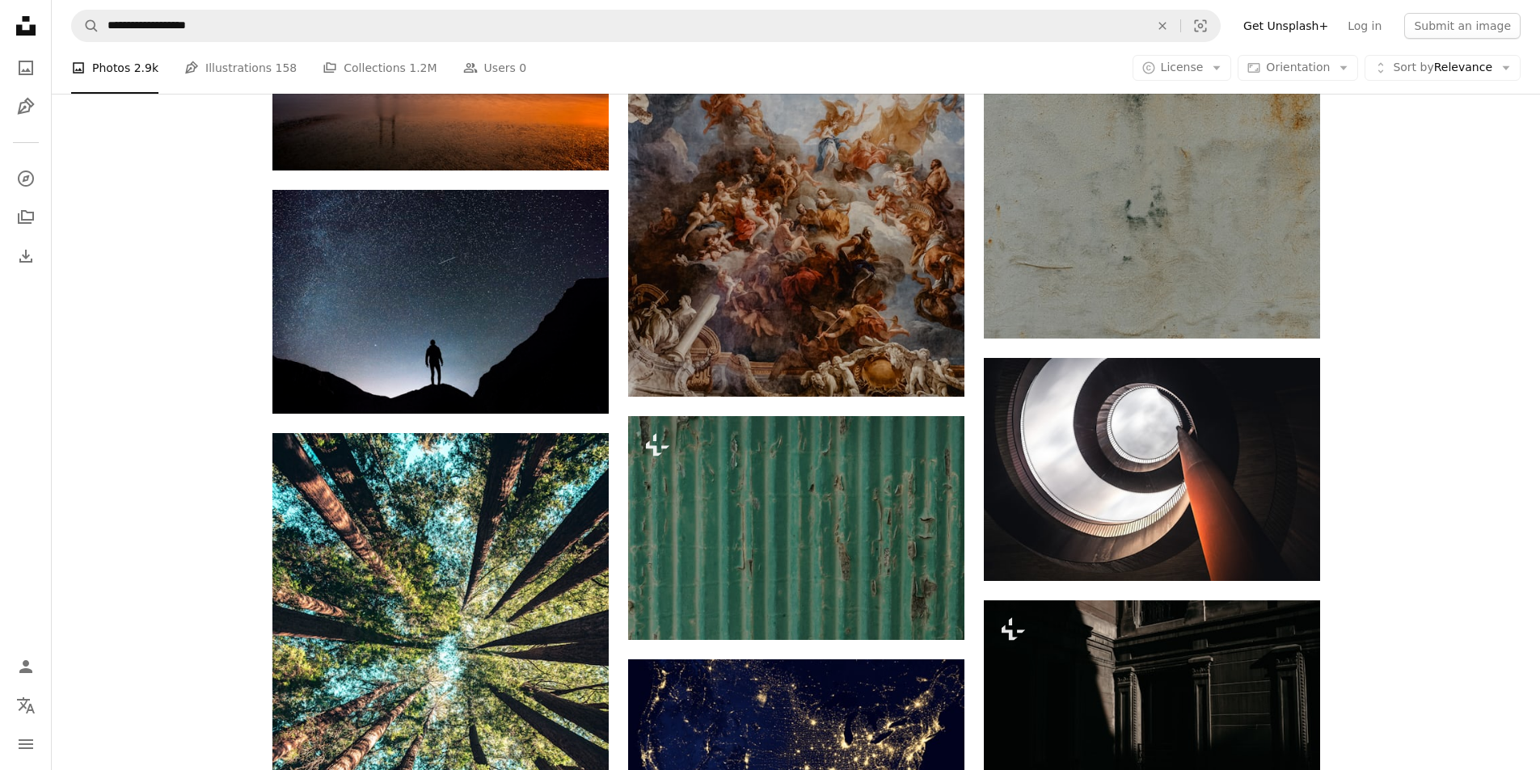
scroll to position [29339, 0]
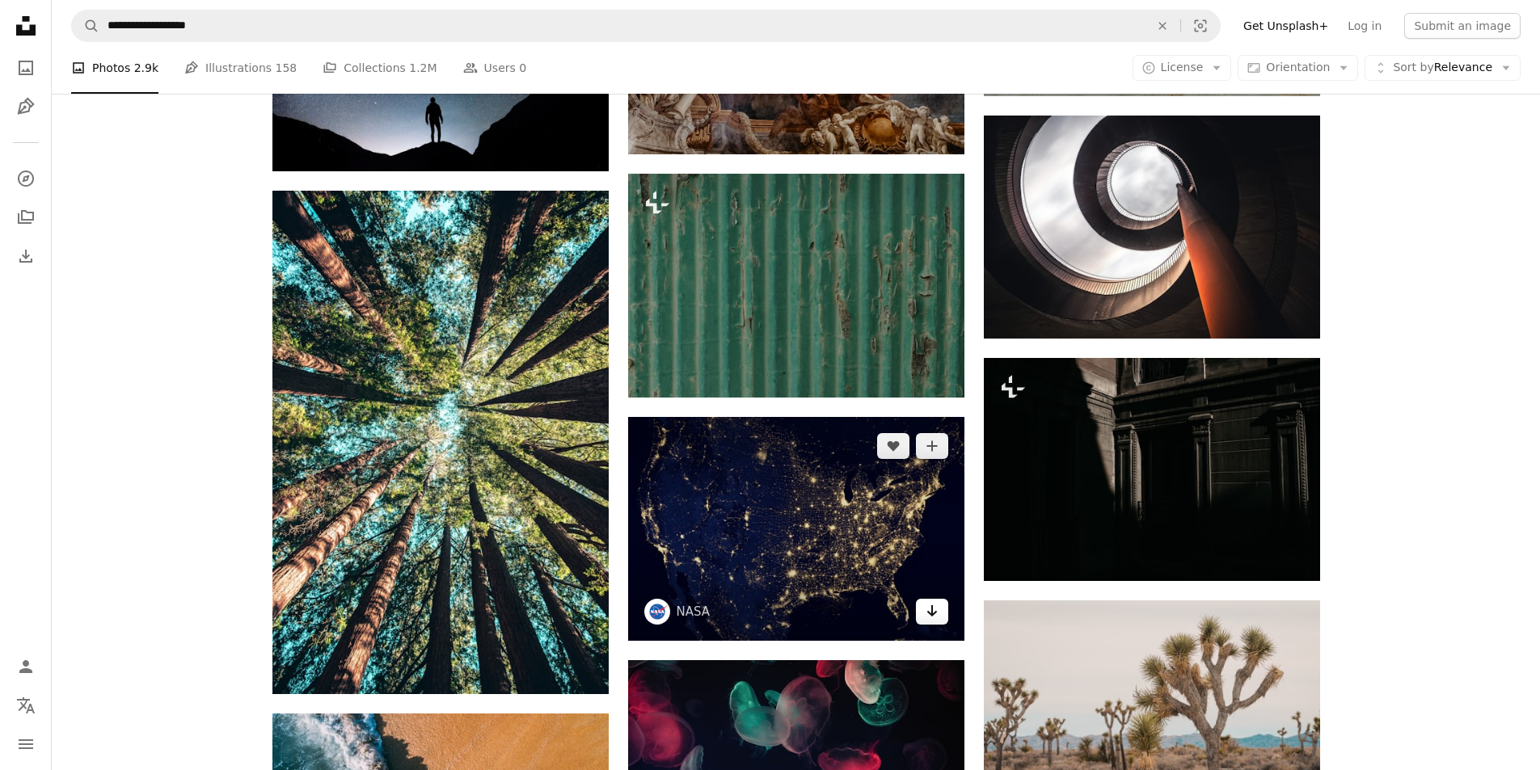
click at [934, 609] on icon "Download" at bounding box center [931, 610] width 11 height 11
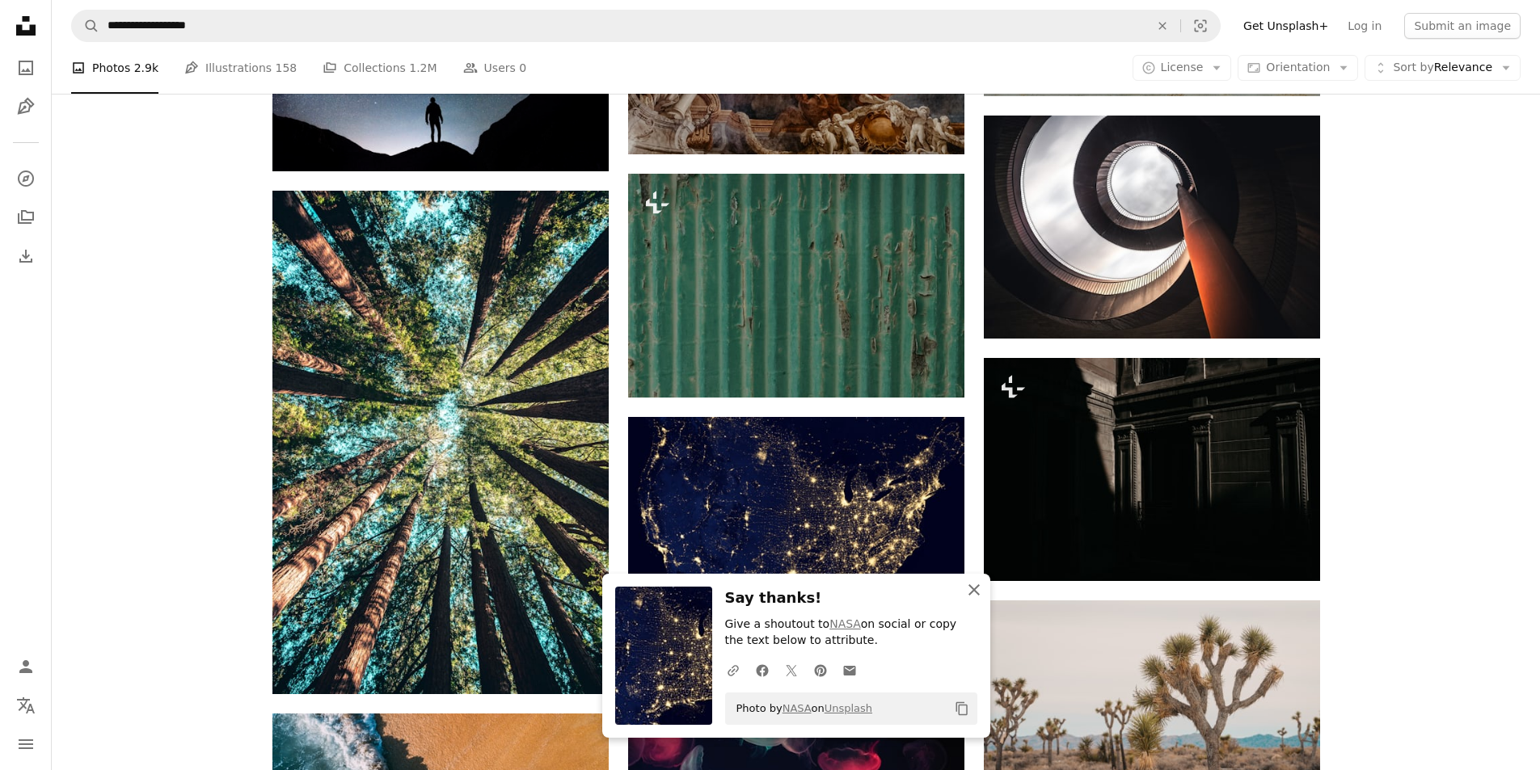
click at [967, 592] on icon "An X shape" at bounding box center [973, 589] width 19 height 19
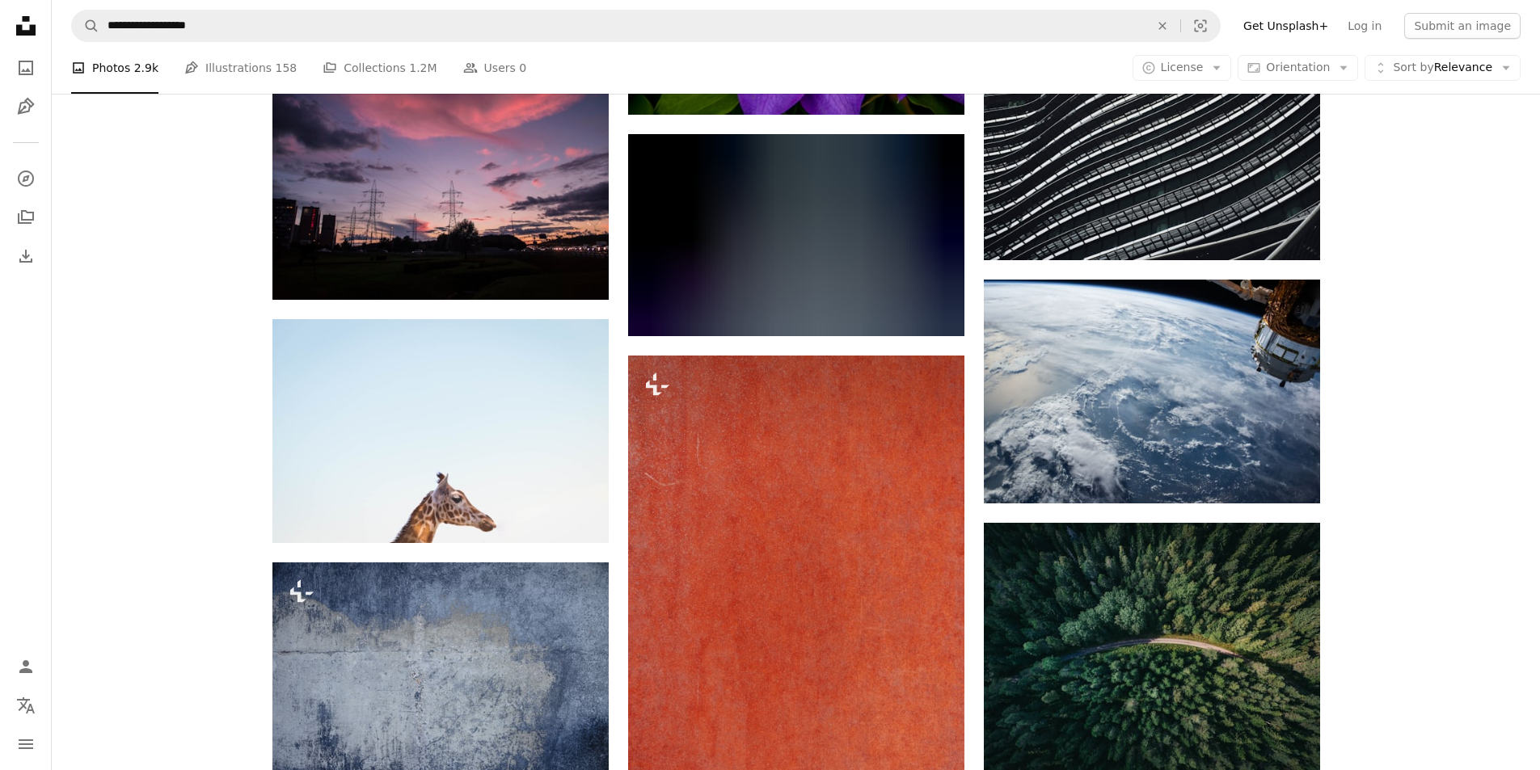
scroll to position [30956, 0]
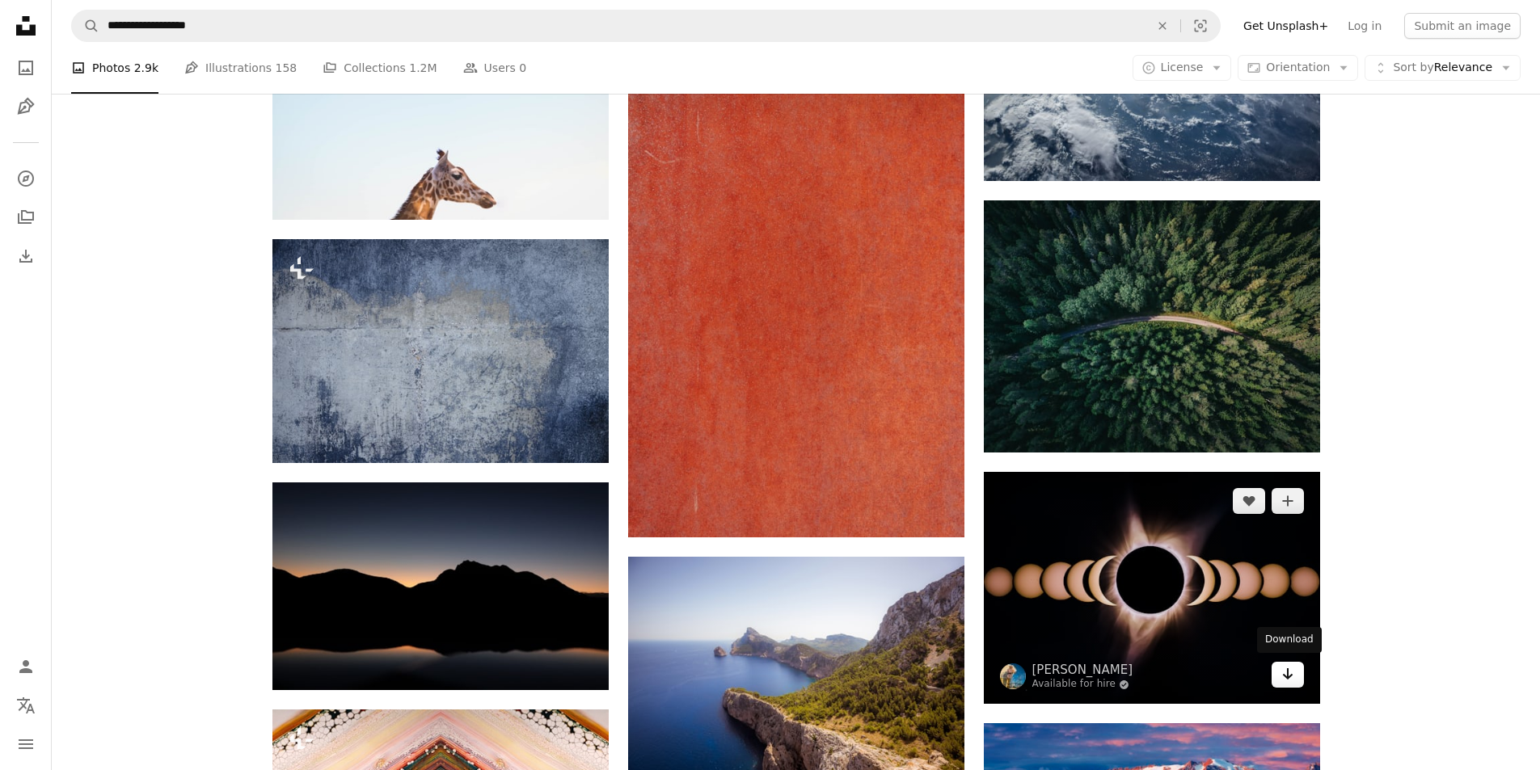
click at [1284, 675] on icon "Download" at bounding box center [1287, 673] width 11 height 11
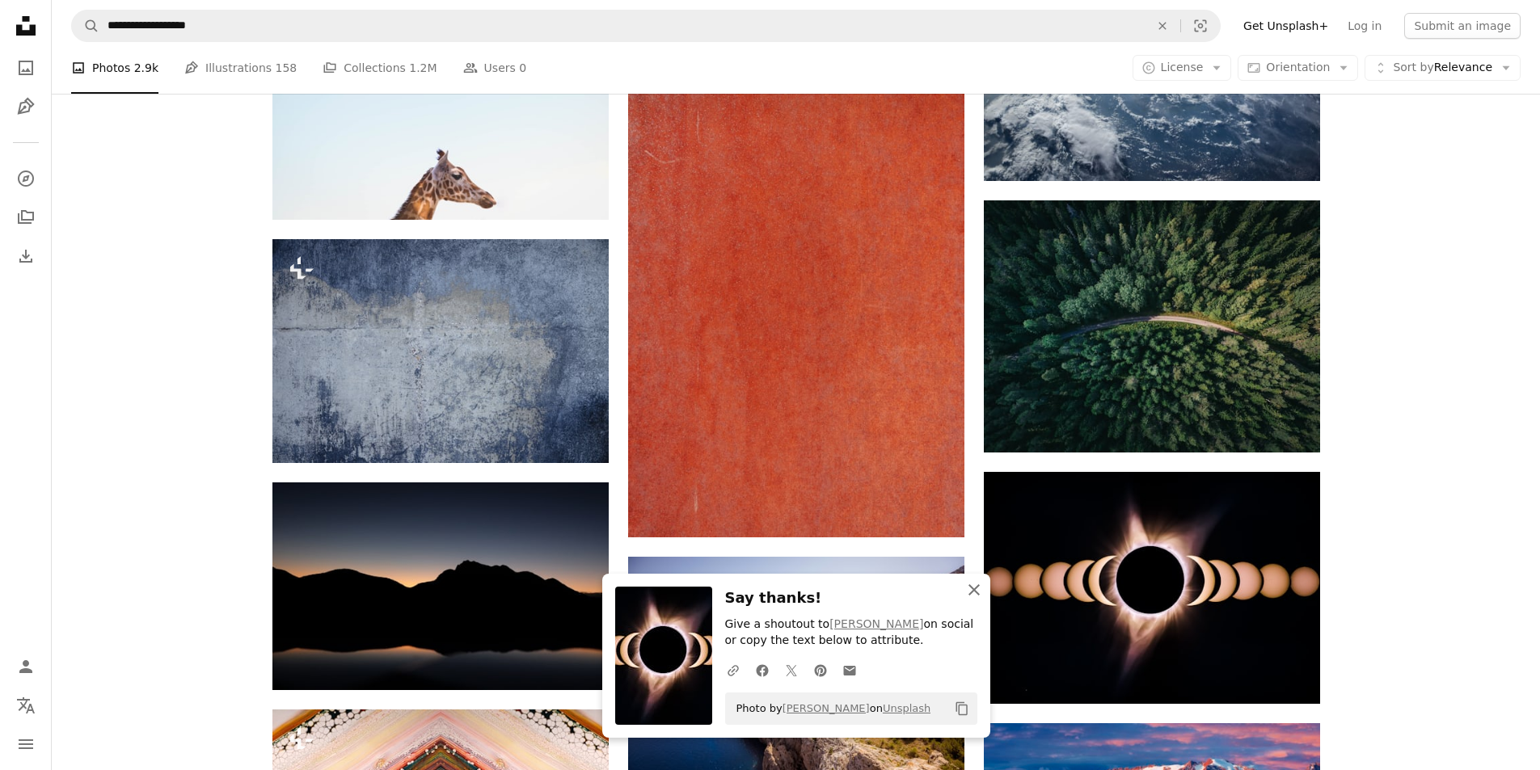
click at [970, 589] on icon "An X shape" at bounding box center [973, 589] width 19 height 19
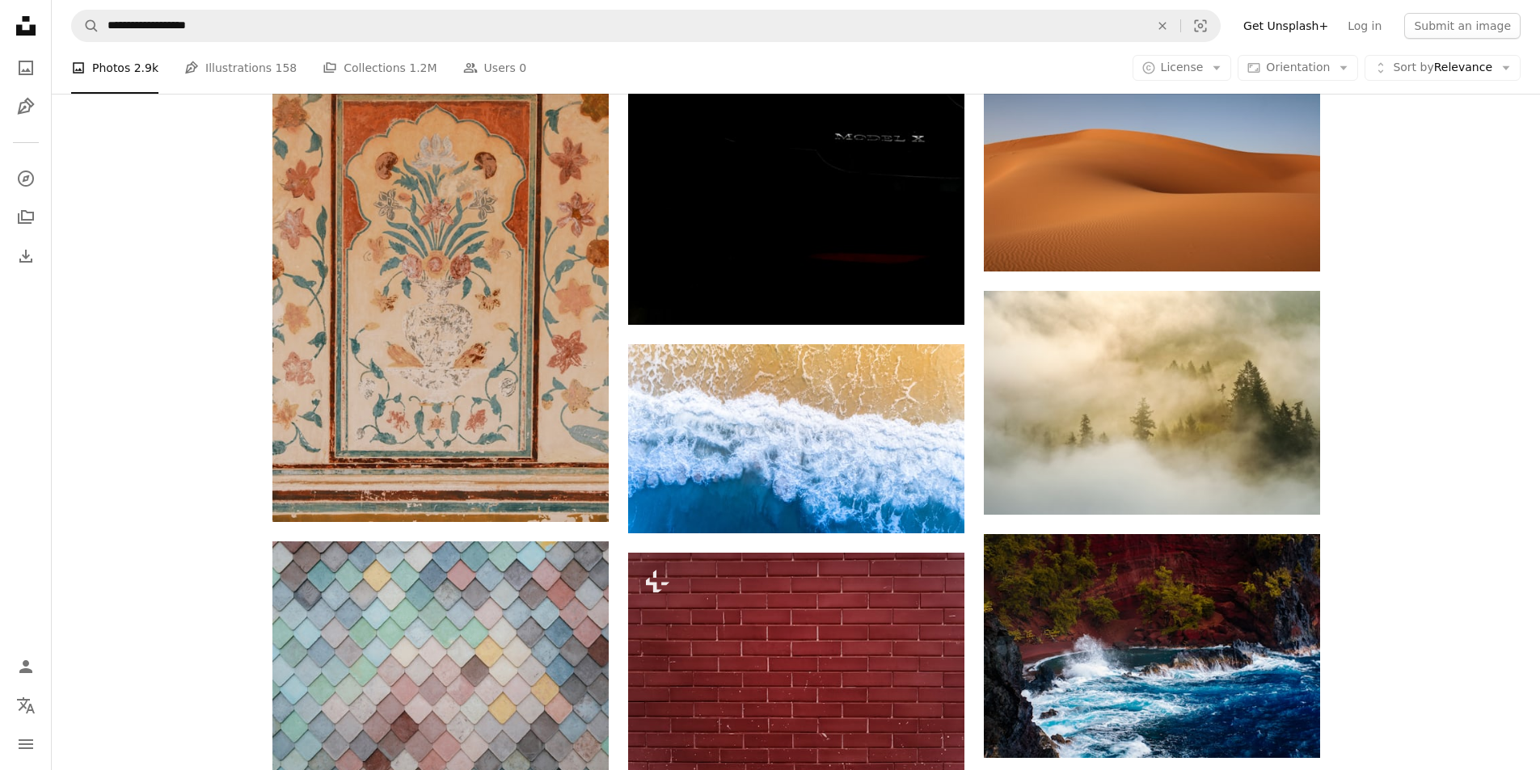
scroll to position [36856, 0]
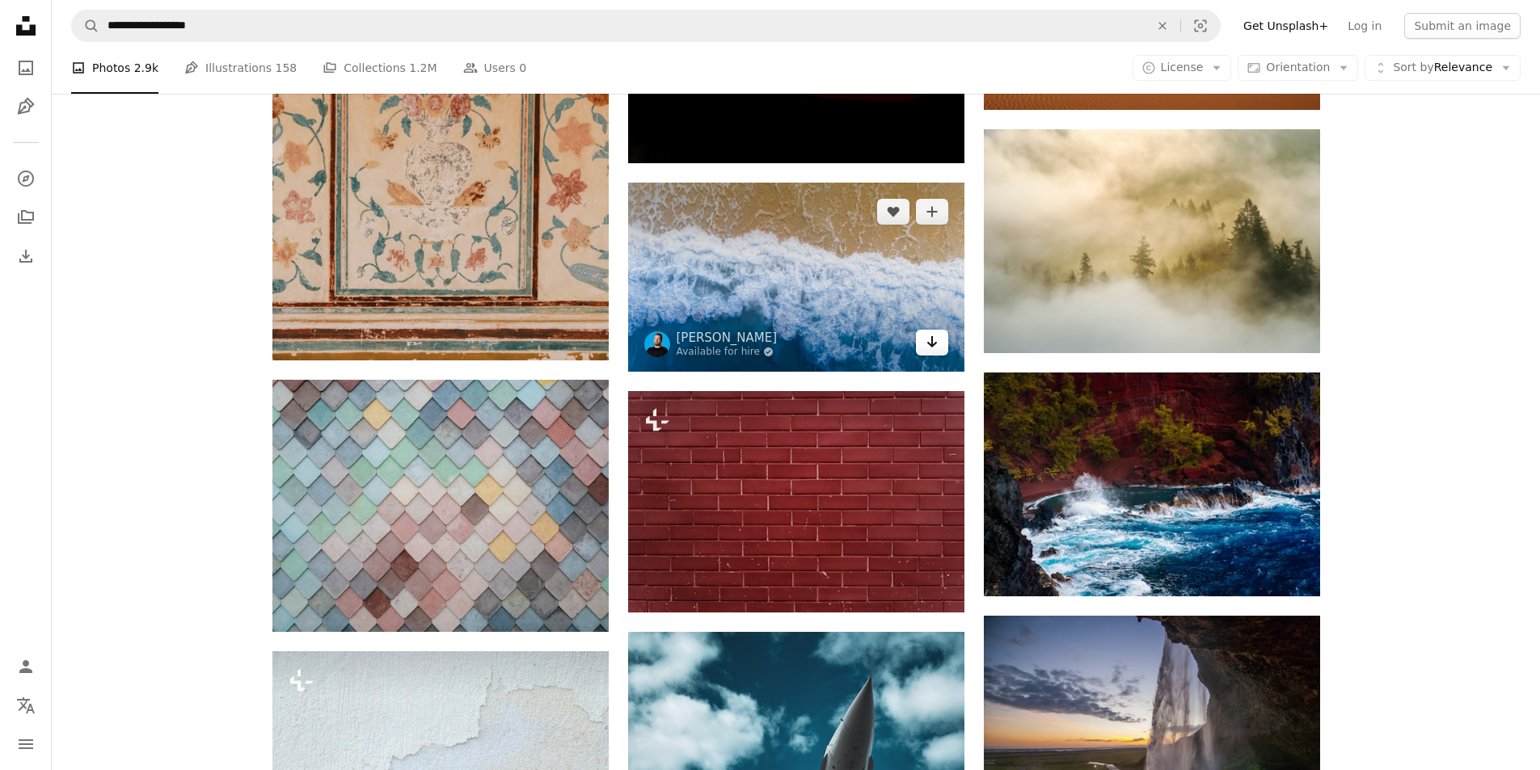
click at [934, 339] on icon "Download" at bounding box center [931, 341] width 11 height 11
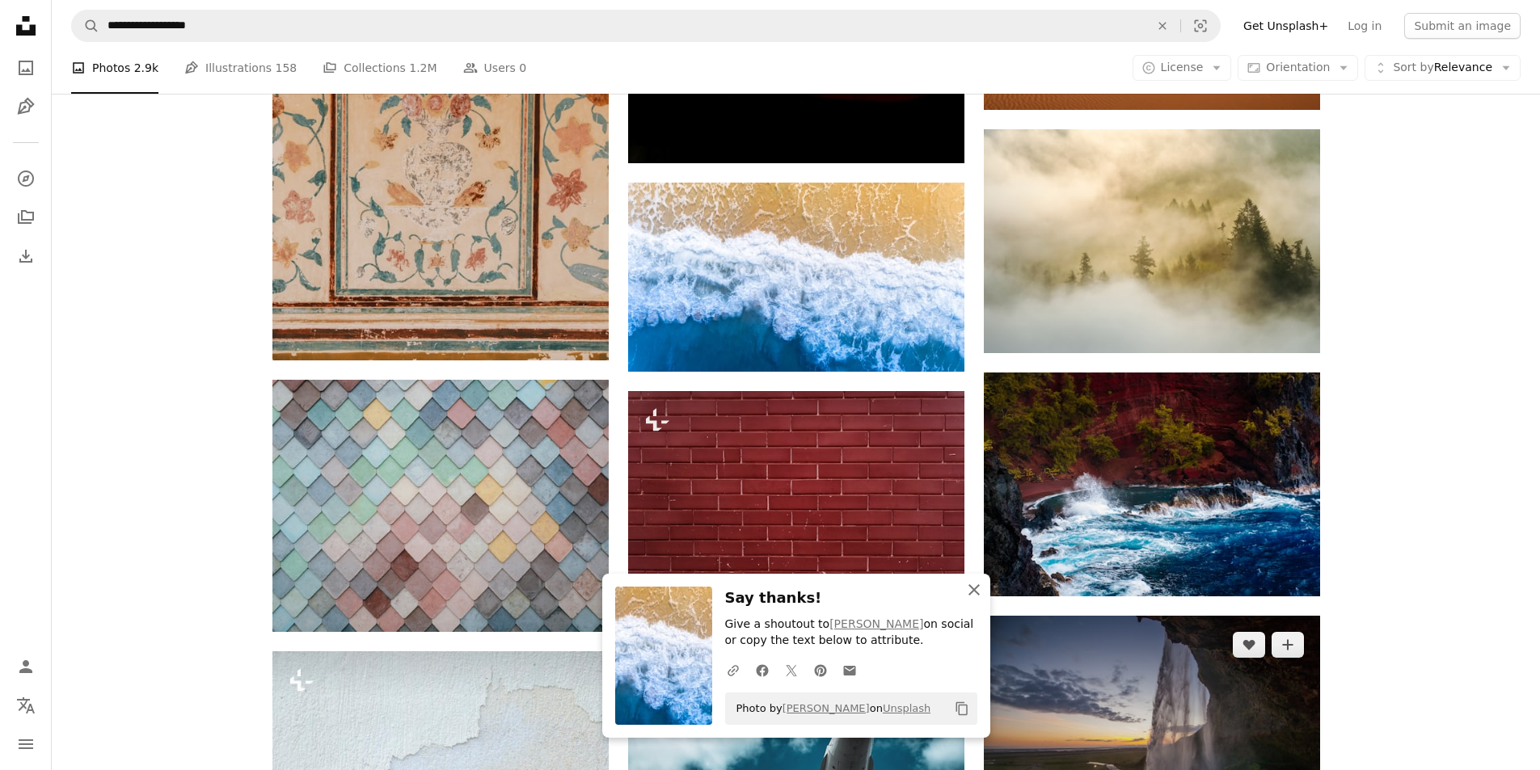
click at [973, 592] on icon "An X shape" at bounding box center [973, 589] width 19 height 19
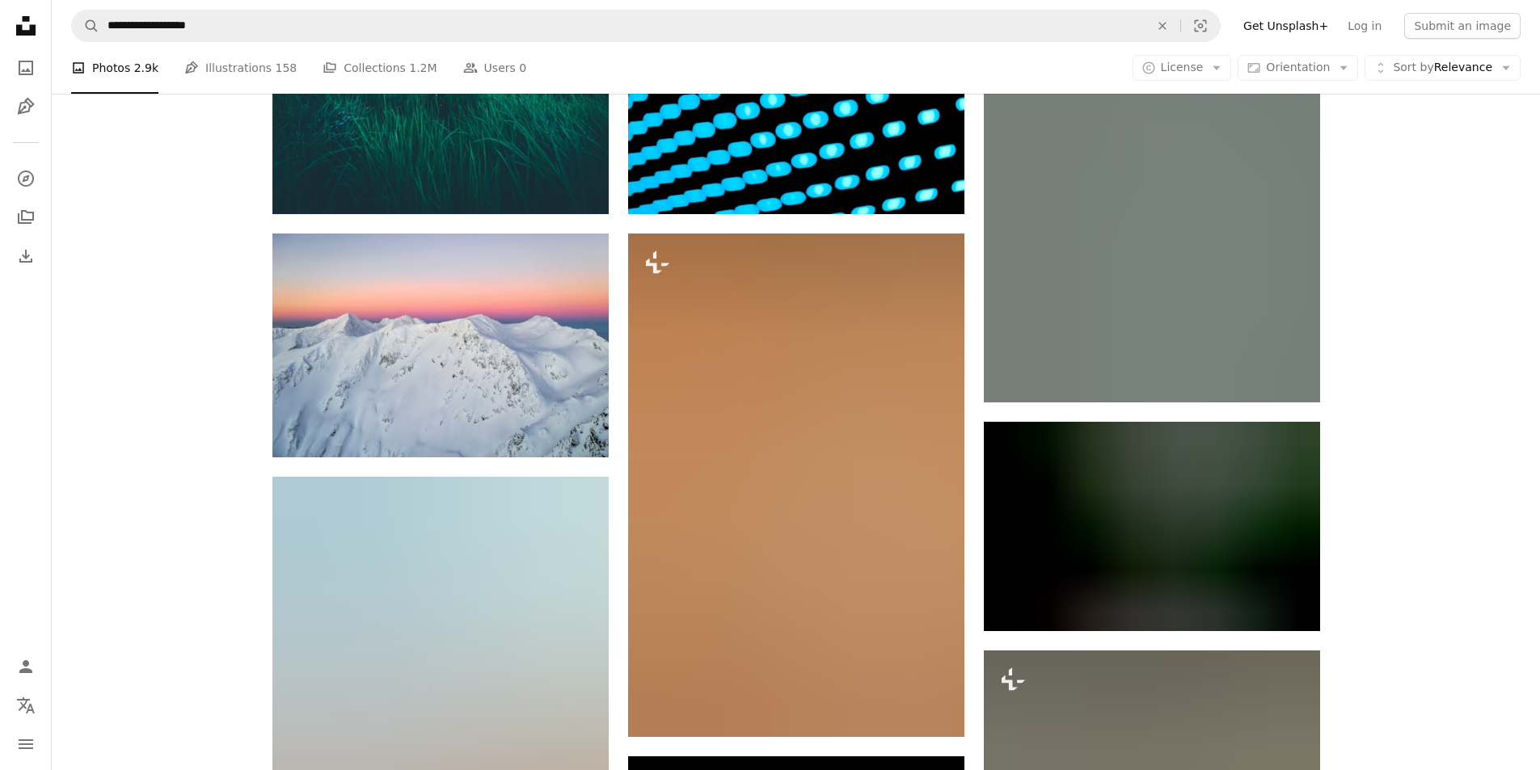
scroll to position [44373, 0]
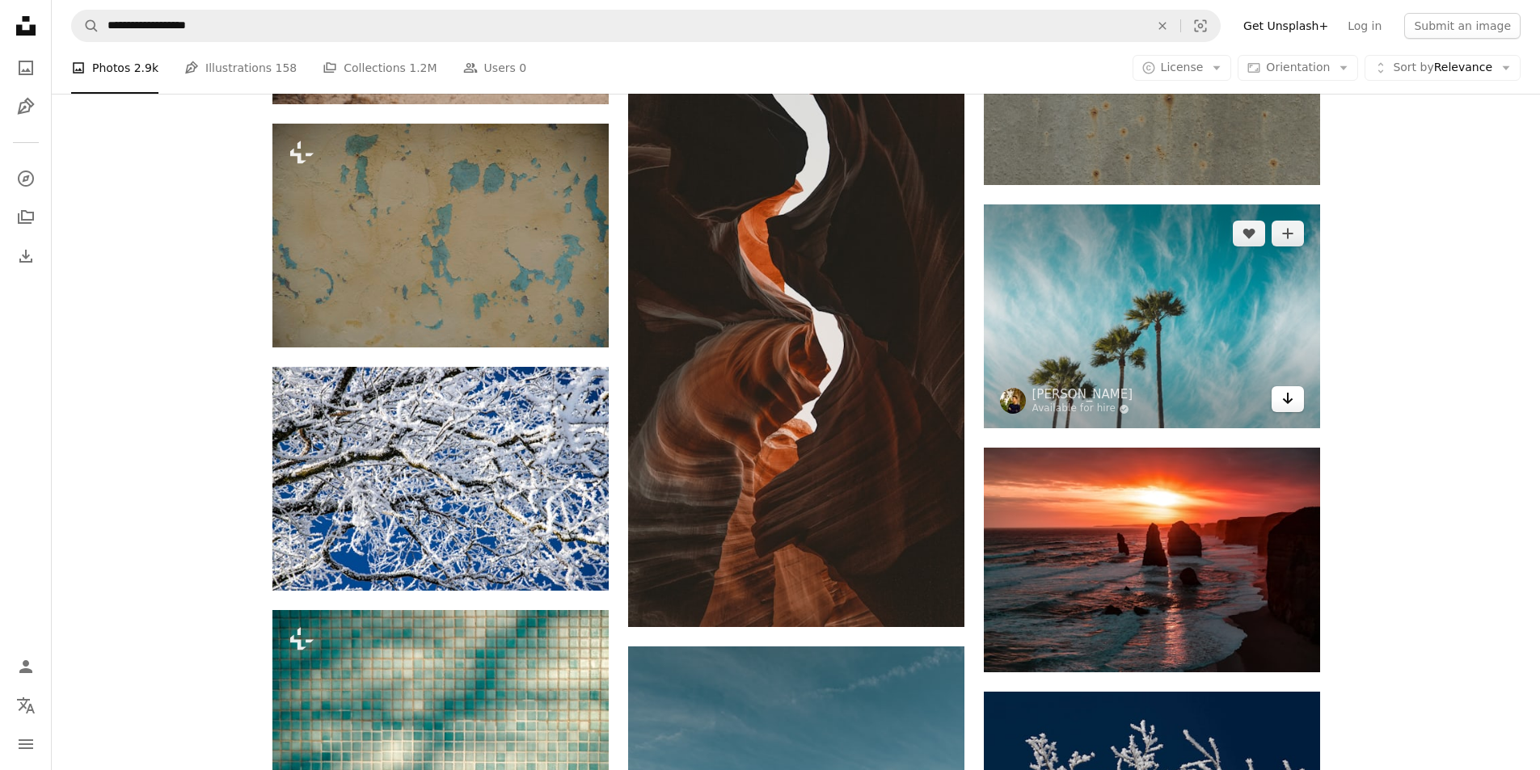
click at [1285, 390] on icon "Arrow pointing down" at bounding box center [1287, 398] width 13 height 19
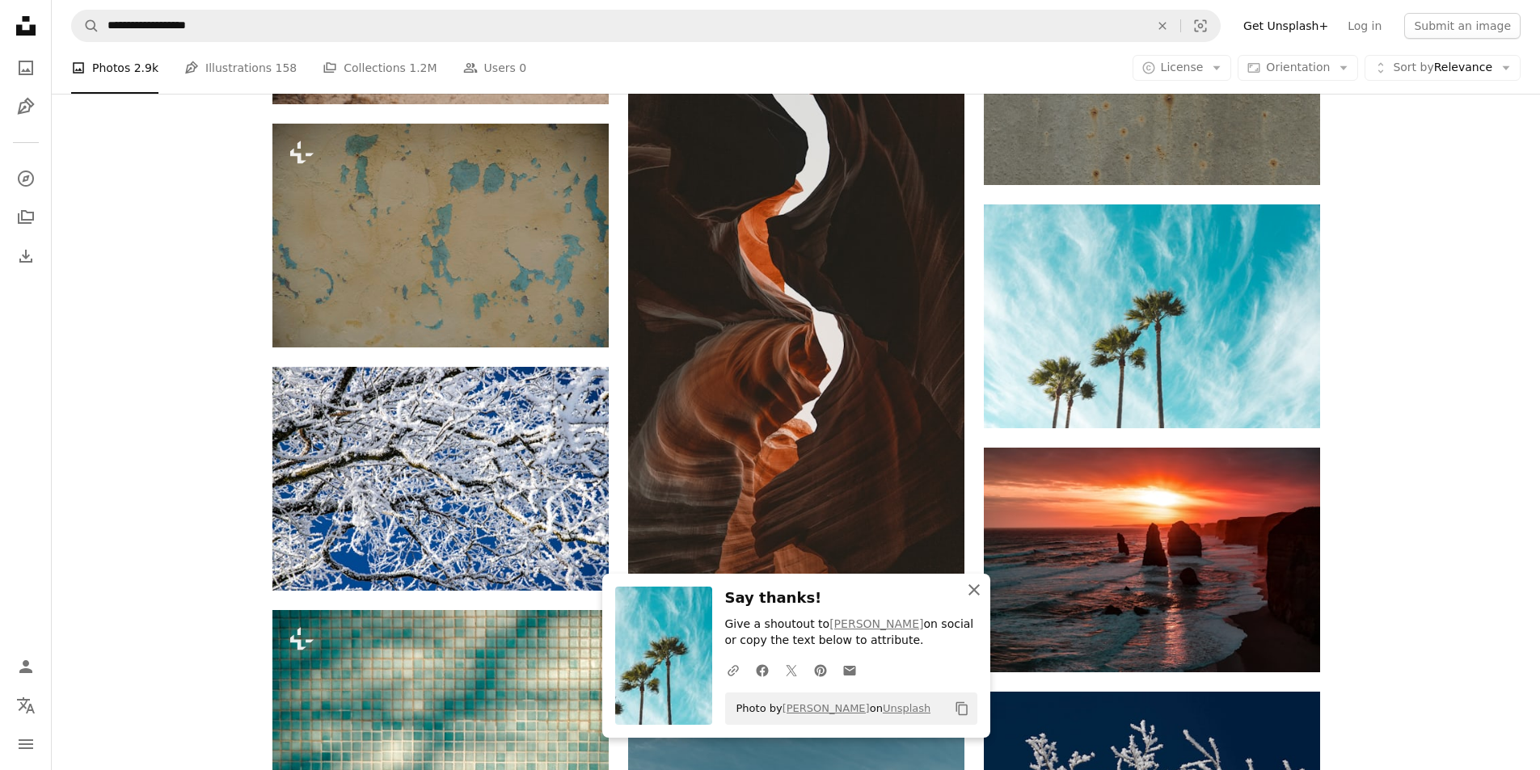
click at [980, 589] on icon "An X shape" at bounding box center [973, 589] width 19 height 19
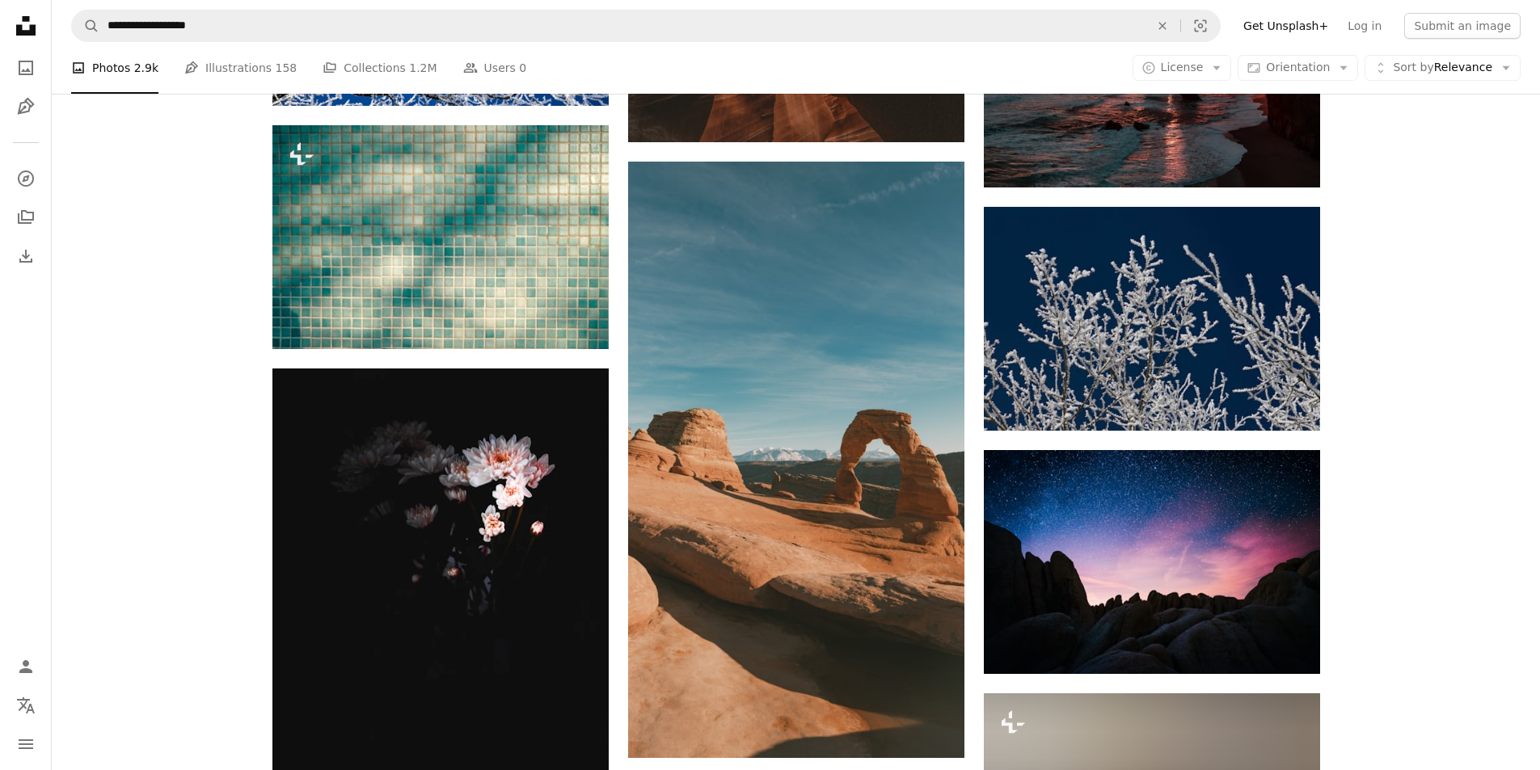
scroll to position [45100, 0]
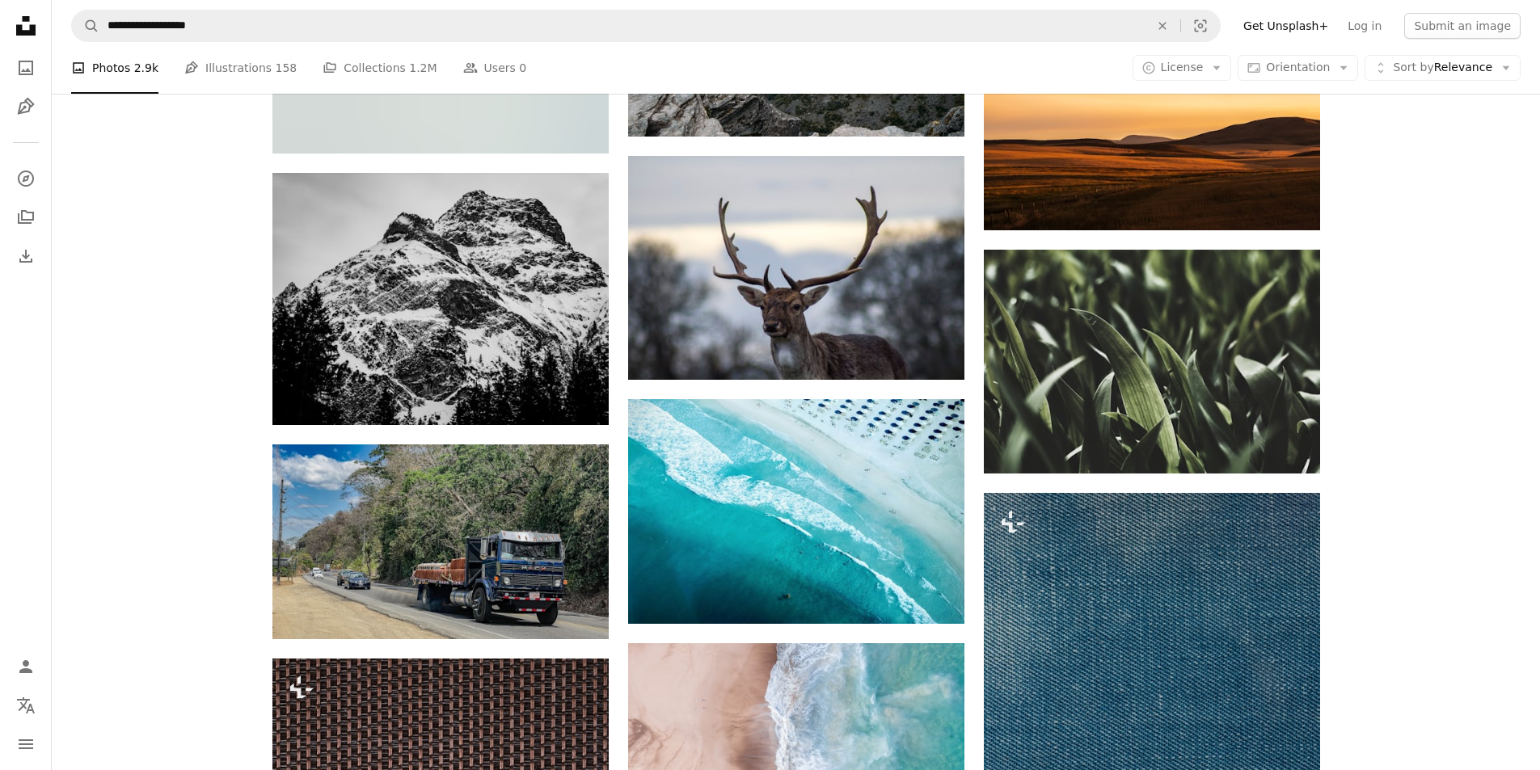
scroll to position [47040, 0]
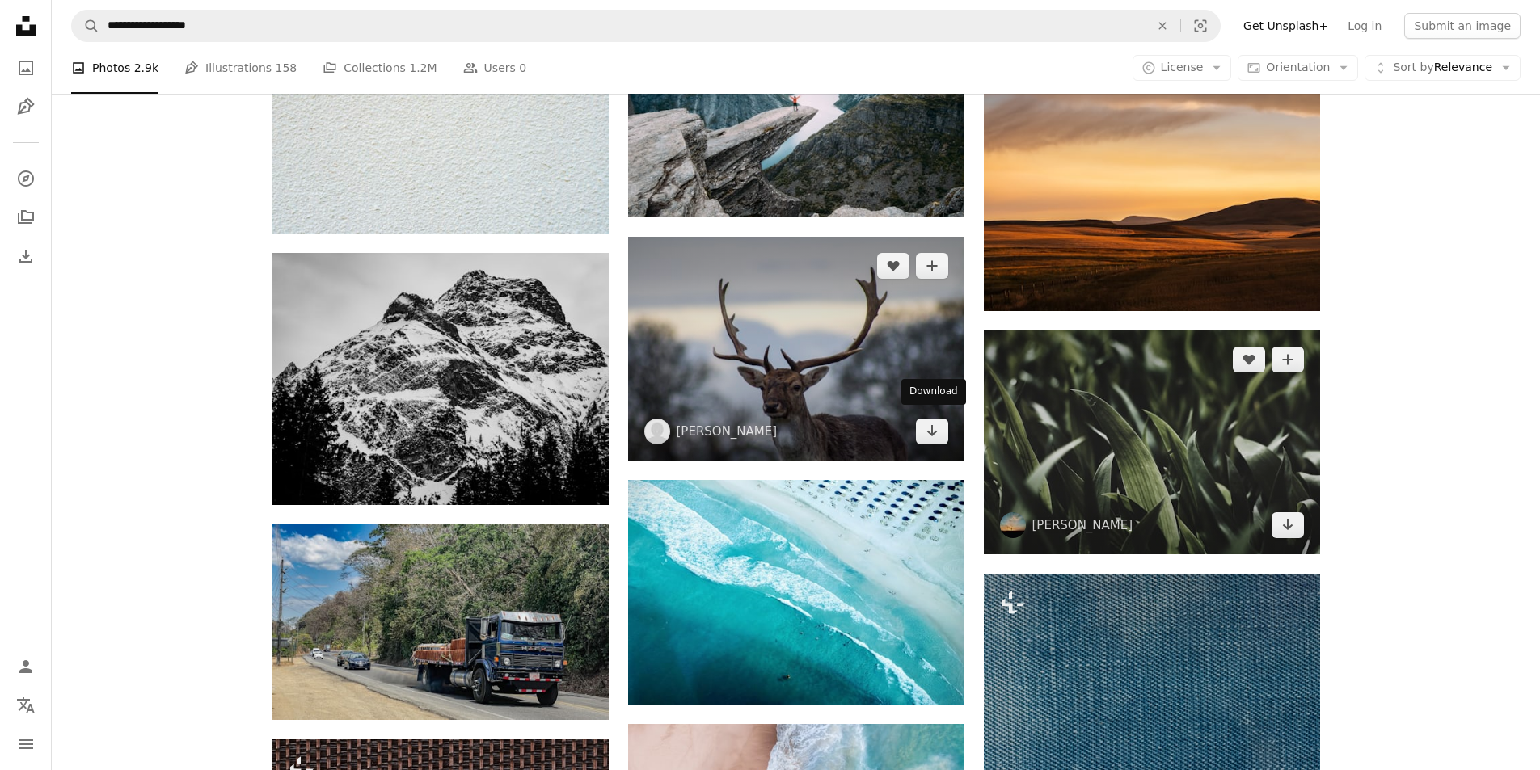
drag, startPoint x: 925, startPoint y: 424, endPoint x: 1006, endPoint y: 403, distance: 83.3
click at [926, 424] on icon "Arrow pointing down" at bounding box center [931, 430] width 13 height 19
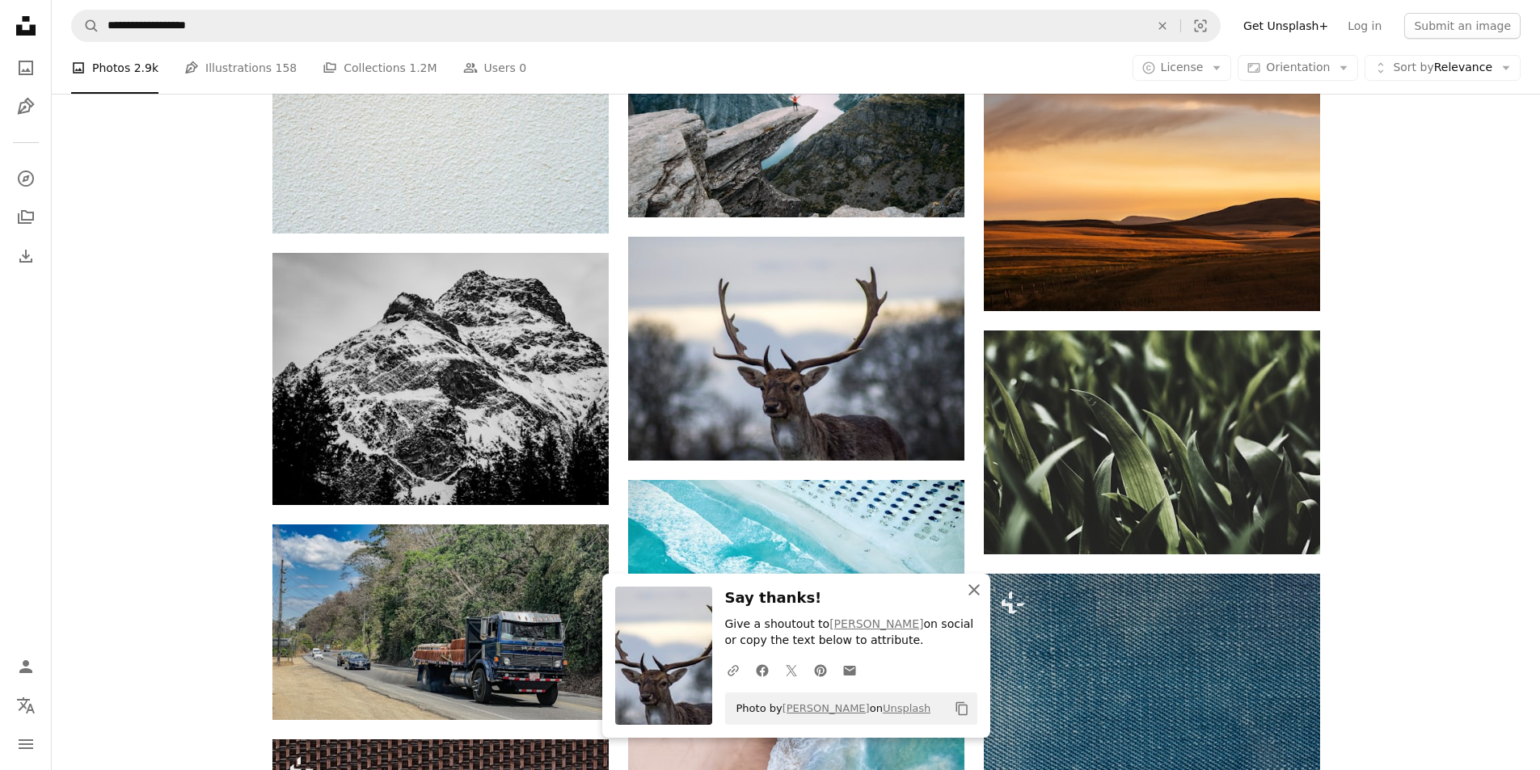
click at [975, 588] on icon "button" at bounding box center [973, 589] width 11 height 11
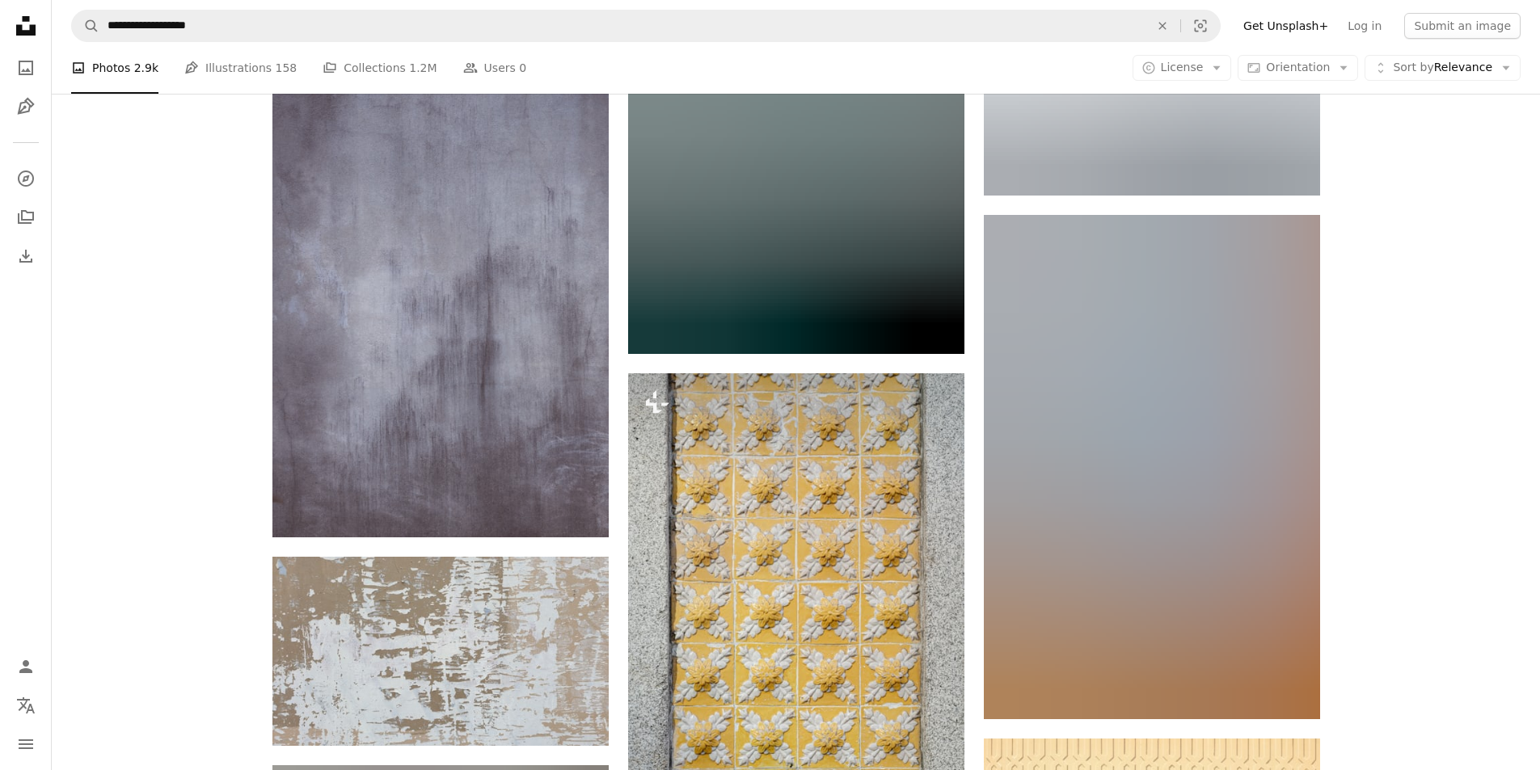
scroll to position [77915, 0]
